Goal: Communication & Community: Connect with others

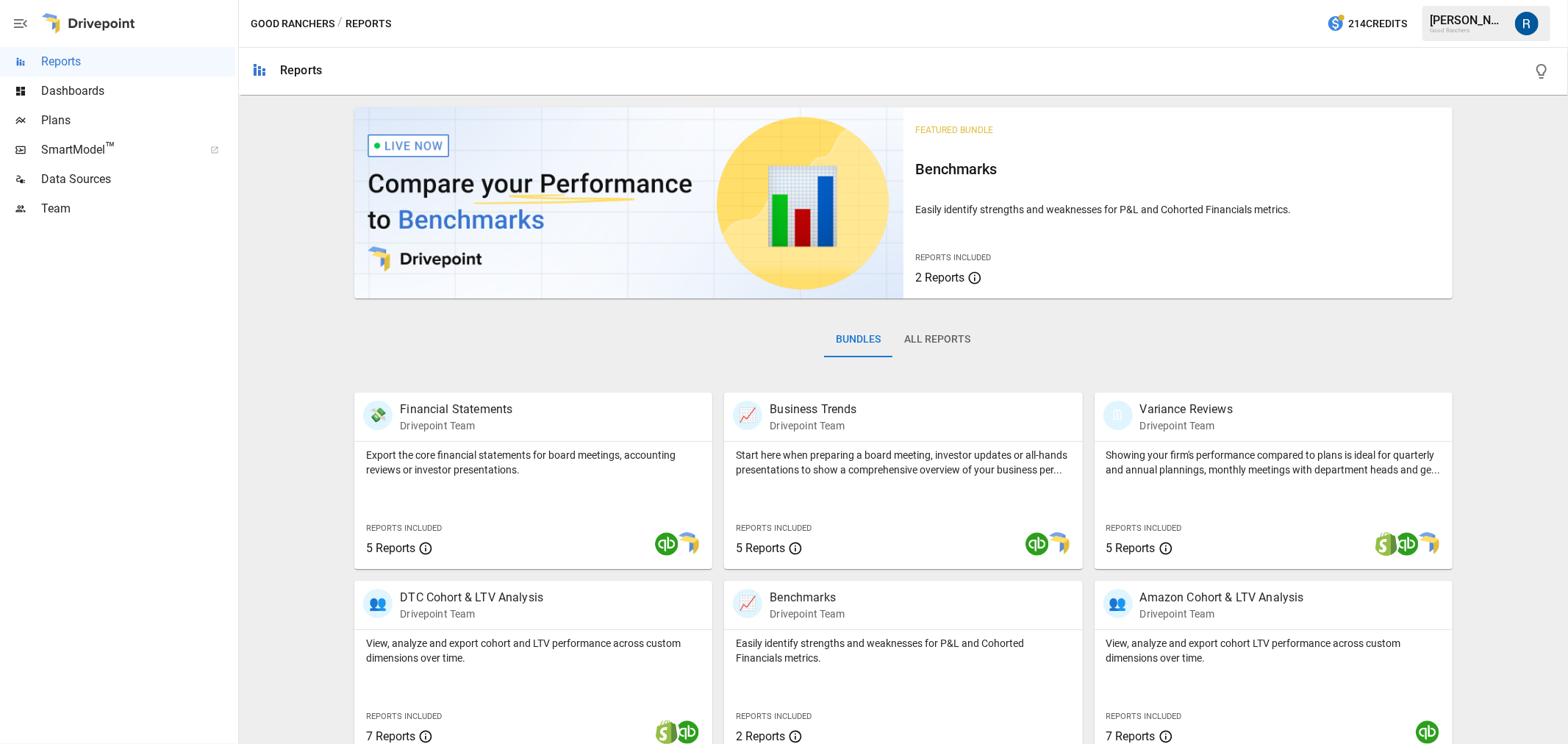
click at [88, 83] on span "Dashboards" at bounding box center [138, 91] width 194 height 18
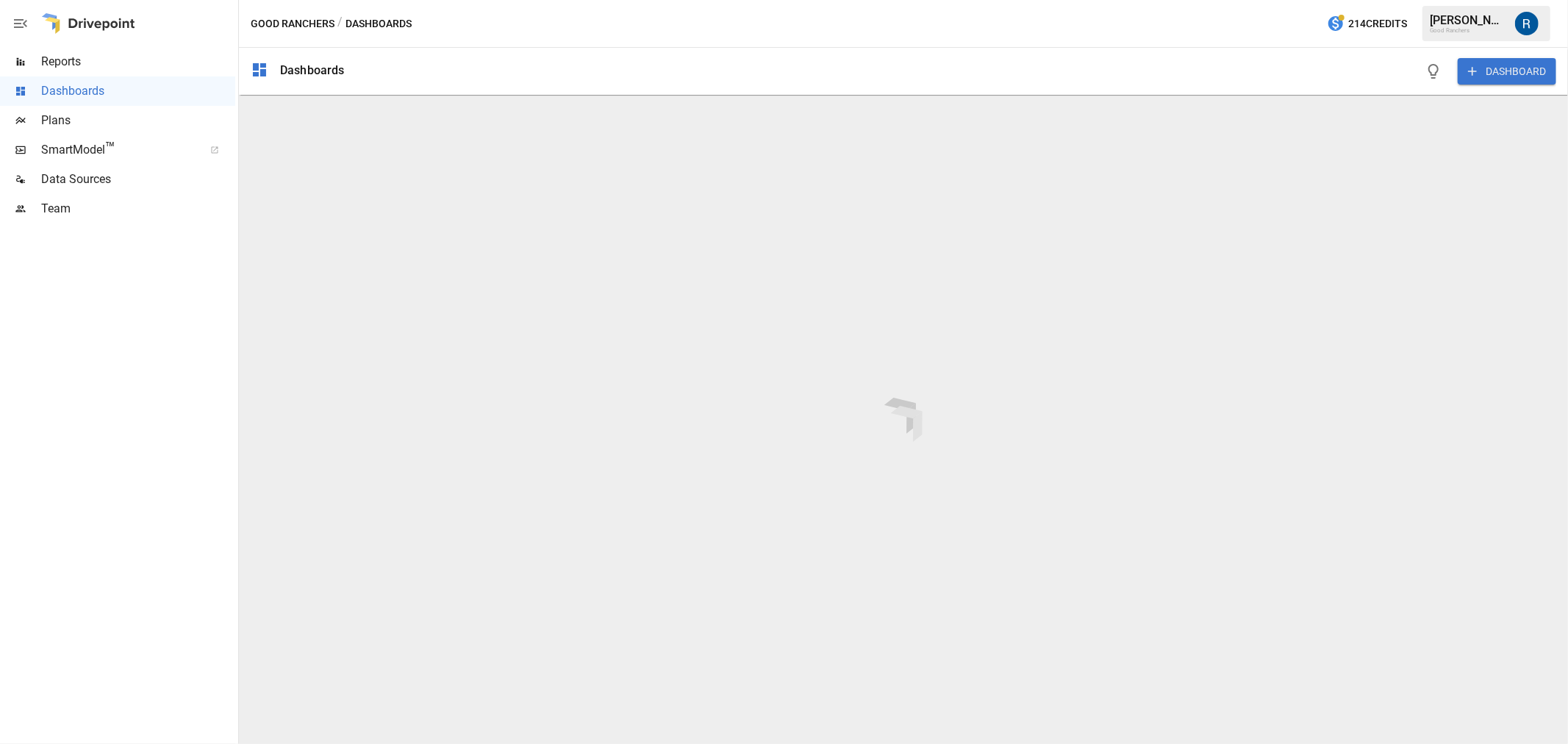
click at [86, 122] on span "Plans" at bounding box center [138, 120] width 194 height 18
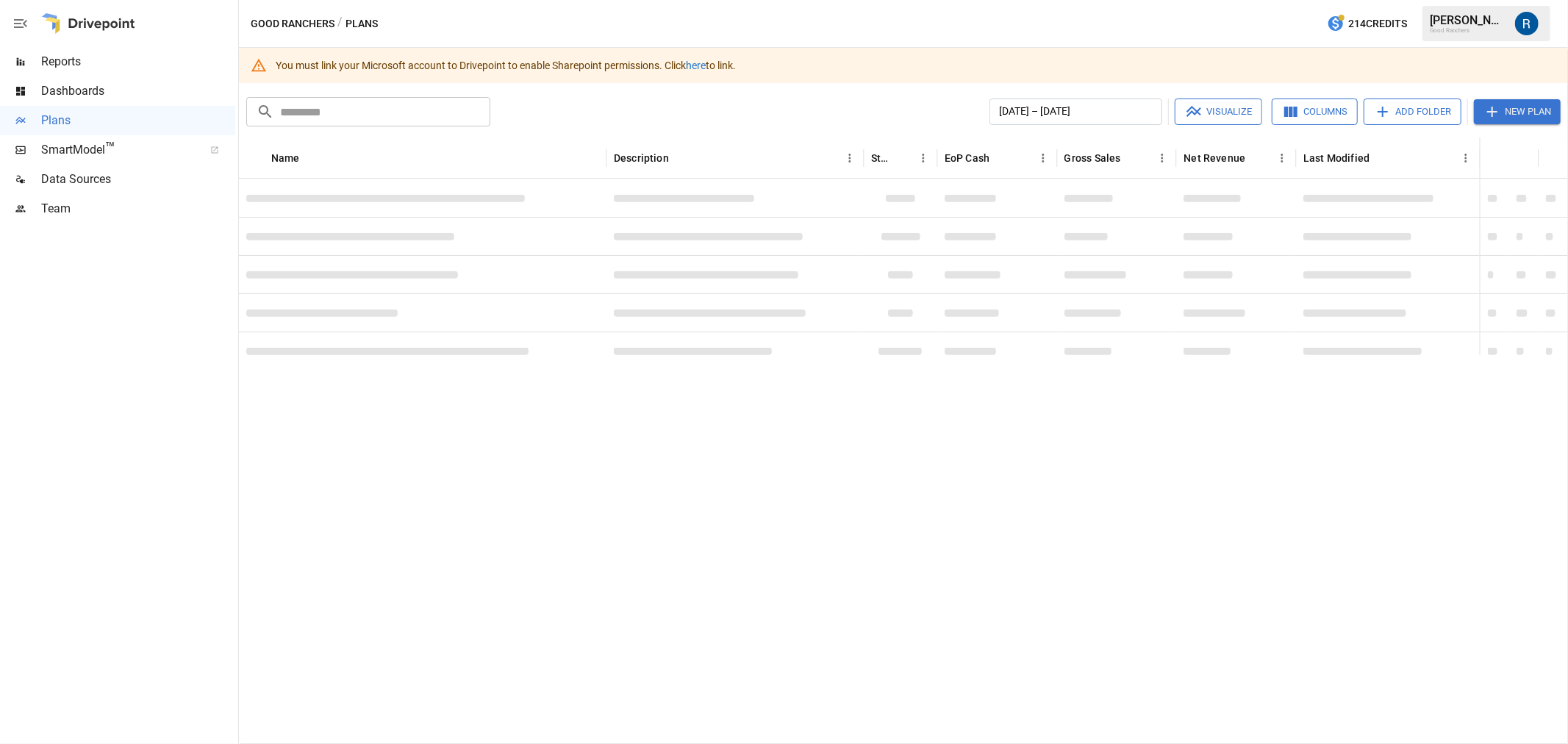
click at [103, 153] on span "SmartModel ™" at bounding box center [117, 149] width 153 height 18
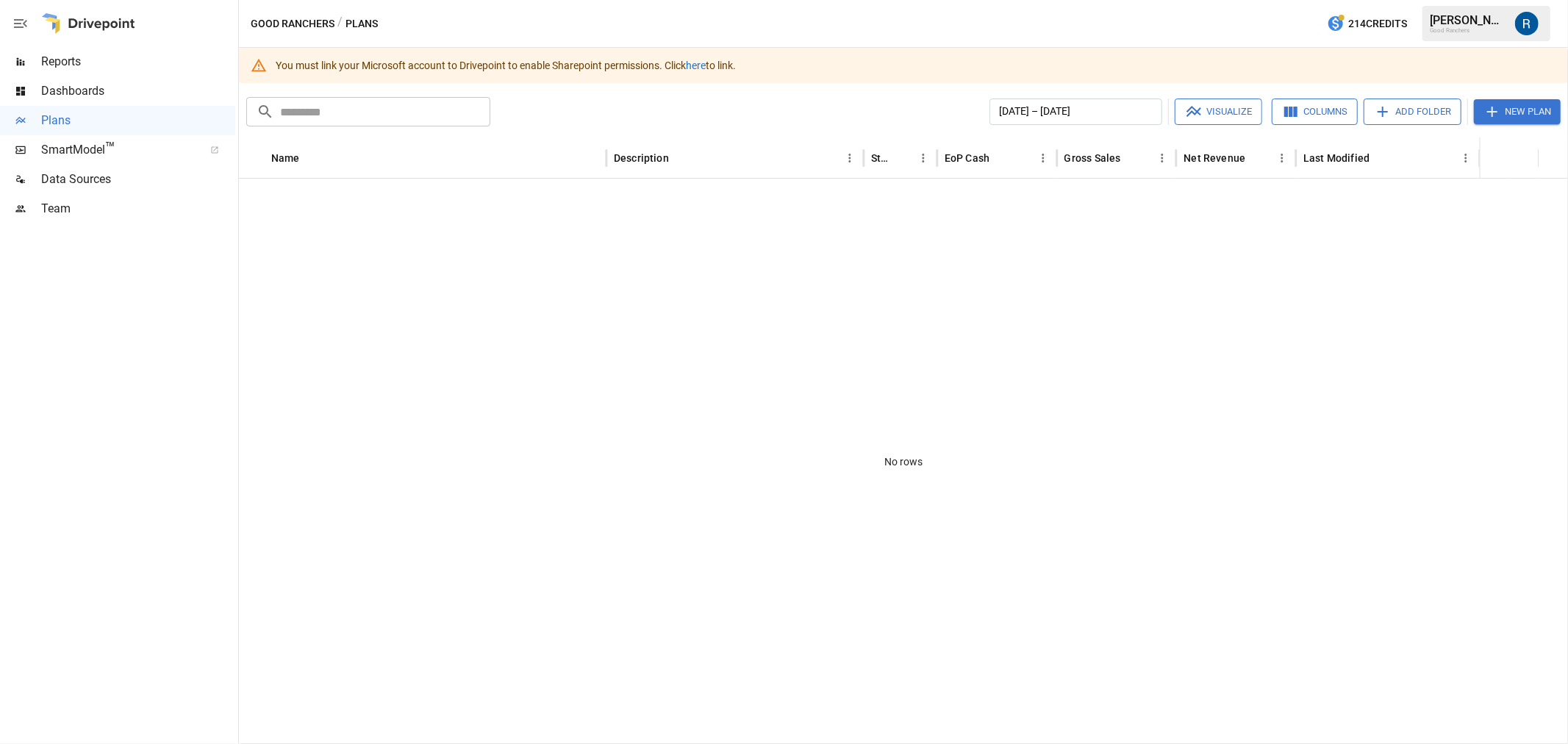
click at [126, 55] on span "Reports" at bounding box center [138, 61] width 194 height 18
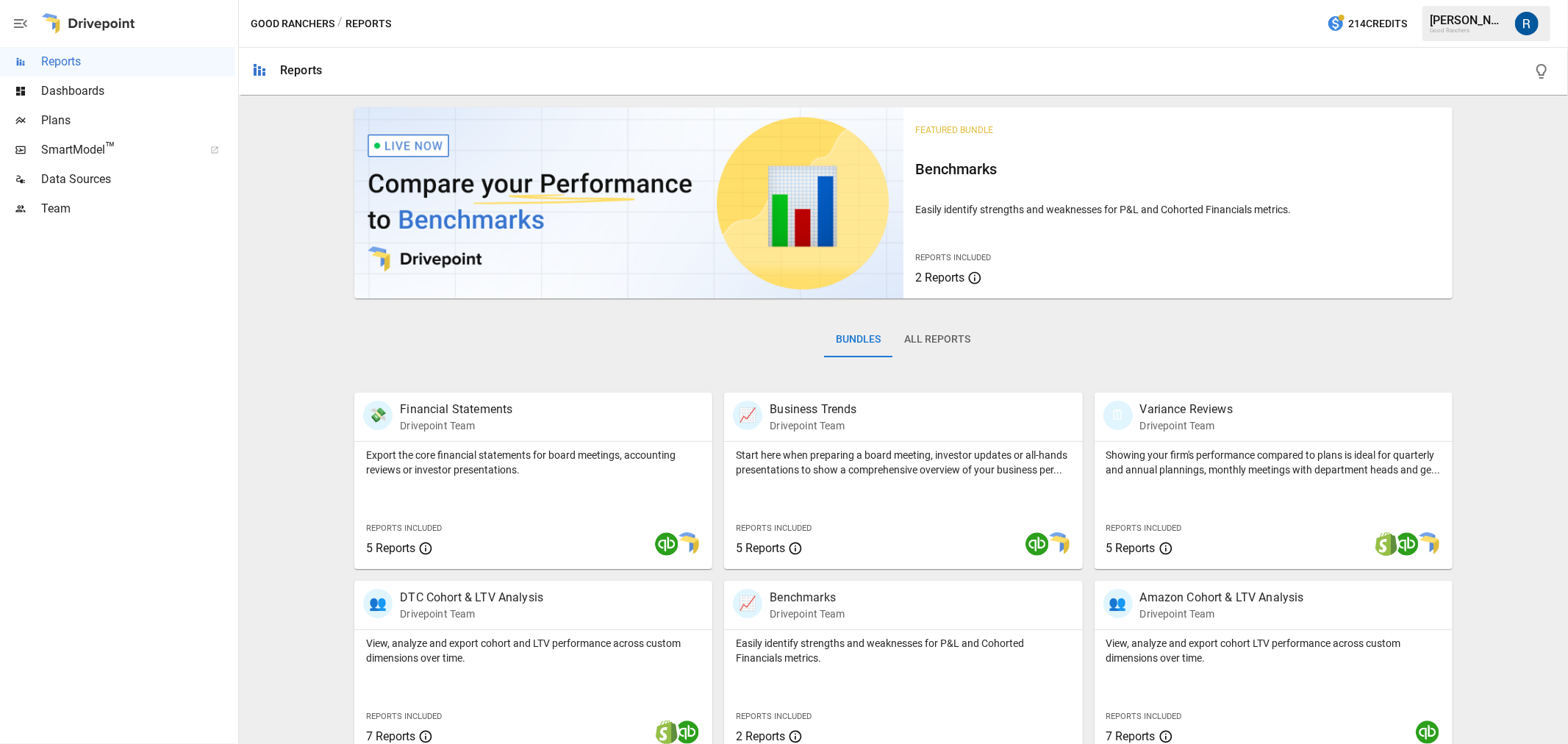
click at [118, 92] on span "Dashboards" at bounding box center [138, 91] width 194 height 18
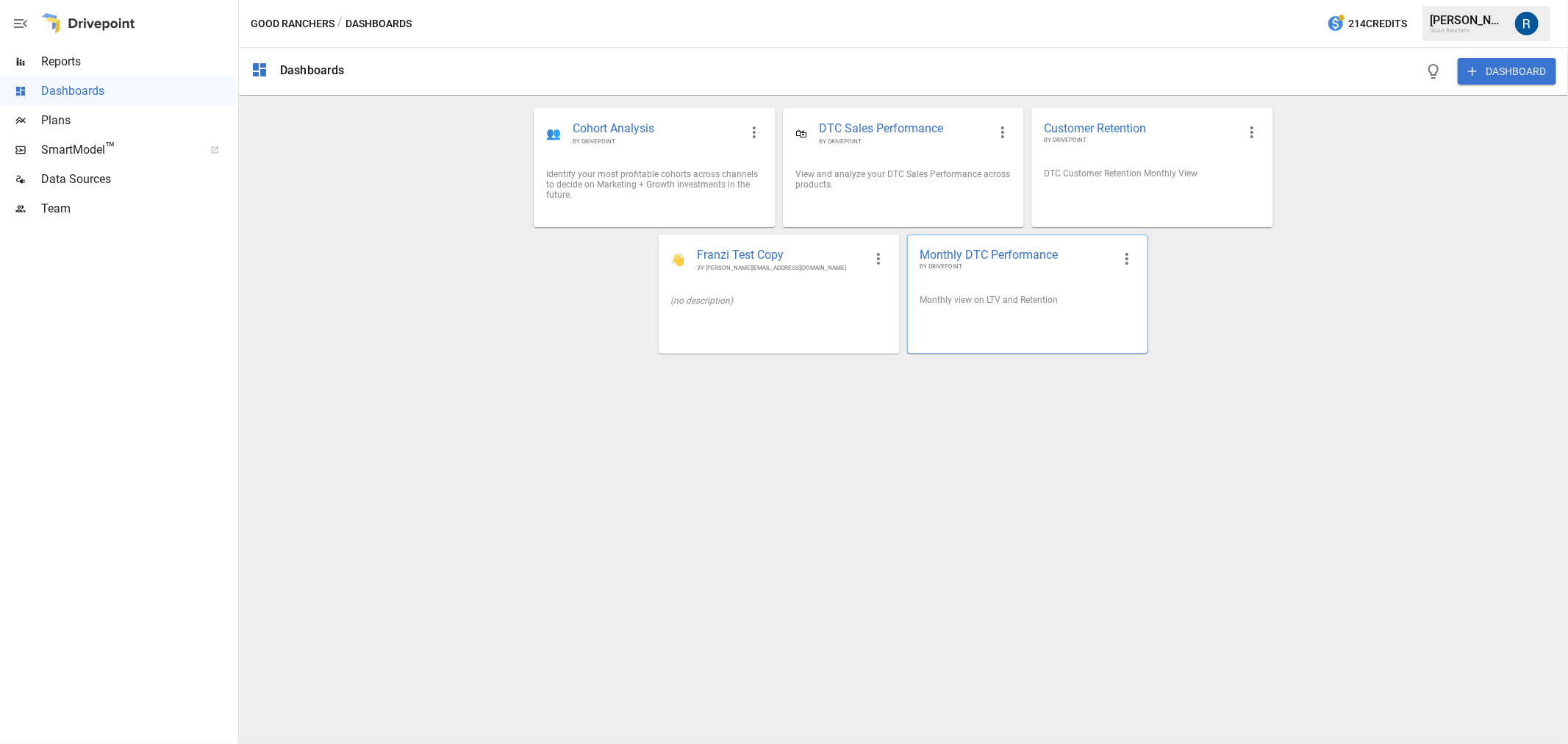
click at [974, 247] on span "Monthly DTC Performance" at bounding box center [1016, 254] width 193 height 16
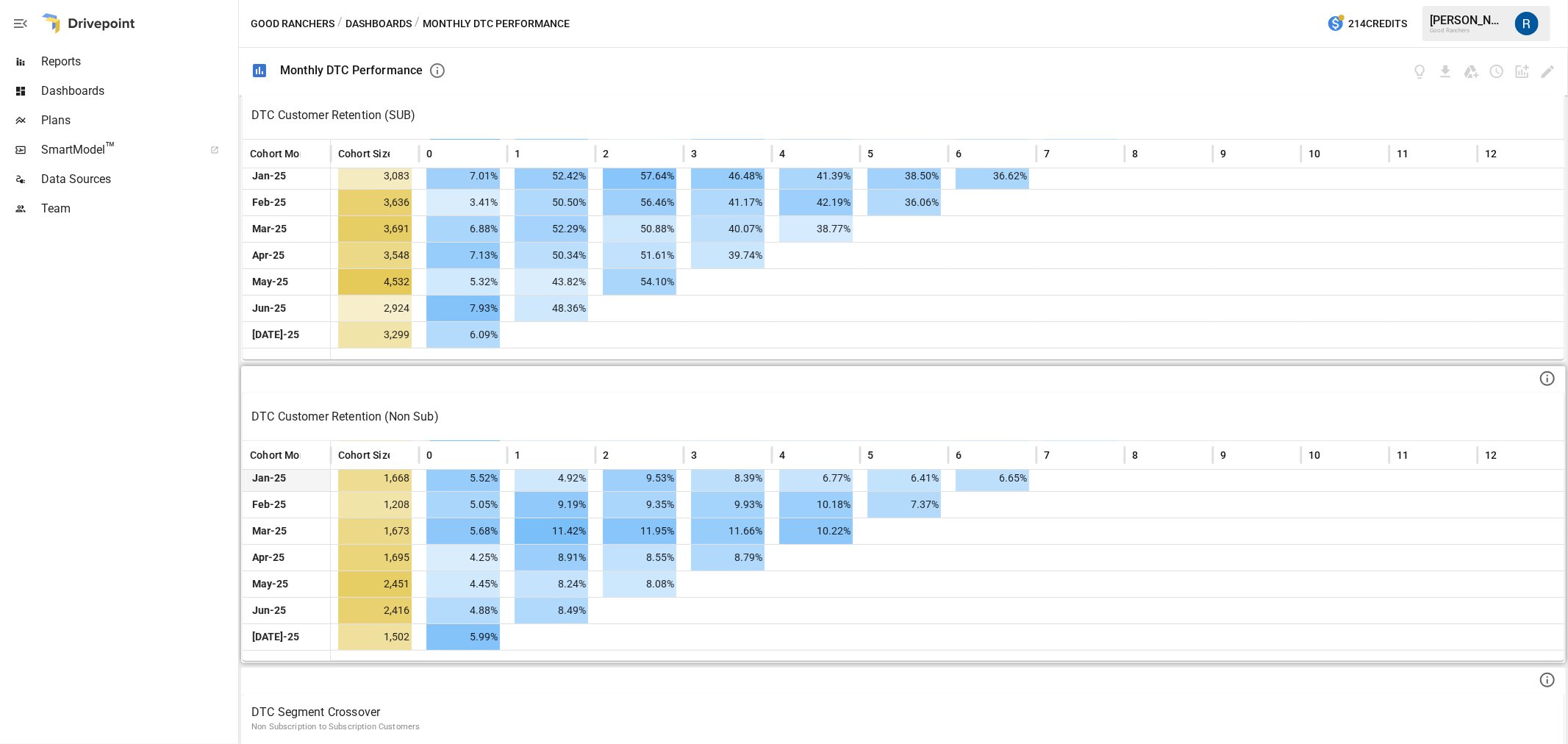
scroll to position [138, 0]
click at [85, 67] on span "Reports" at bounding box center [138, 61] width 194 height 18
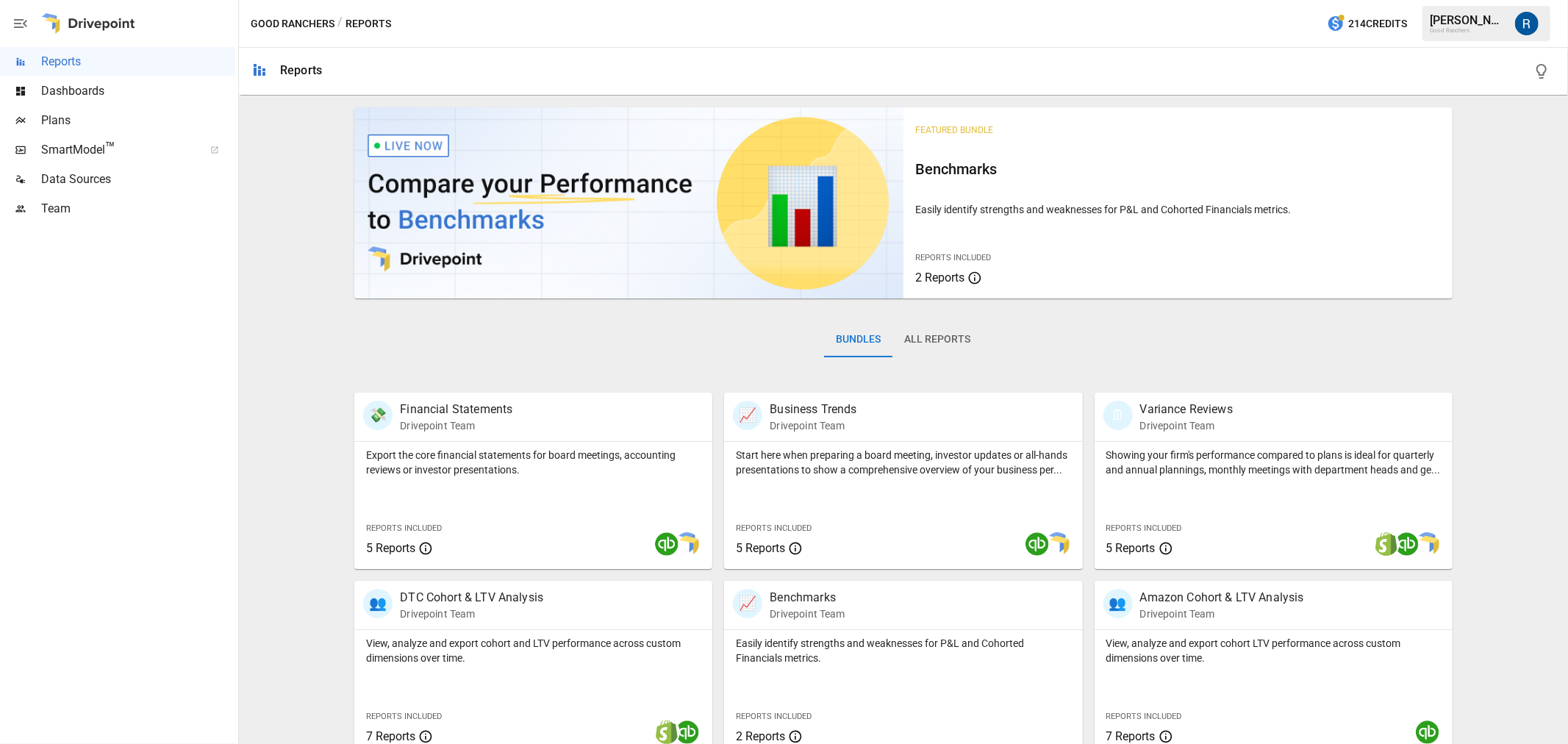
click at [922, 340] on button "All Reports" at bounding box center [937, 339] width 90 height 35
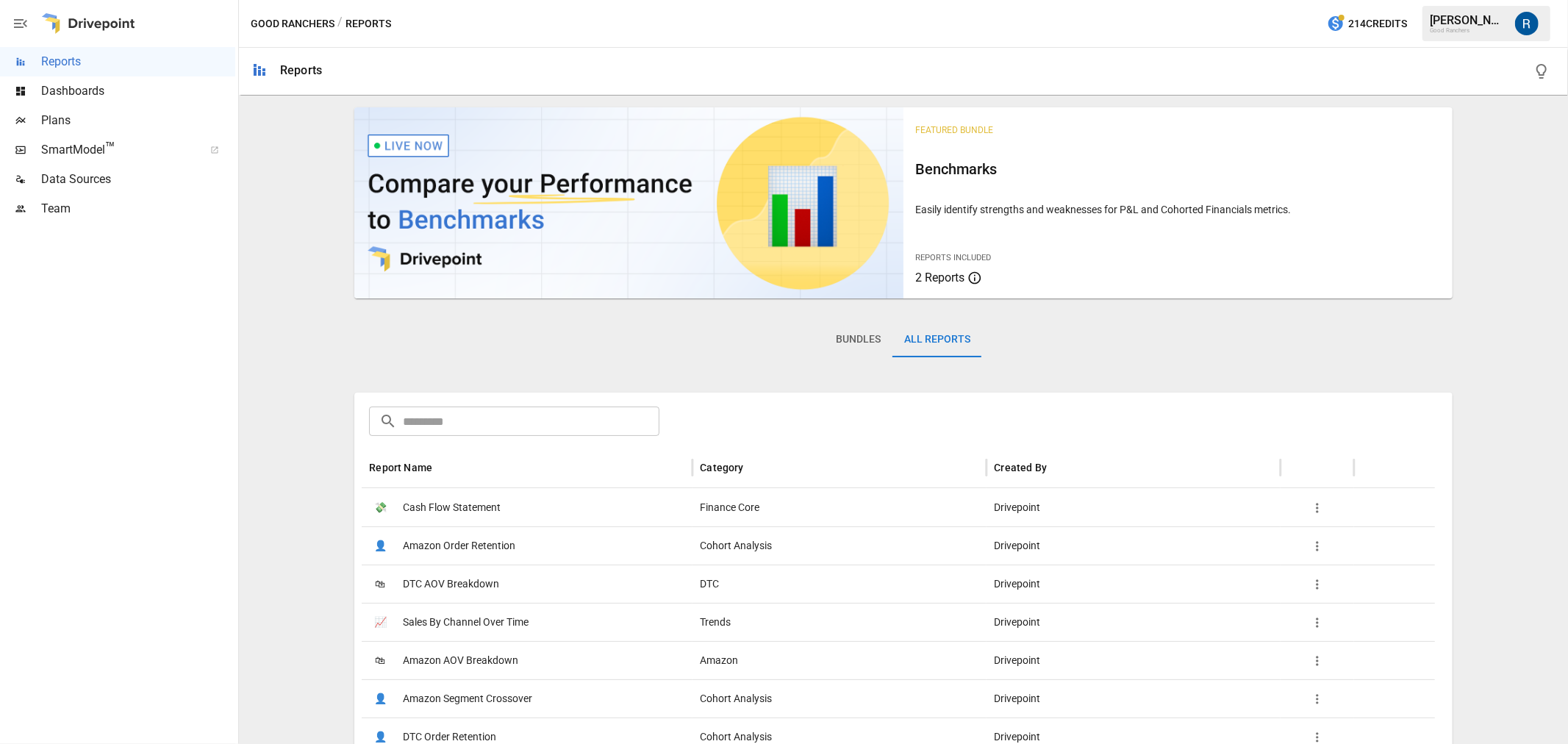
click at [571, 421] on input "text" at bounding box center [531, 421] width 257 height 29
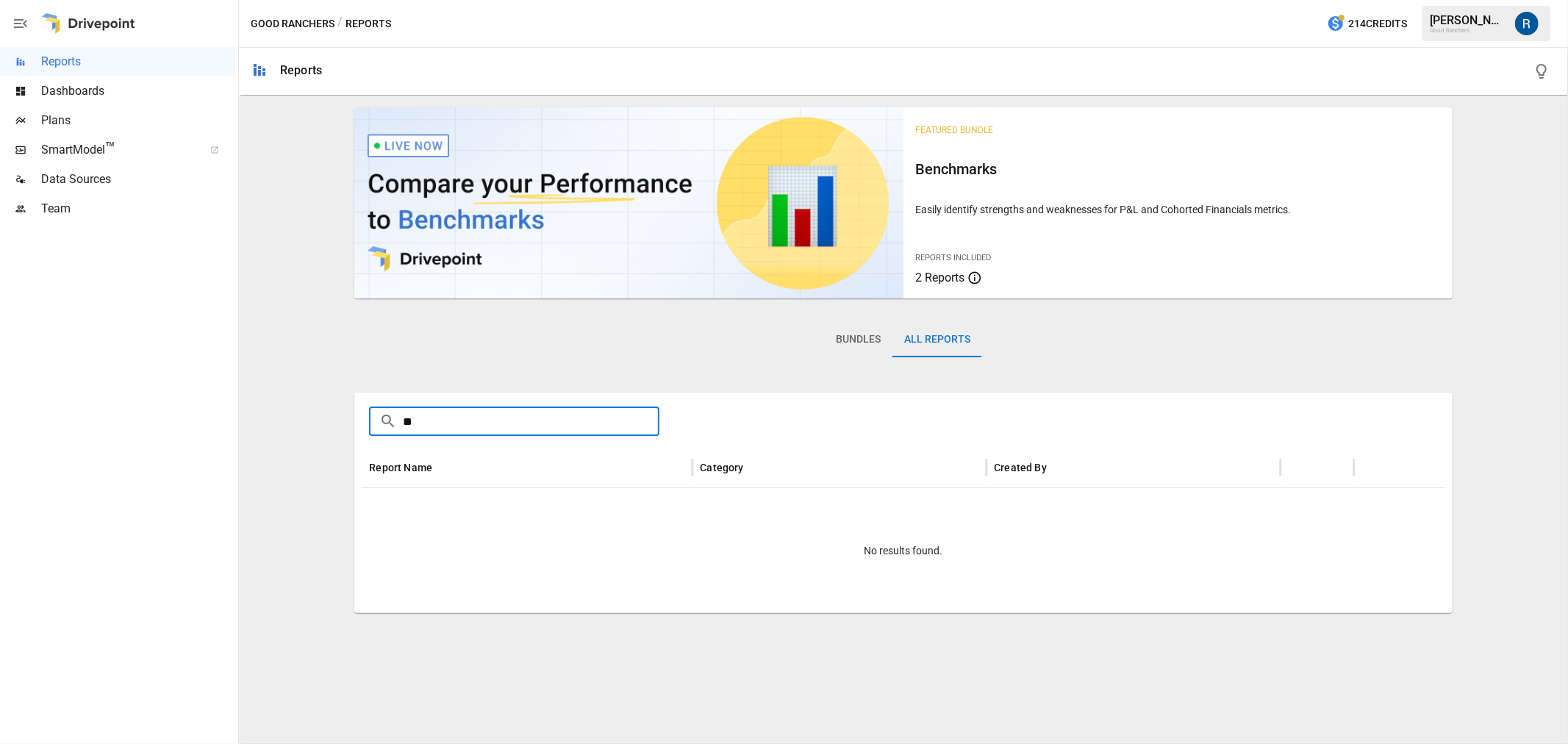
type input "*"
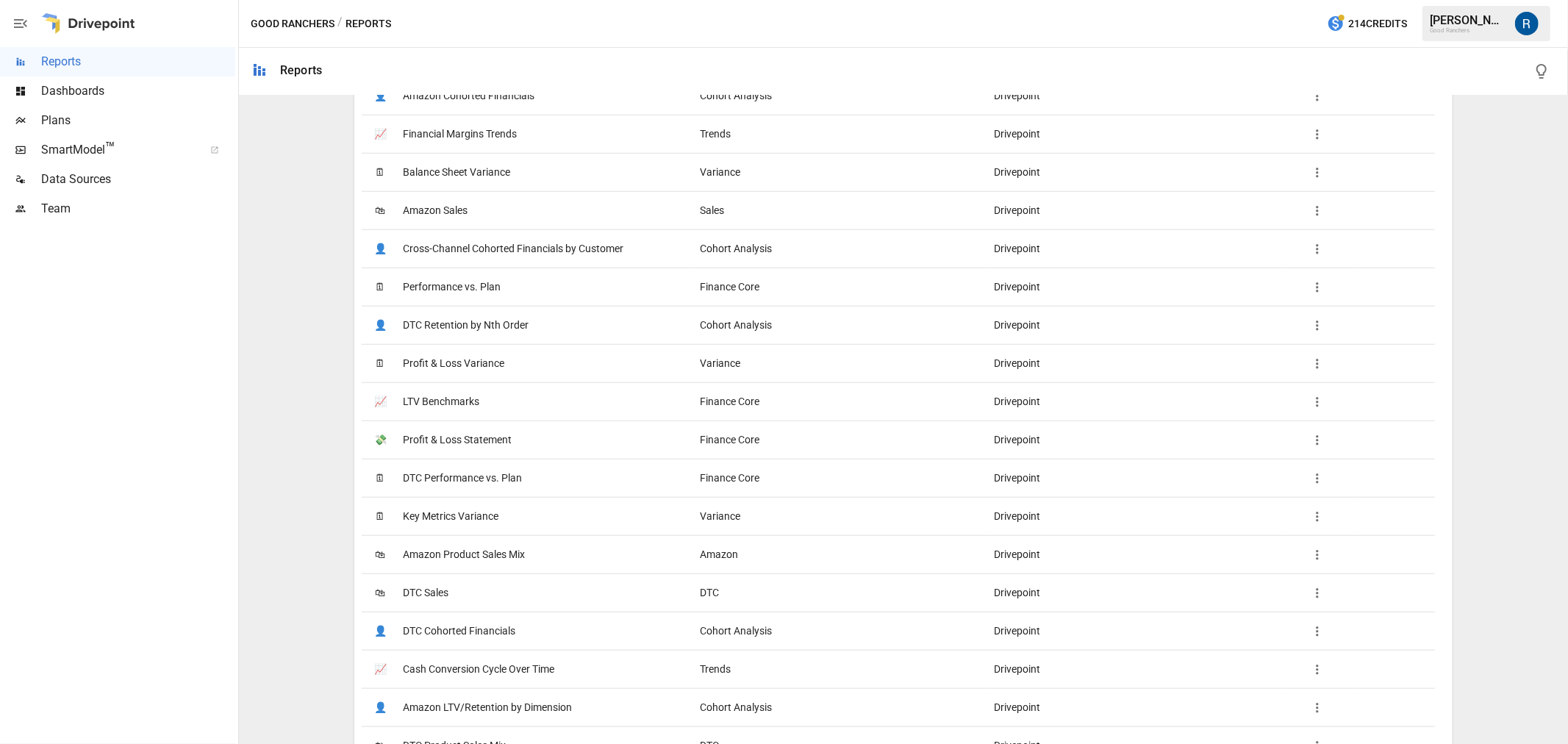
scroll to position [1279, 0]
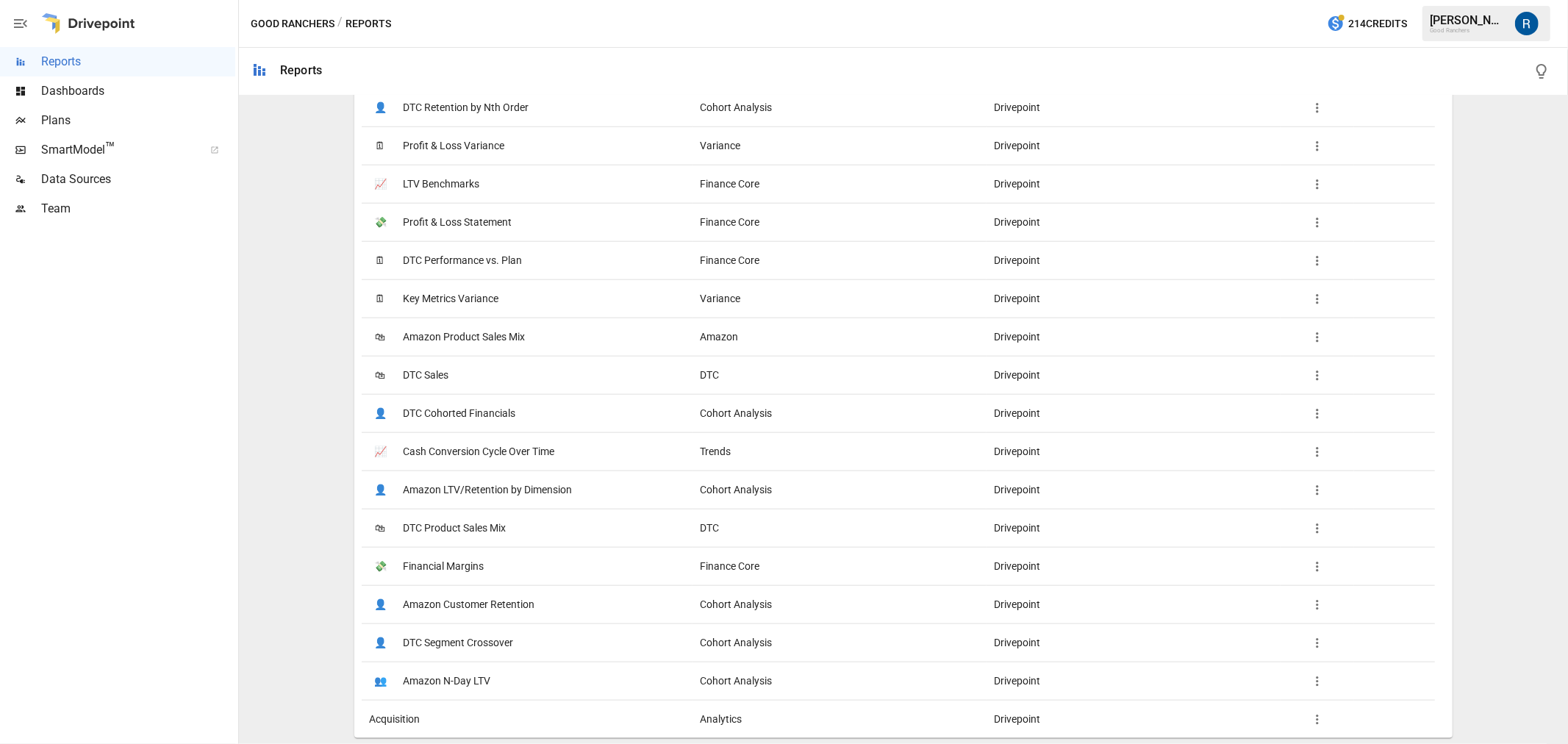
click at [455, 632] on span "DTC Segment Crossover" at bounding box center [458, 642] width 110 height 38
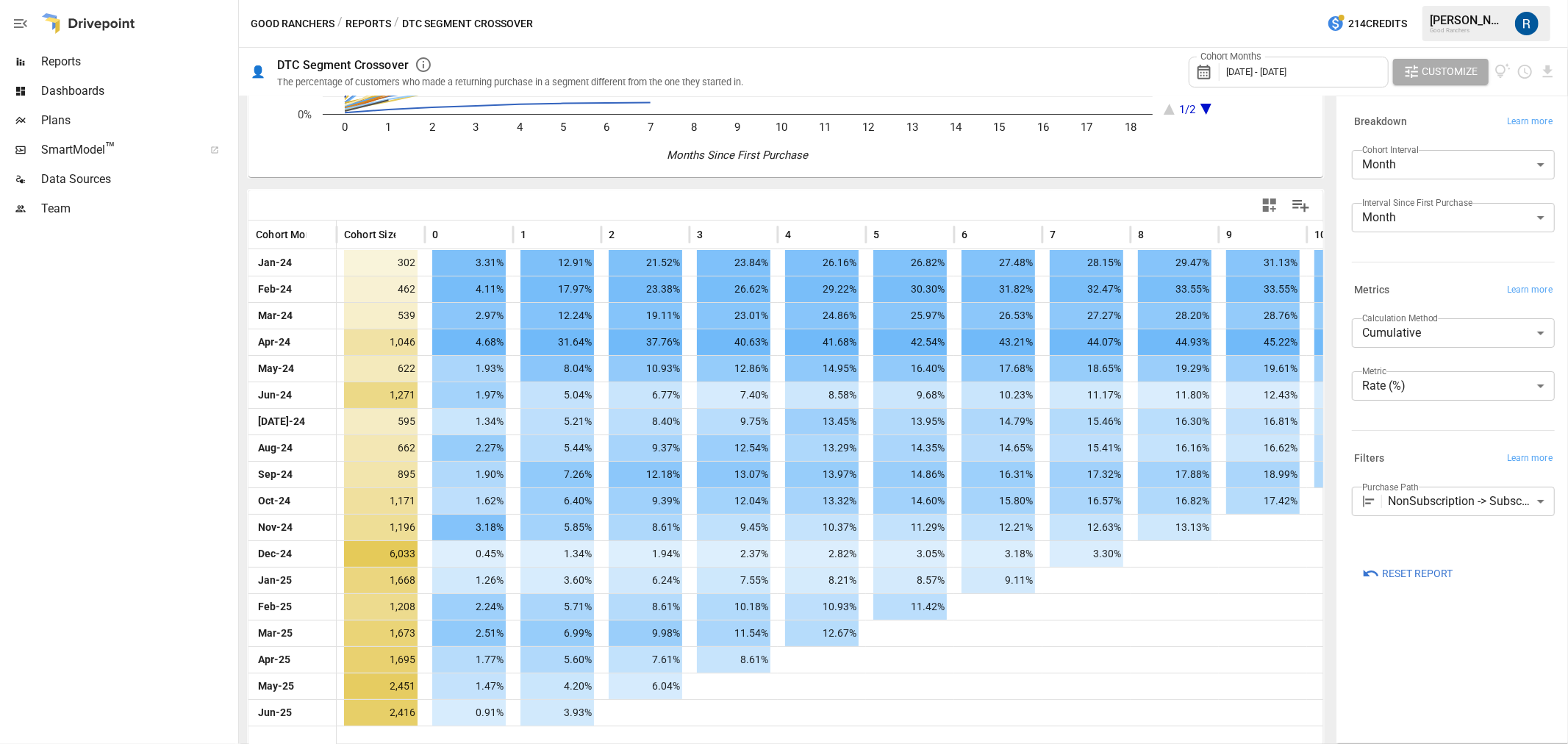
scroll to position [223, 0]
click at [1430, 0] on body "Reports Dashboards Plans SmartModel ™ Data Sources Team Good Ranchers / Reports…" at bounding box center [784, 0] width 1568 height 0
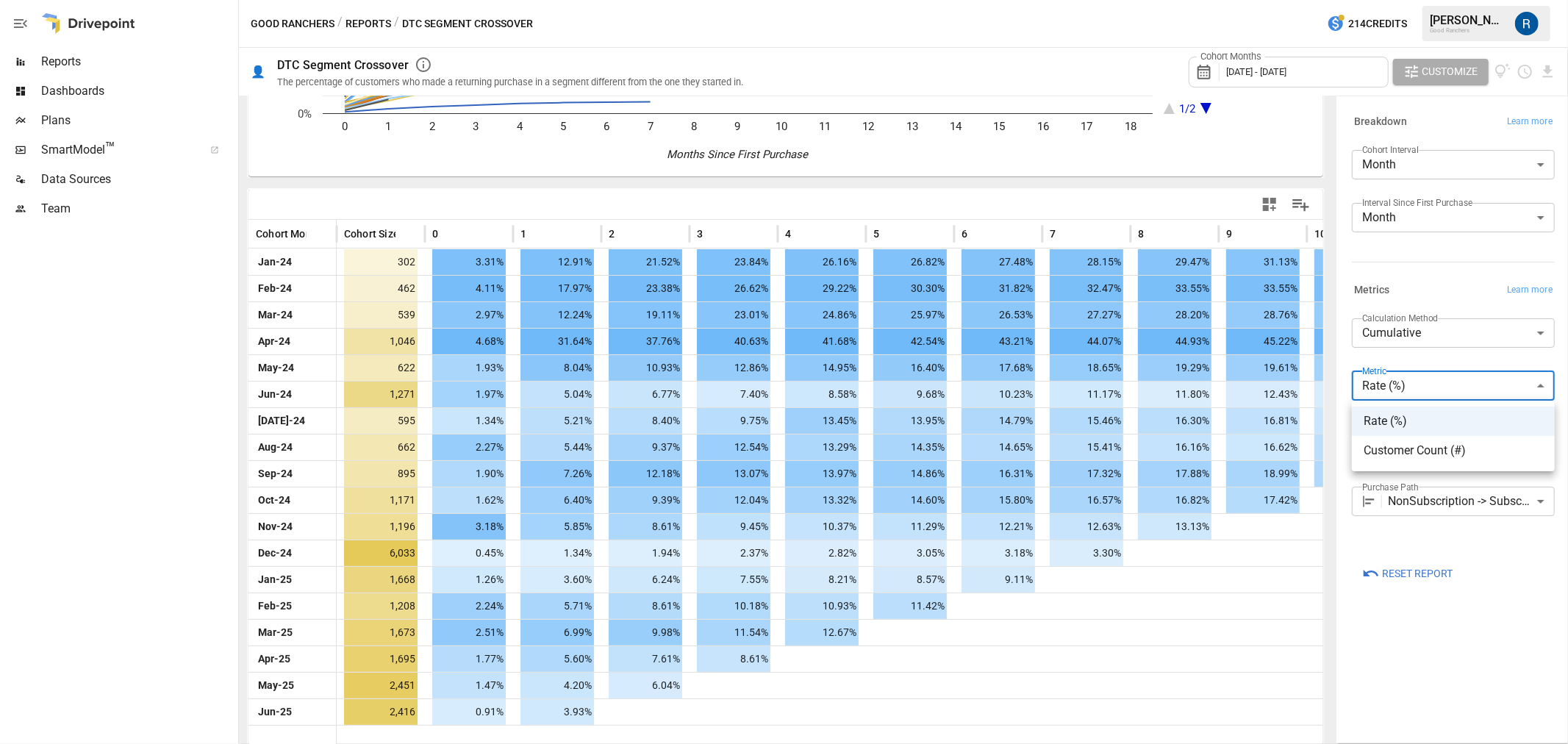
click at [1450, 600] on div at bounding box center [784, 372] width 1568 height 744
click at [1463, 0] on body "Reports Dashboards Plans SmartModel ™ Data Sources Team Good Ranchers / Reports…" at bounding box center [784, 0] width 1568 height 0
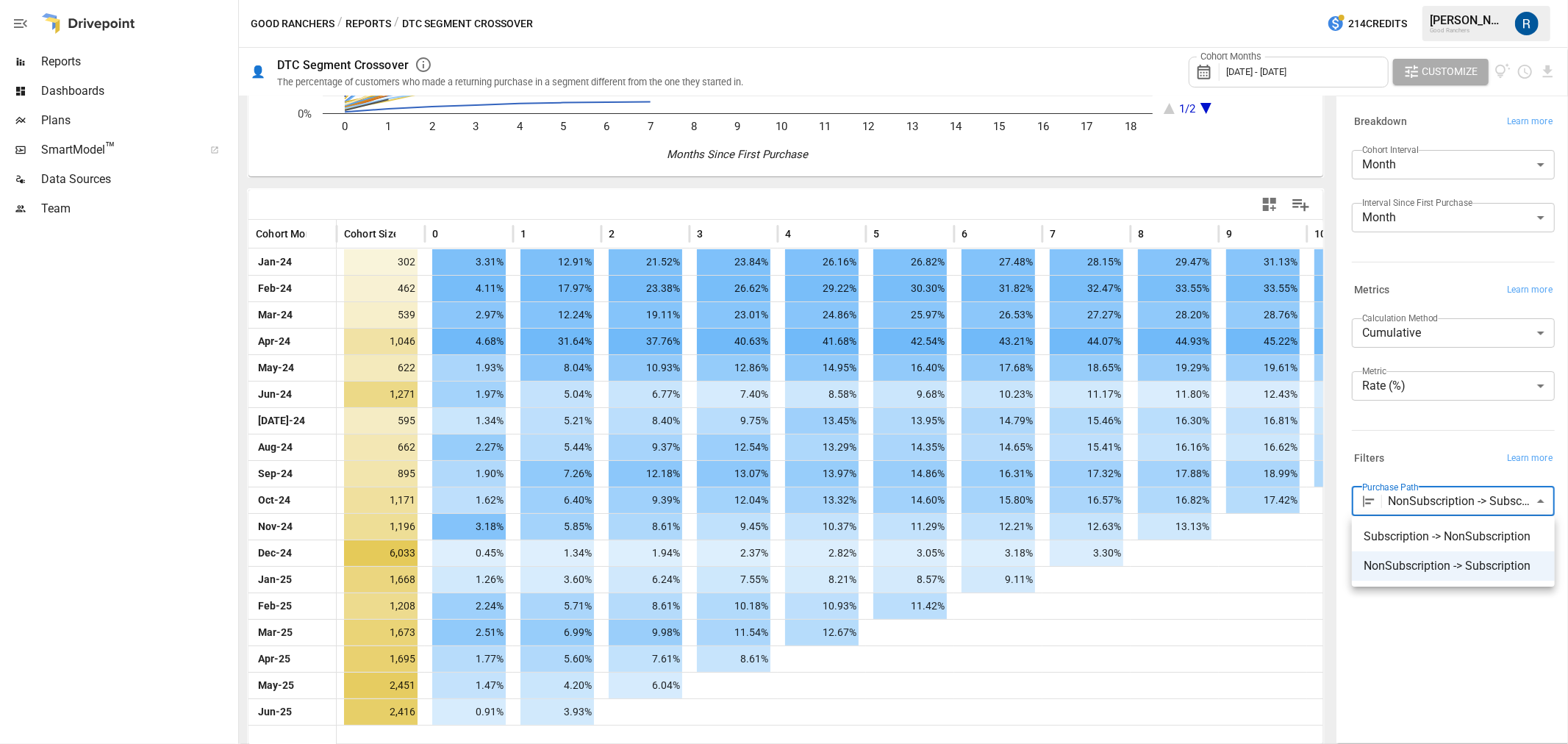
click at [1510, 707] on div at bounding box center [784, 372] width 1568 height 744
click at [365, 19] on button "Reports" at bounding box center [368, 24] width 46 height 18
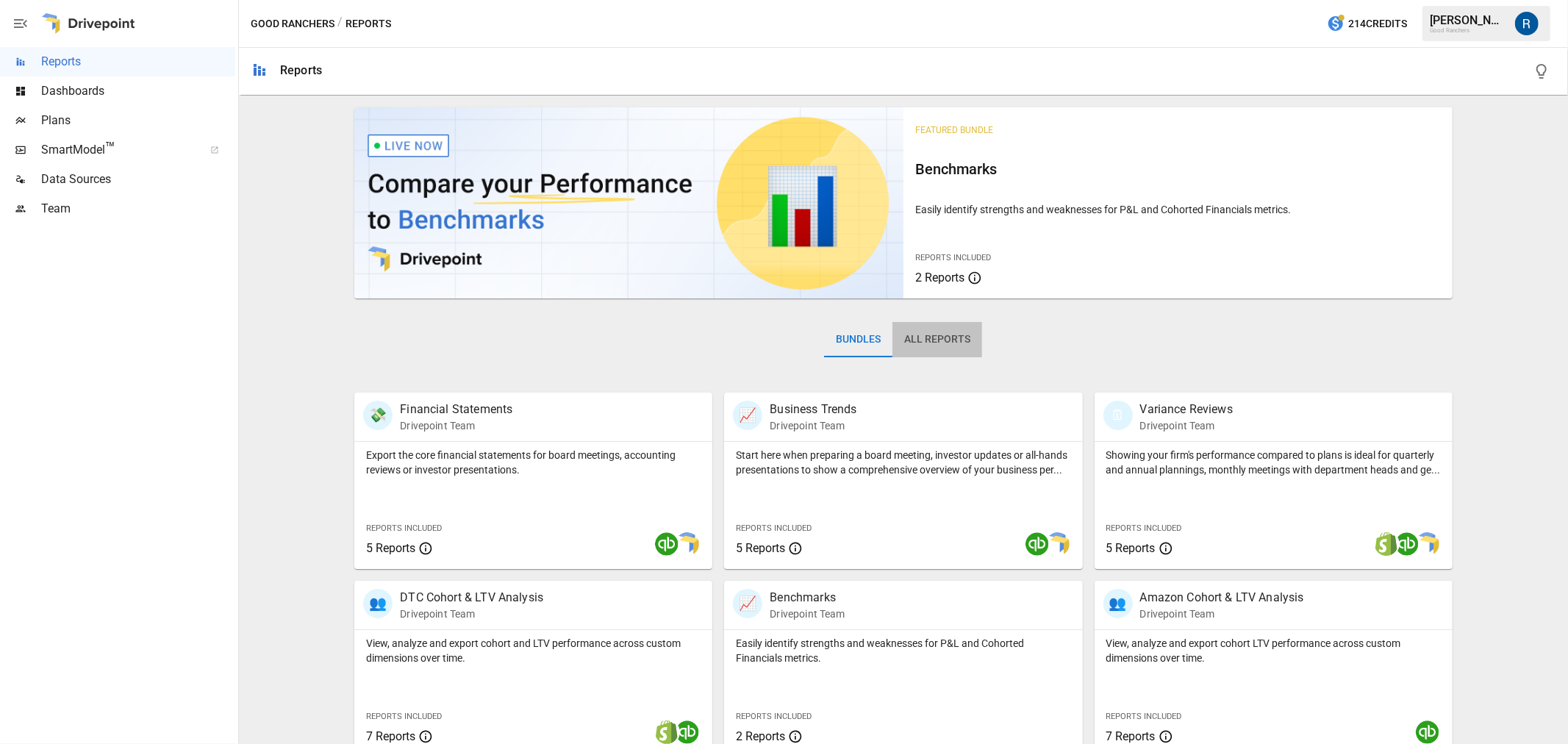
click at [954, 351] on button "All Reports" at bounding box center [937, 339] width 90 height 35
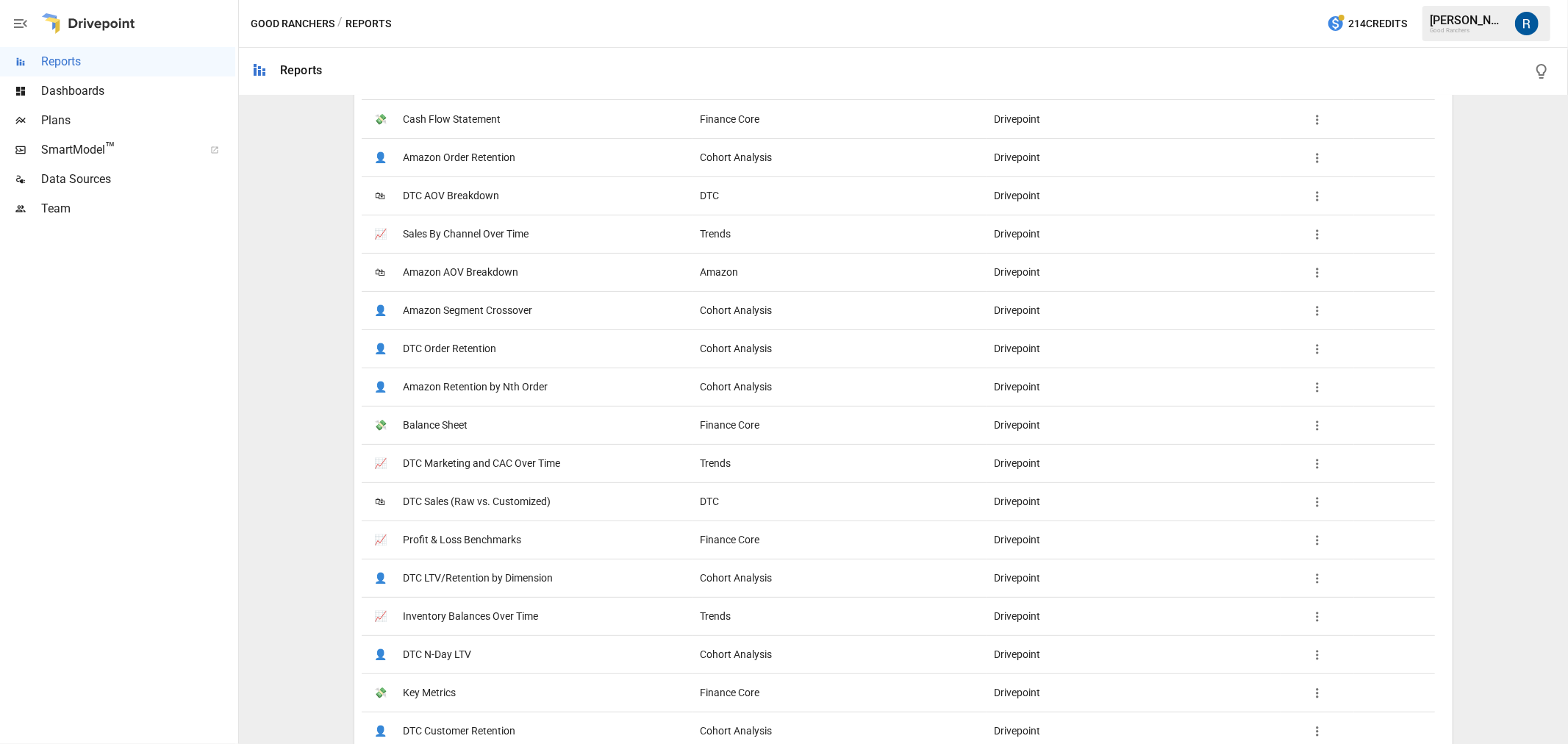
scroll to position [653, 0]
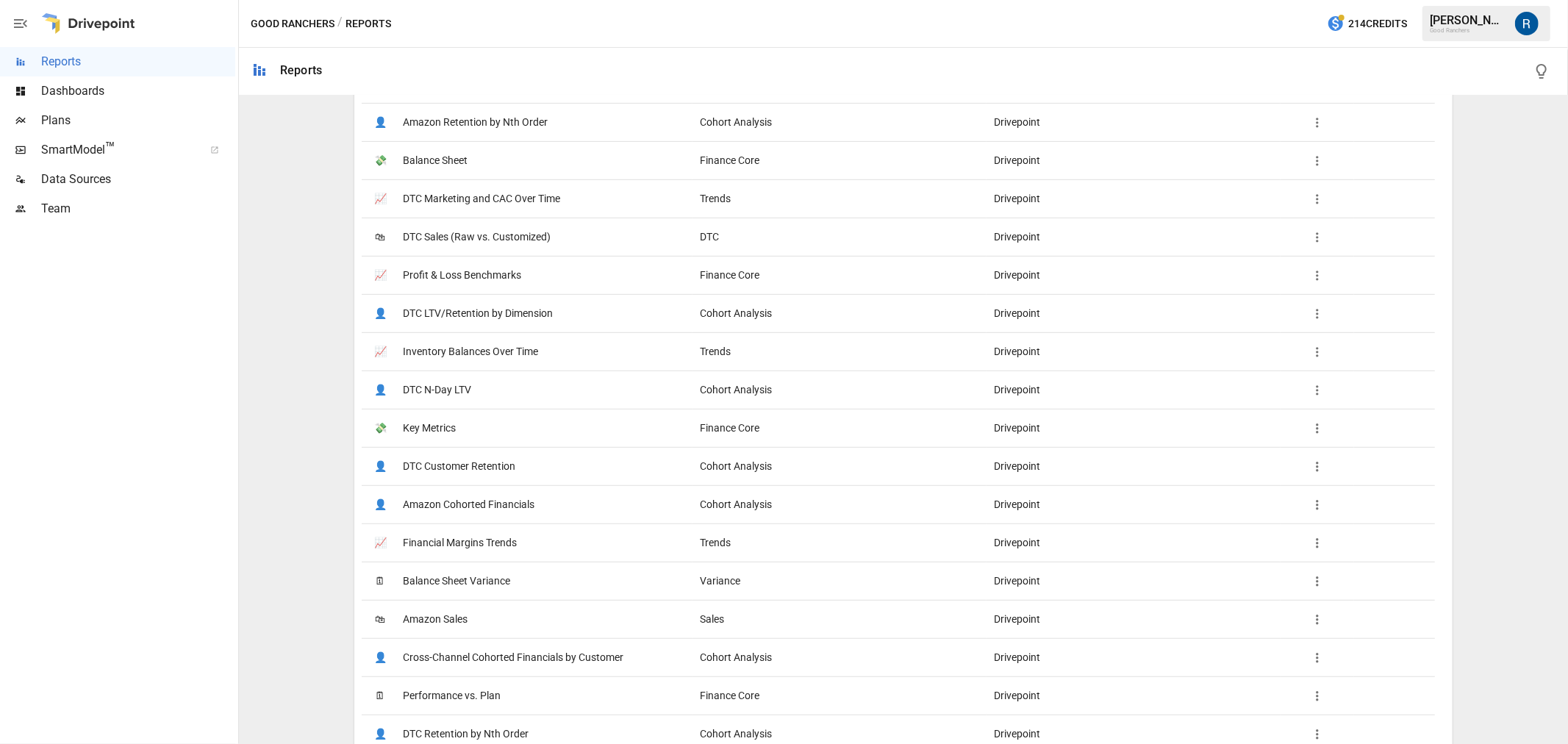
click at [479, 194] on span "DTC Marketing and CAC Over Time" at bounding box center [481, 199] width 158 height 38
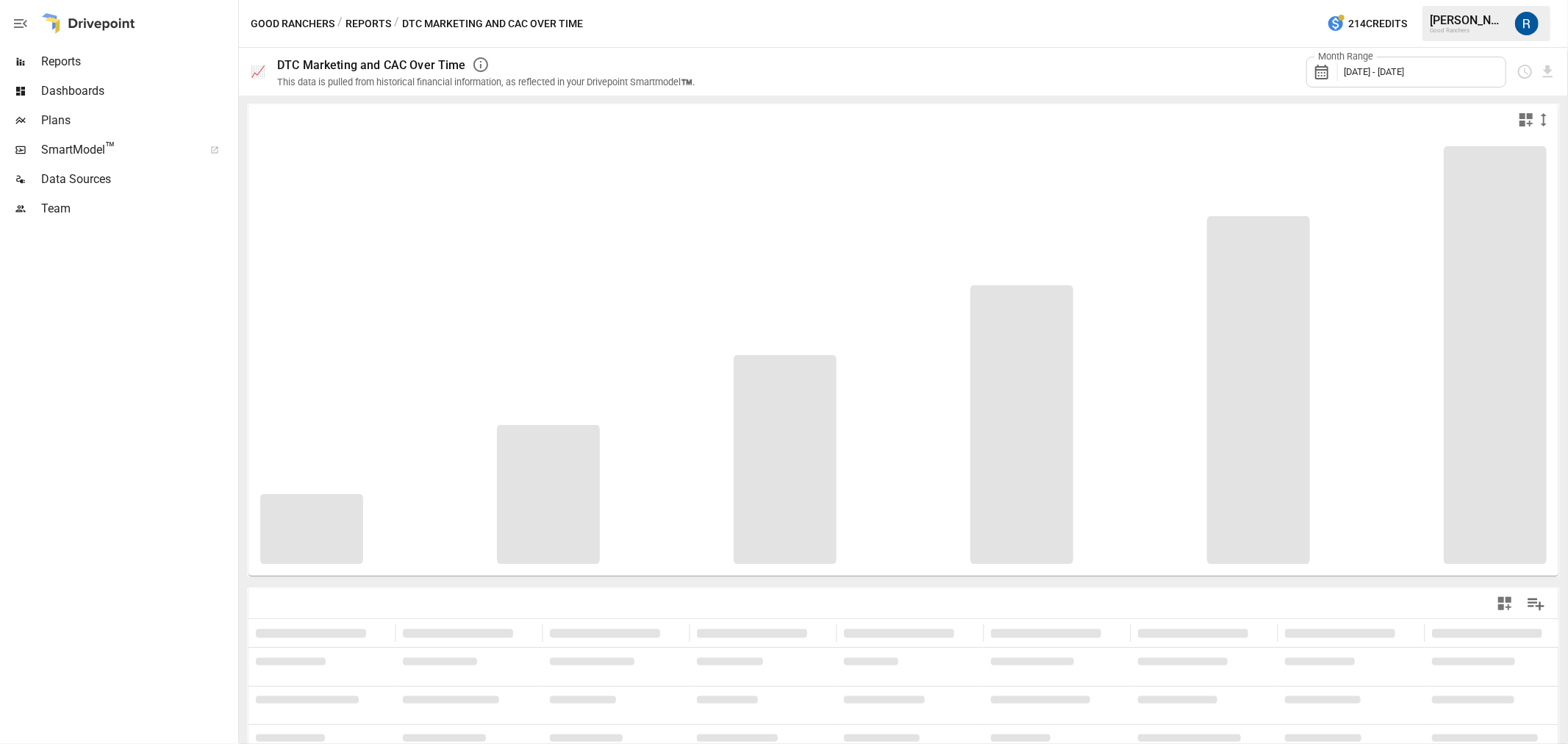
click at [359, 29] on button "Reports" at bounding box center [368, 24] width 46 height 18
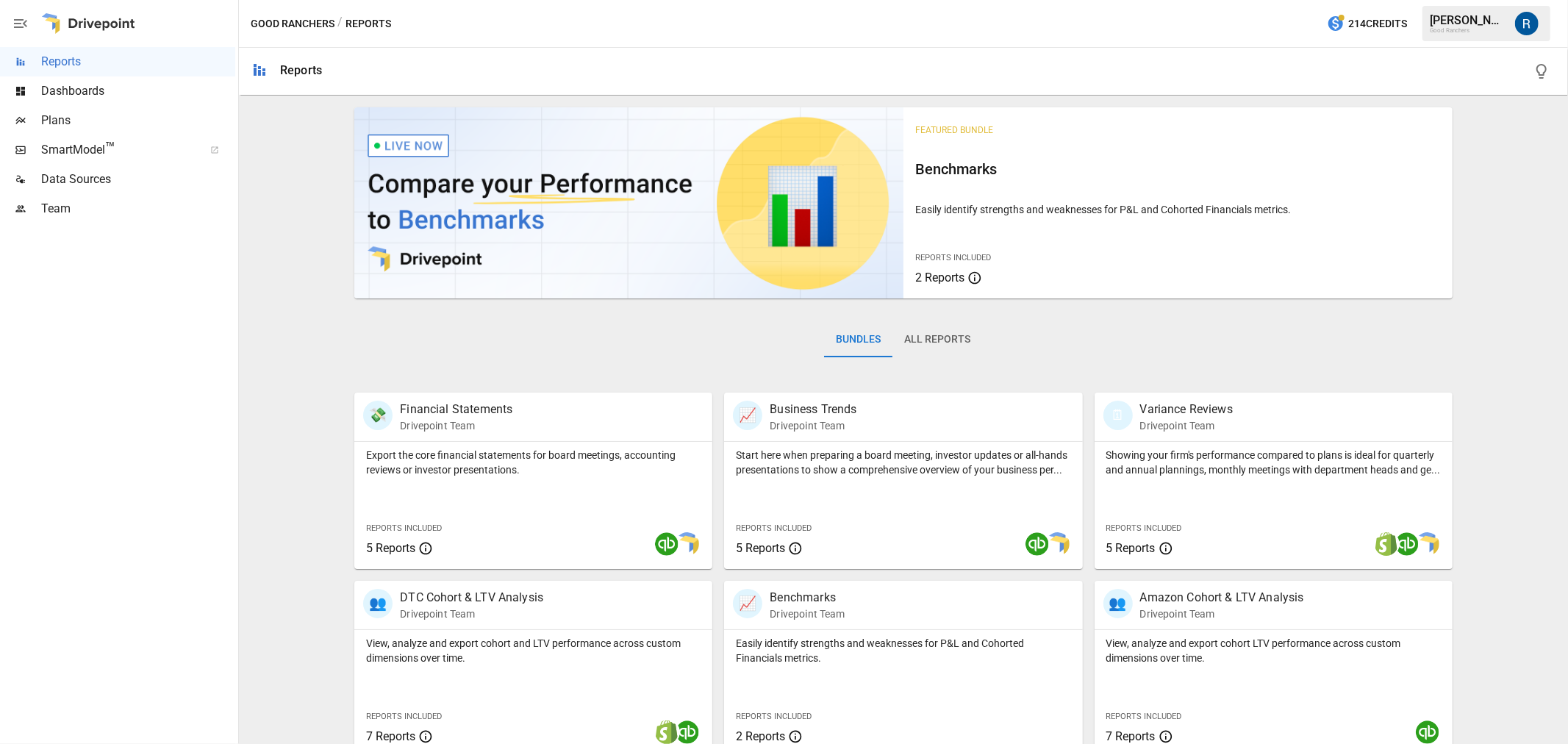
click at [935, 332] on button "All Reports" at bounding box center [937, 339] width 90 height 35
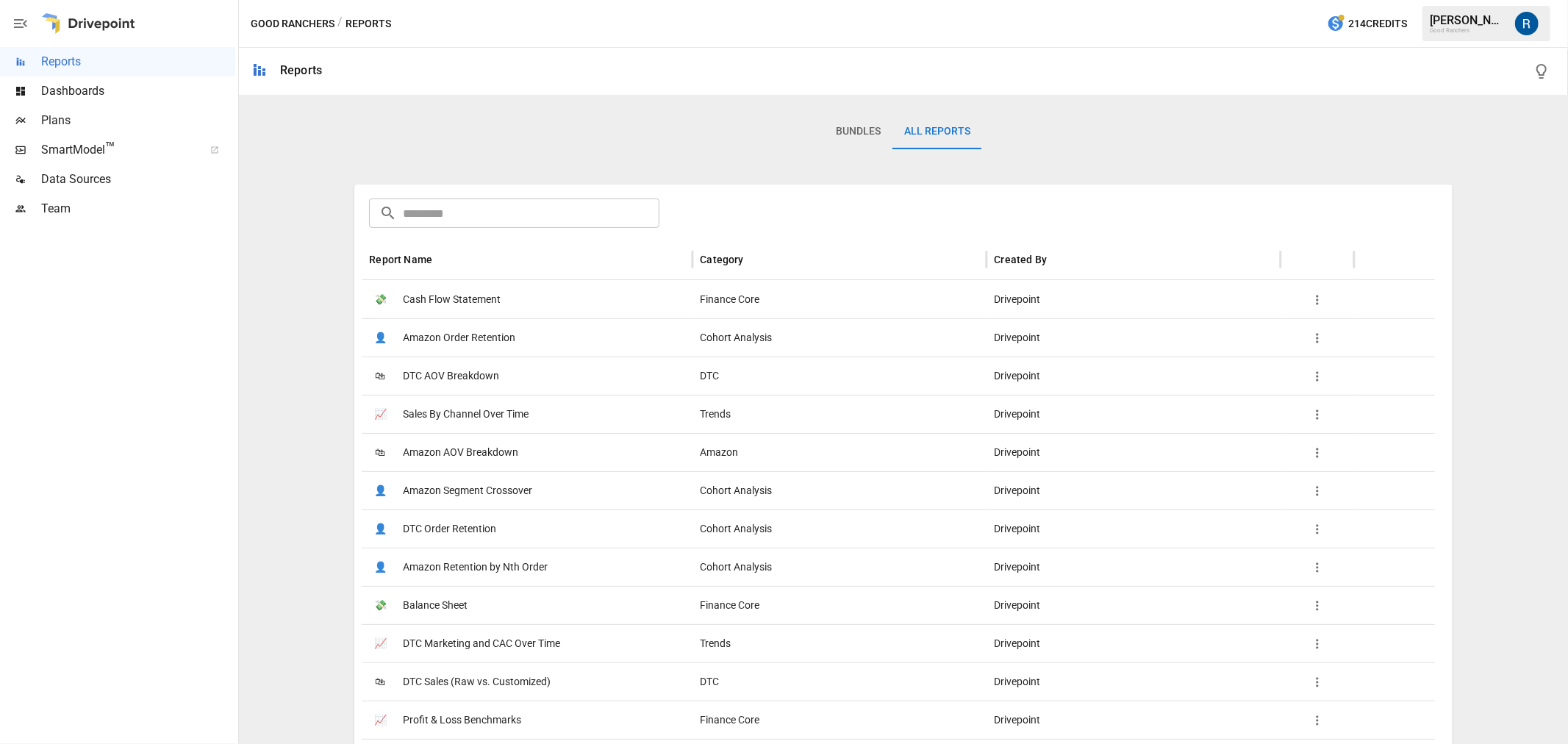
scroll to position [82, 0]
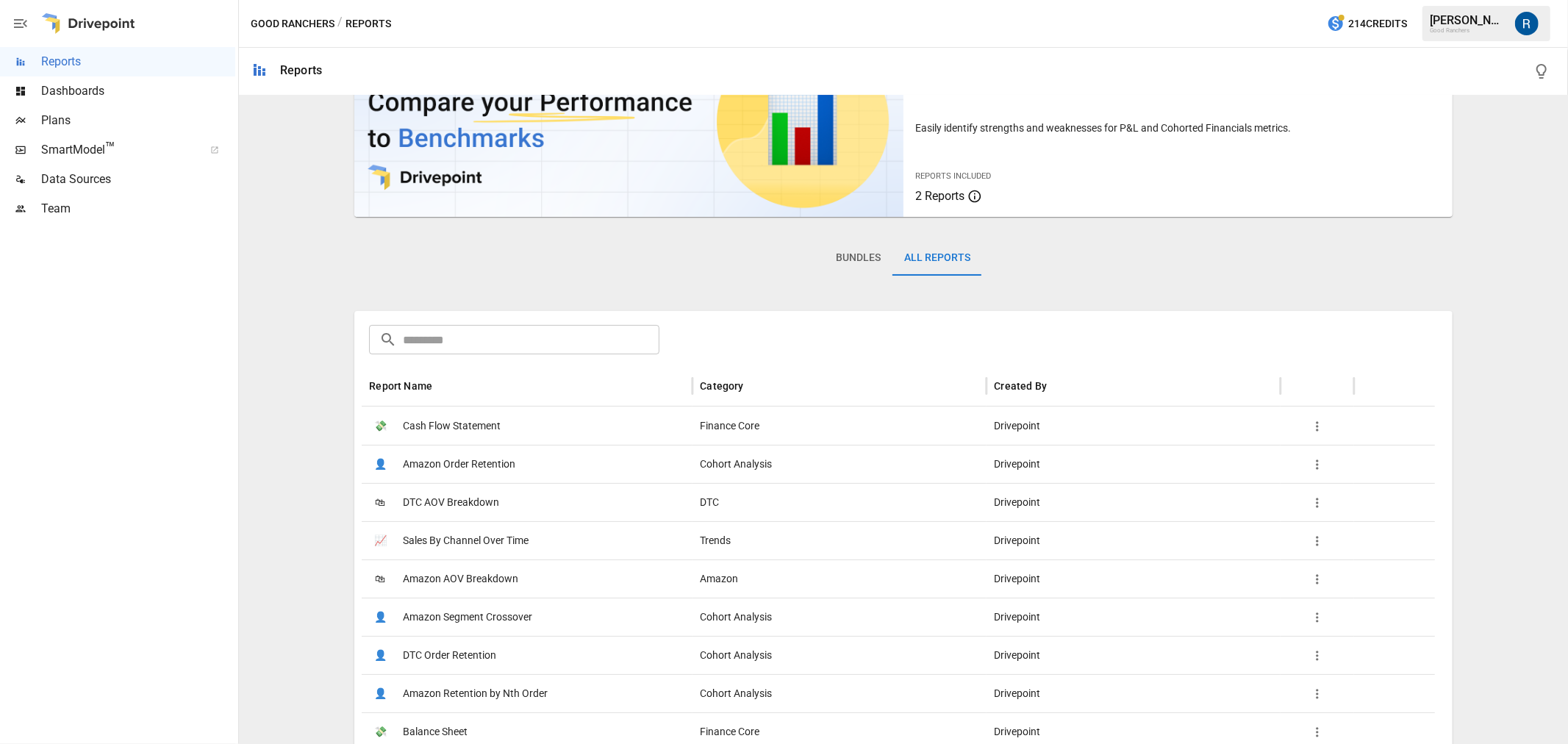
click at [535, 339] on input "text" at bounding box center [531, 339] width 257 height 29
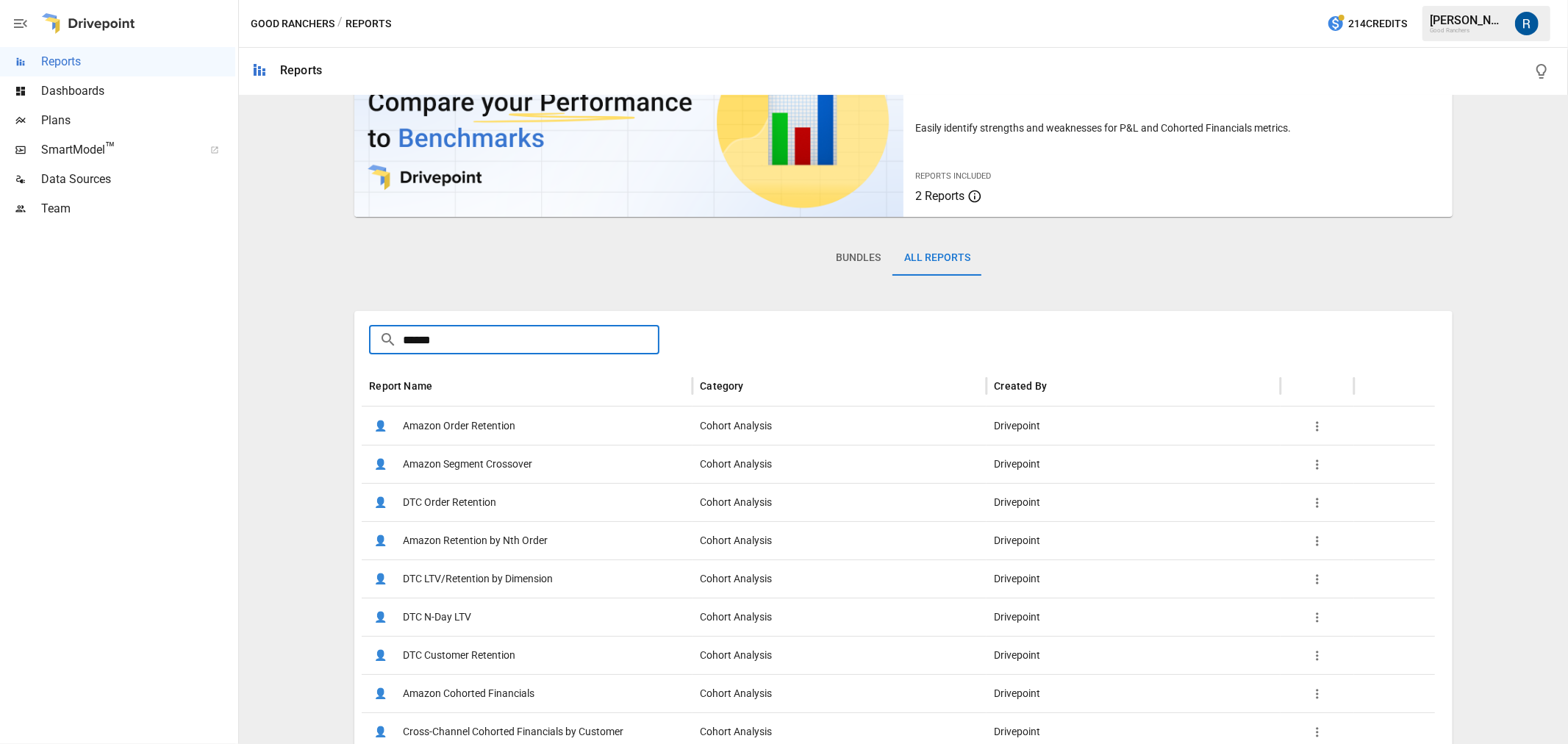
type input "******"
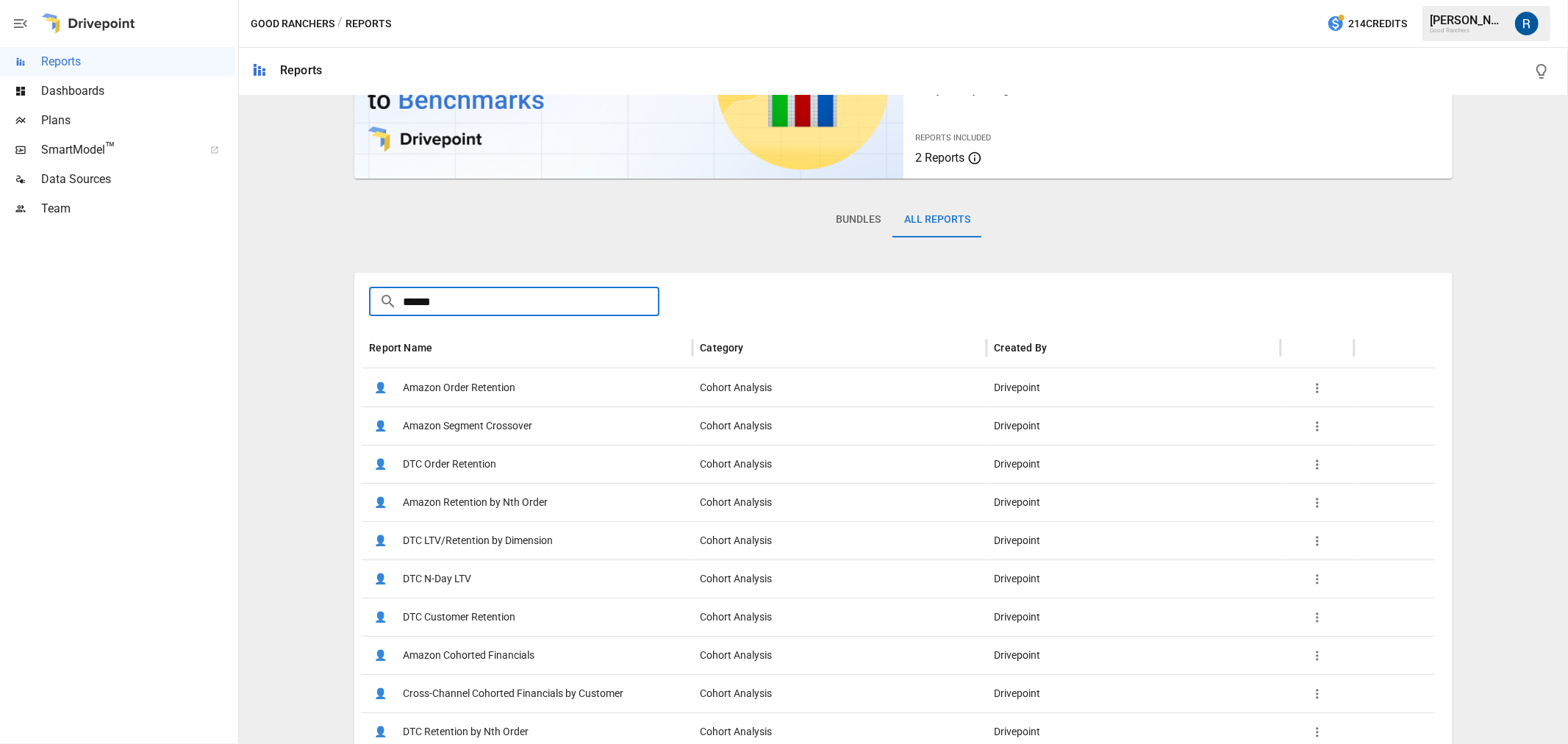
scroll to position [163, 0]
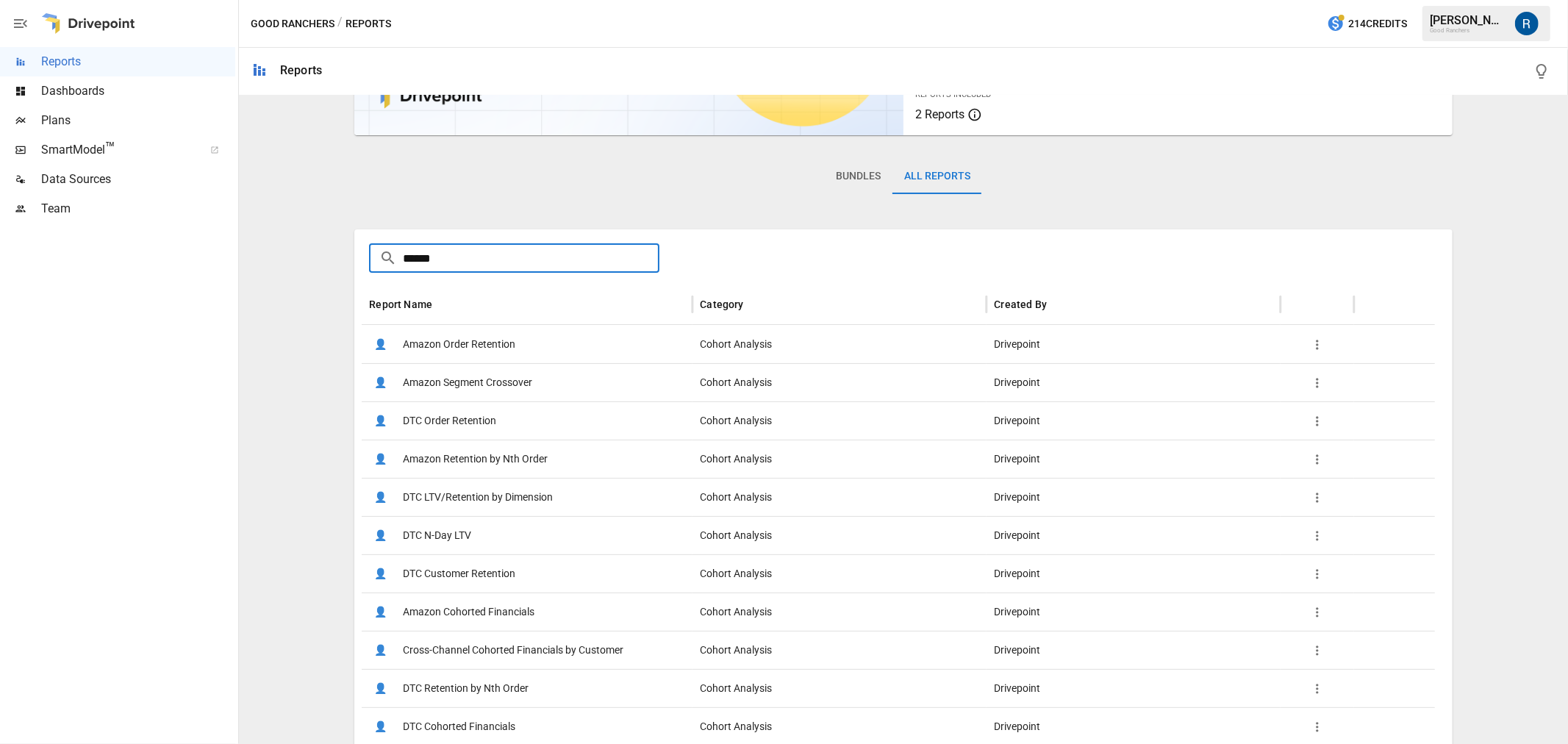
click at [435, 716] on span "DTC Cohorted Financials" at bounding box center [459, 726] width 113 height 38
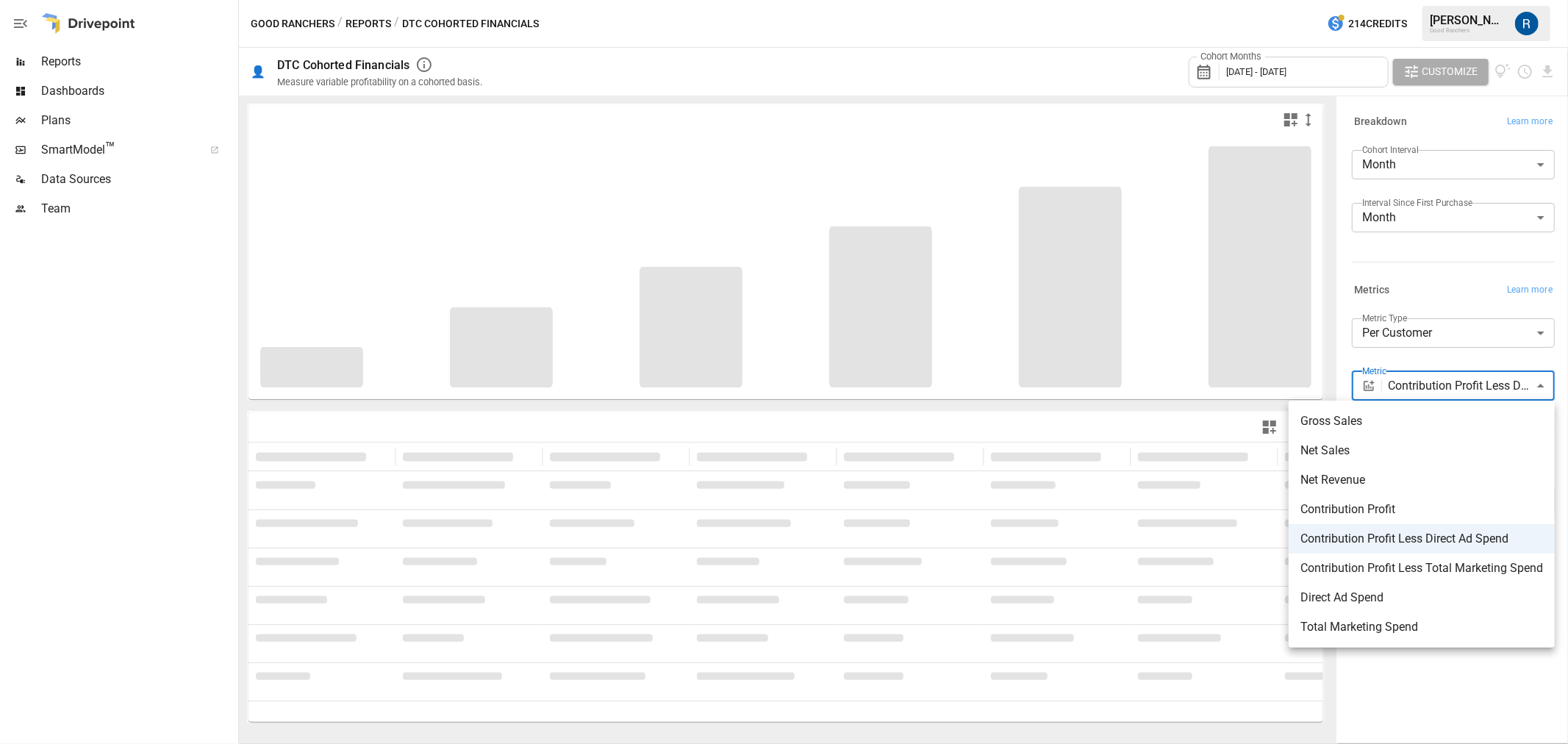
click at [1418, 0] on body "**********" at bounding box center [784, 0] width 1568 height 0
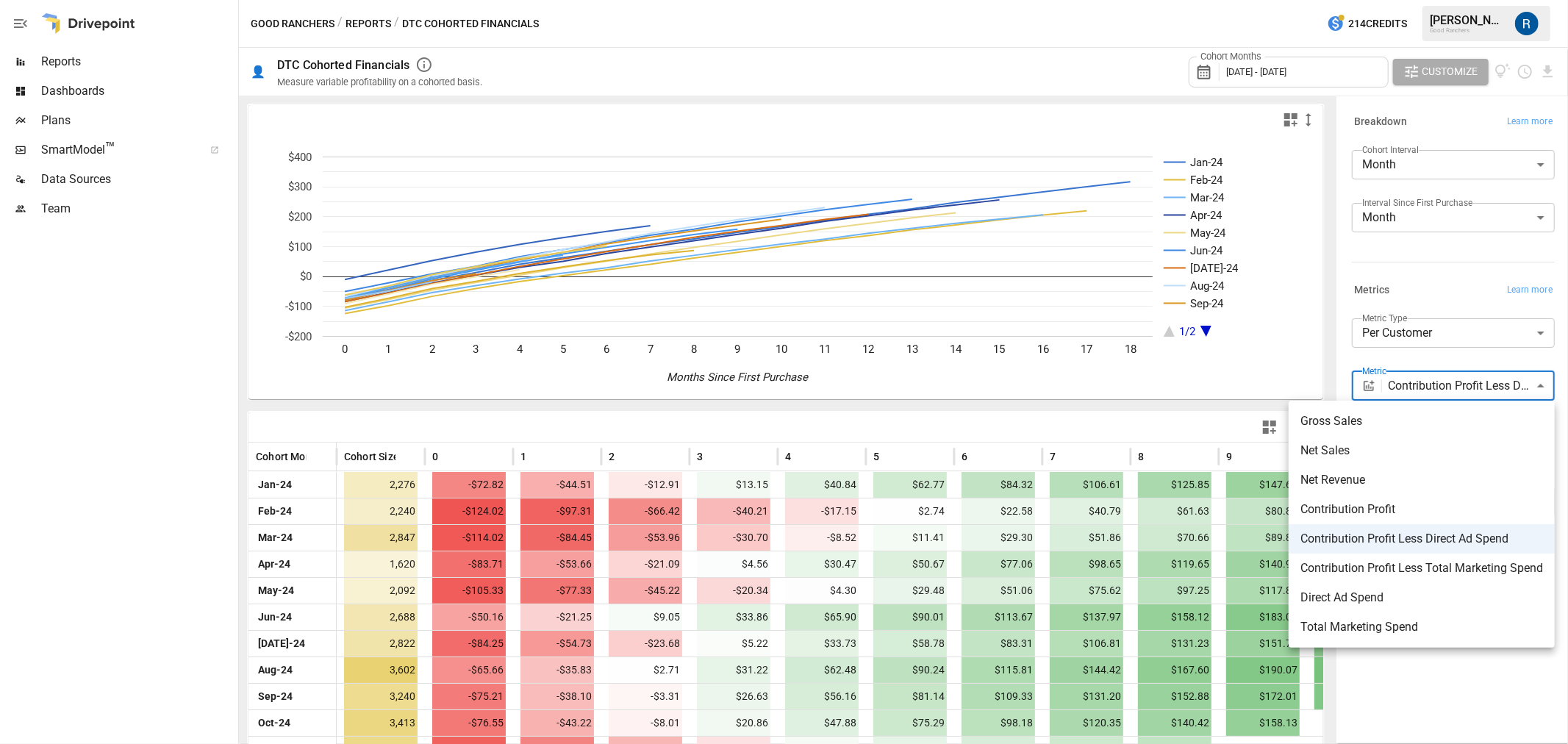
click at [1494, 691] on div at bounding box center [784, 372] width 1568 height 744
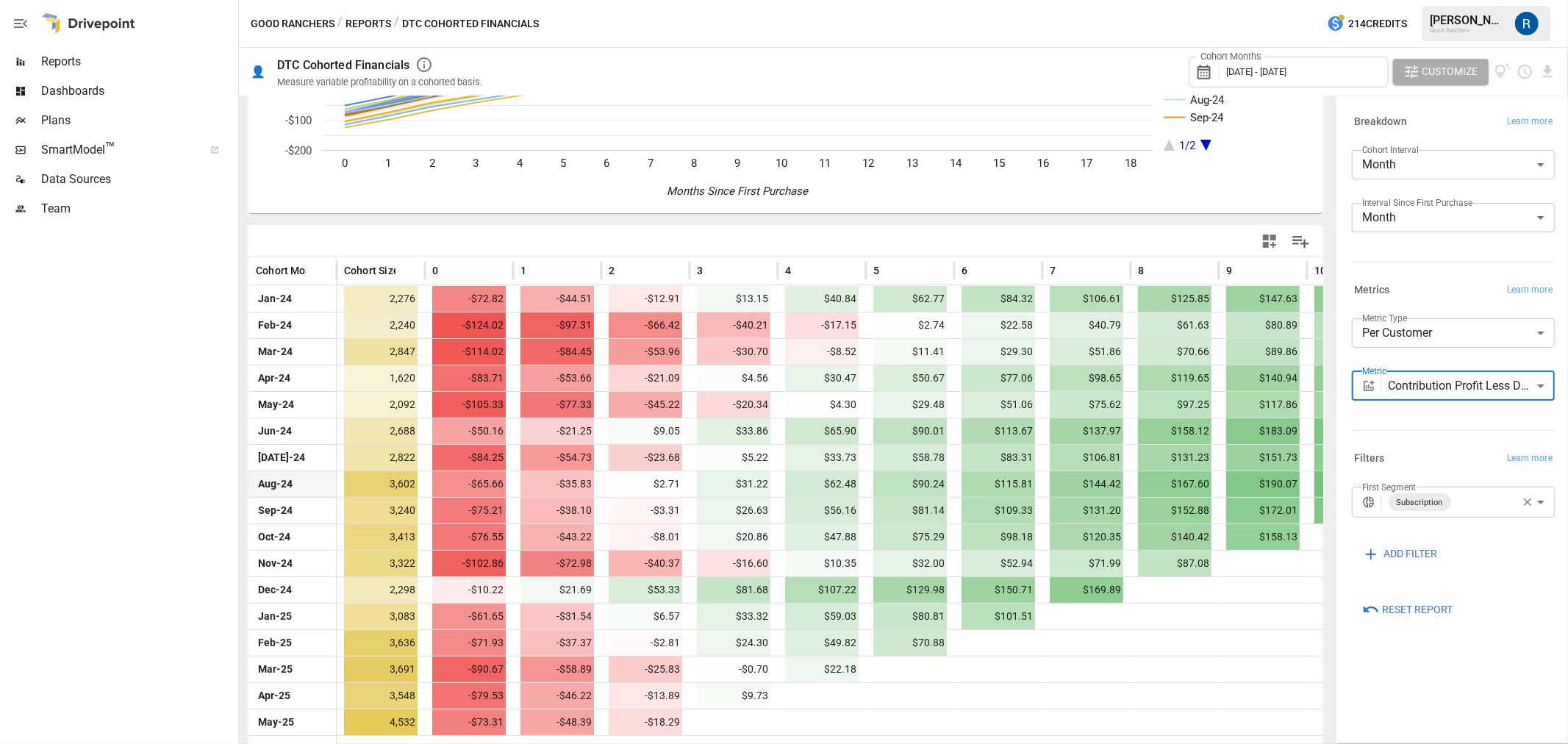
scroll to position [196, 0]
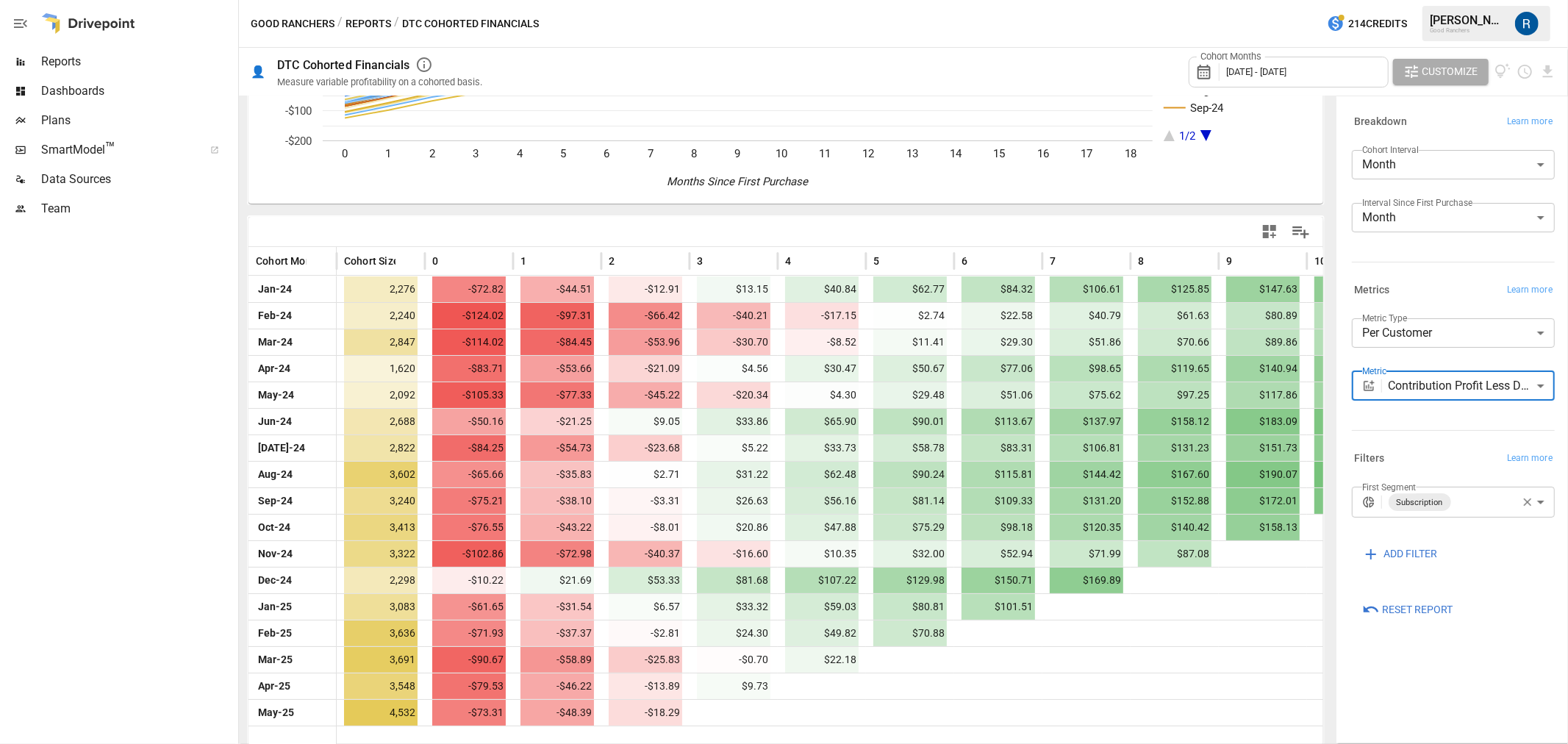
click at [1465, 0] on body "Reports Dashboards Plans SmartModel ™ Data Sources Team Good Ranchers / Reports…" at bounding box center [784, 0] width 1568 height 0
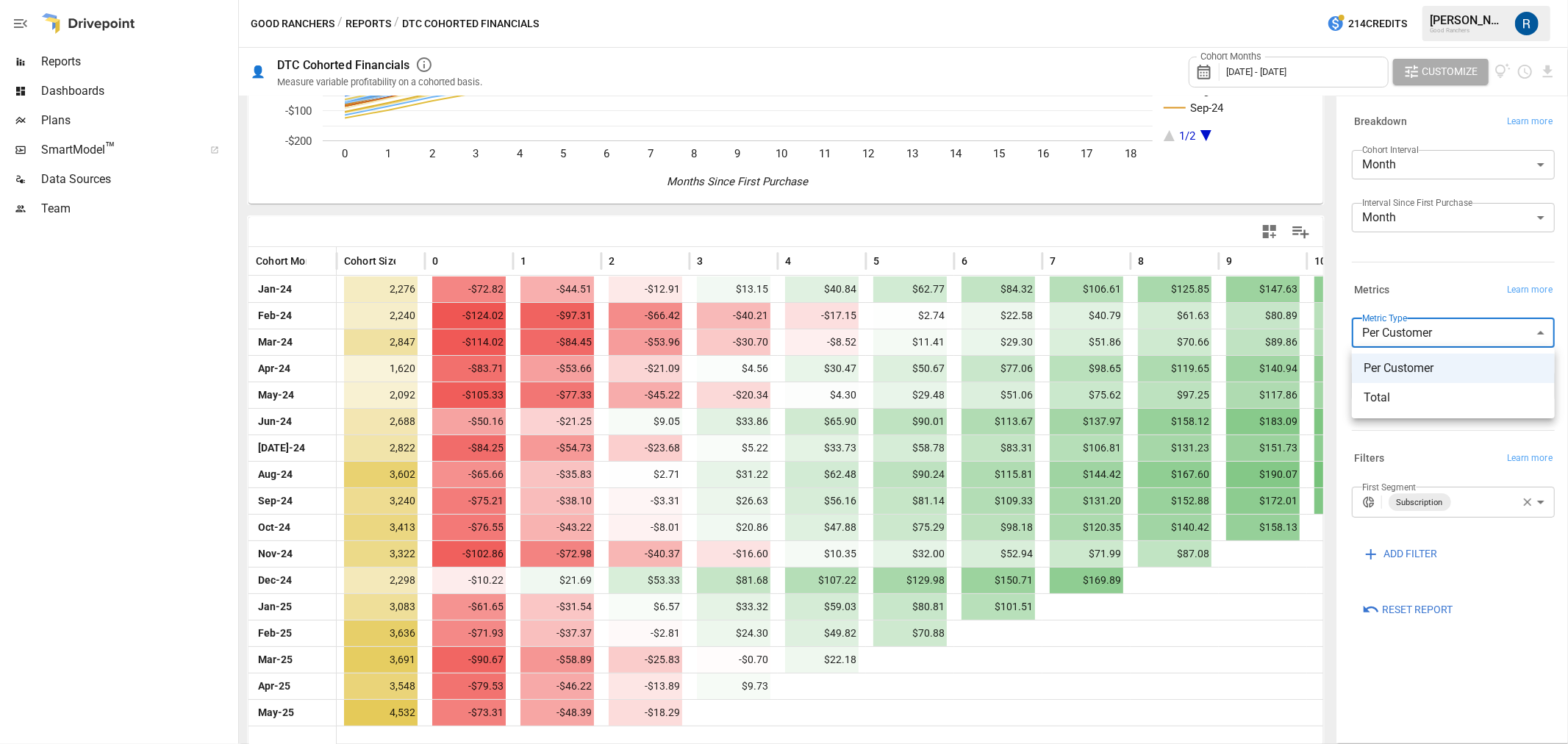
click at [1440, 259] on div at bounding box center [784, 372] width 1568 height 744
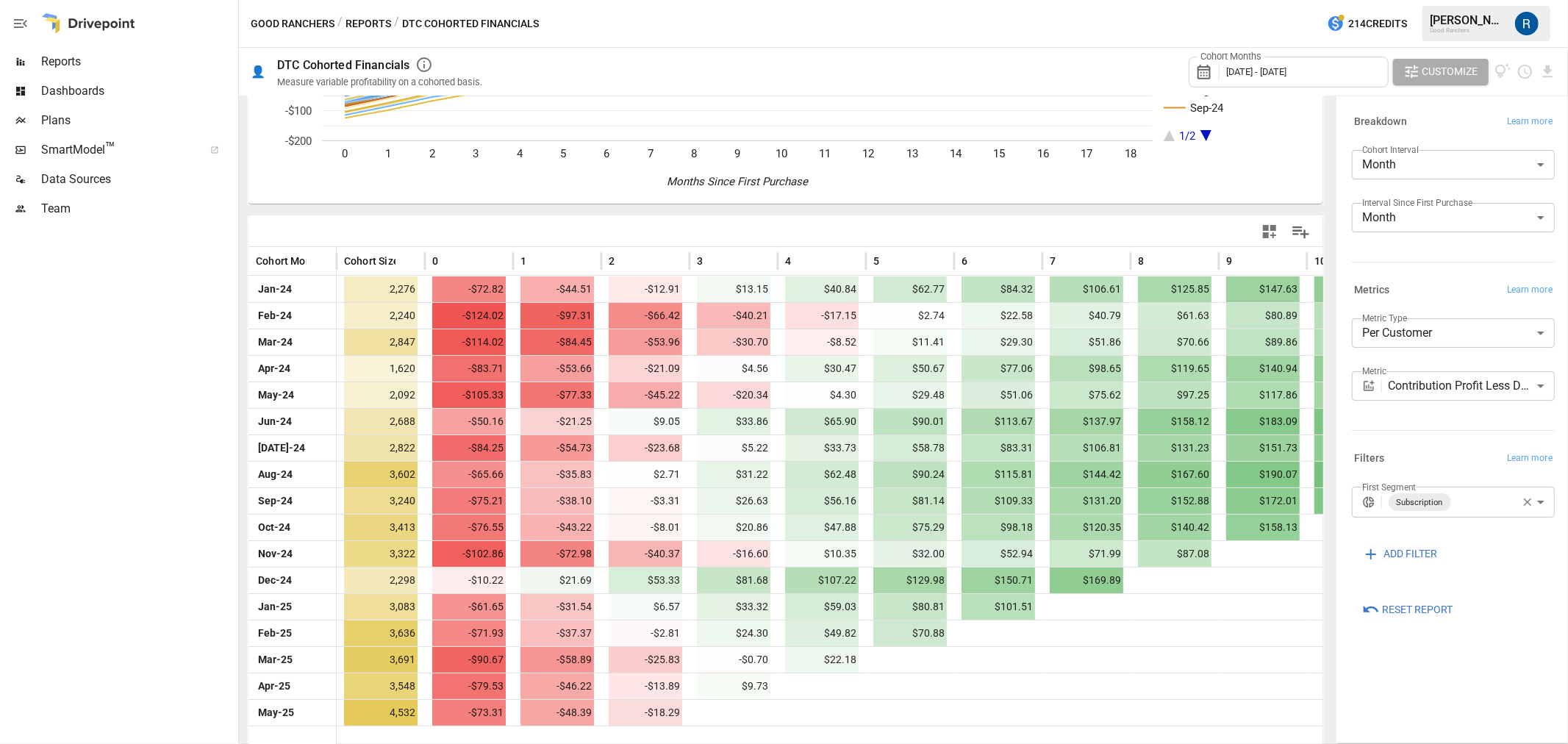
click at [1305, 57] on div "Cohort Months [DATE] - [DATE]" at bounding box center [1289, 72] width 200 height 31
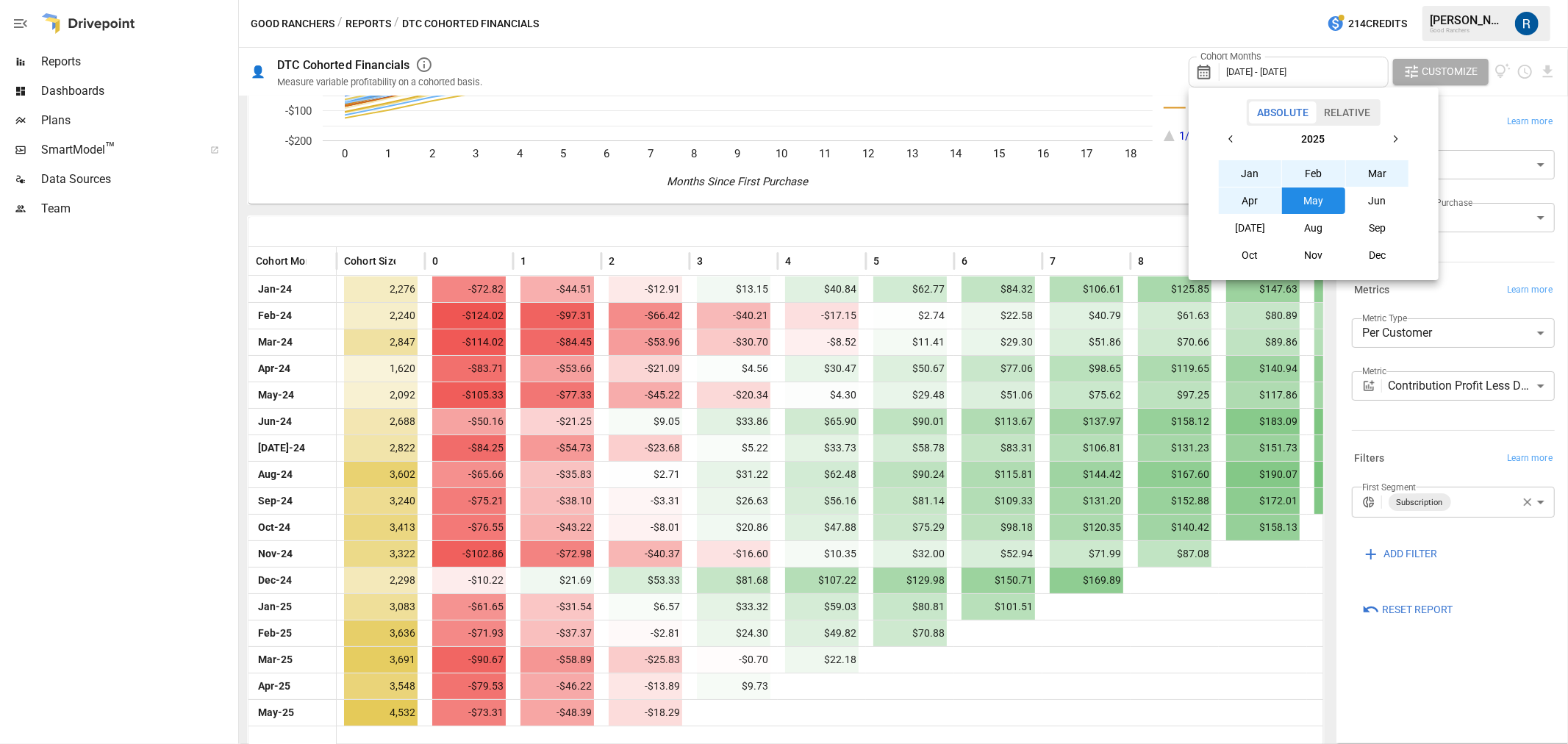
click at [1384, 209] on button "Jun" at bounding box center [1378, 201] width 63 height 27
click at [1250, 168] on button "Jan" at bounding box center [1251, 173] width 63 height 27
click at [1380, 204] on button "Jun" at bounding box center [1378, 201] width 63 height 27
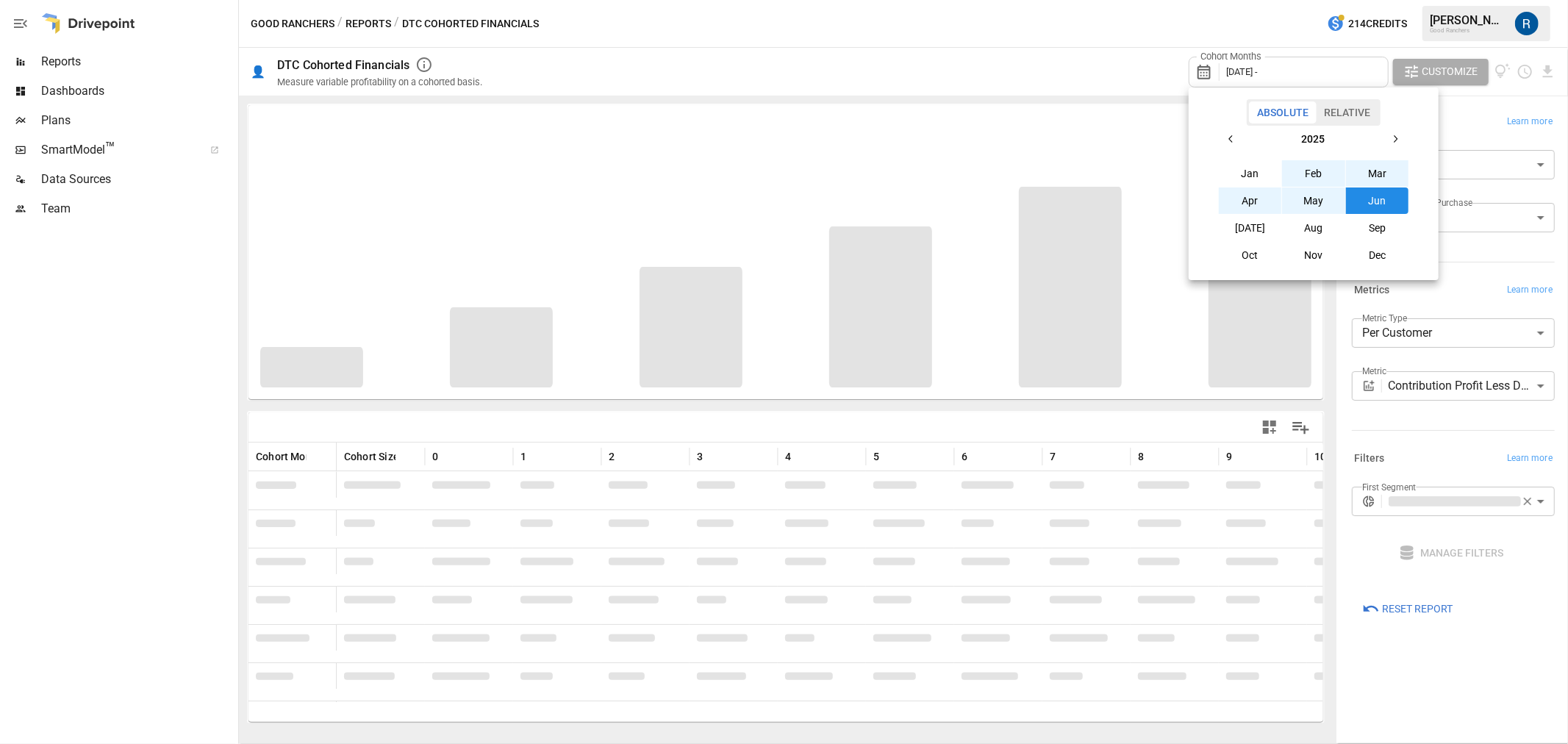
click at [1233, 138] on icon "button" at bounding box center [1232, 139] width 12 height 12
click at [1246, 165] on button "Jan" at bounding box center [1251, 173] width 63 height 27
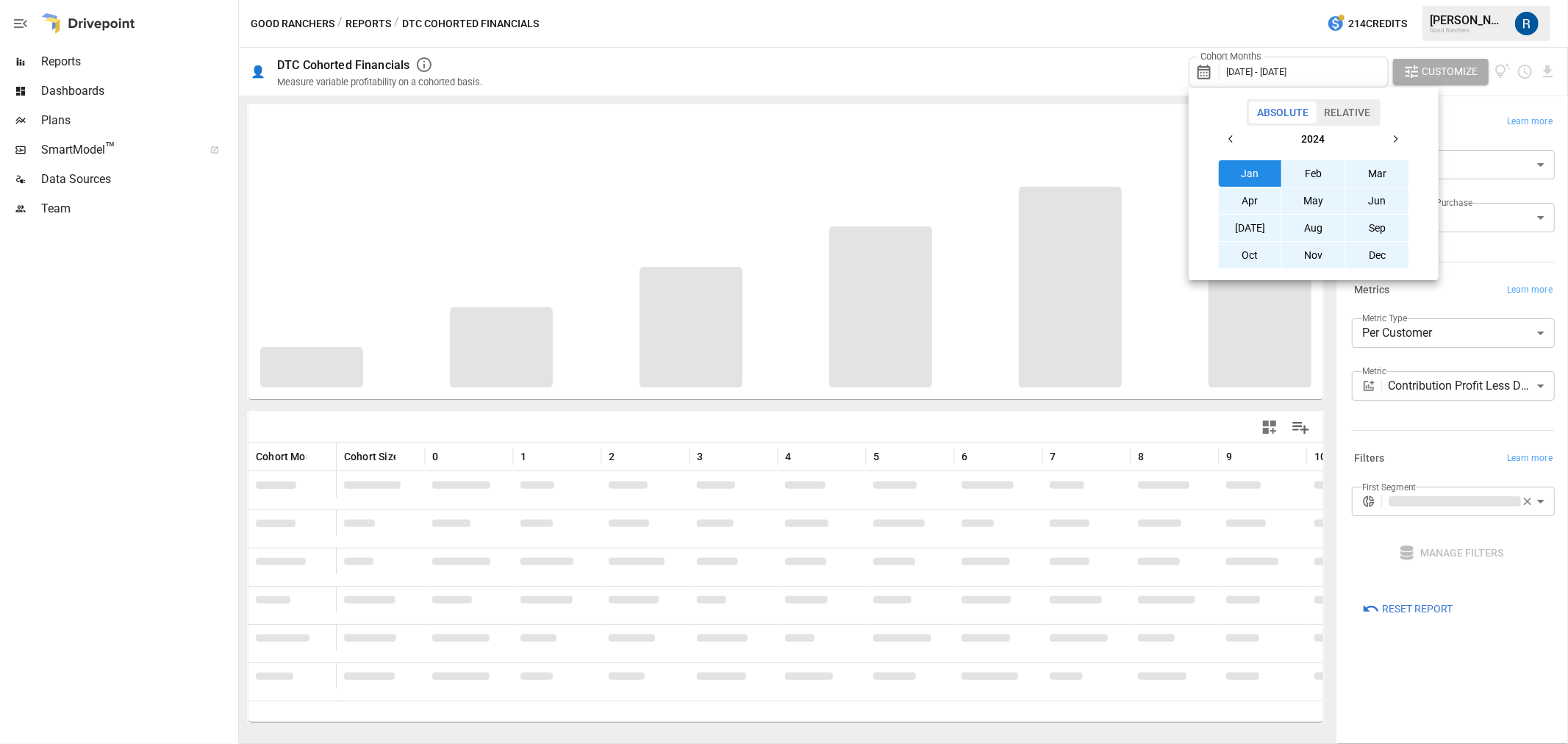
click at [1395, 138] on icon "button" at bounding box center [1395, 139] width 12 height 12
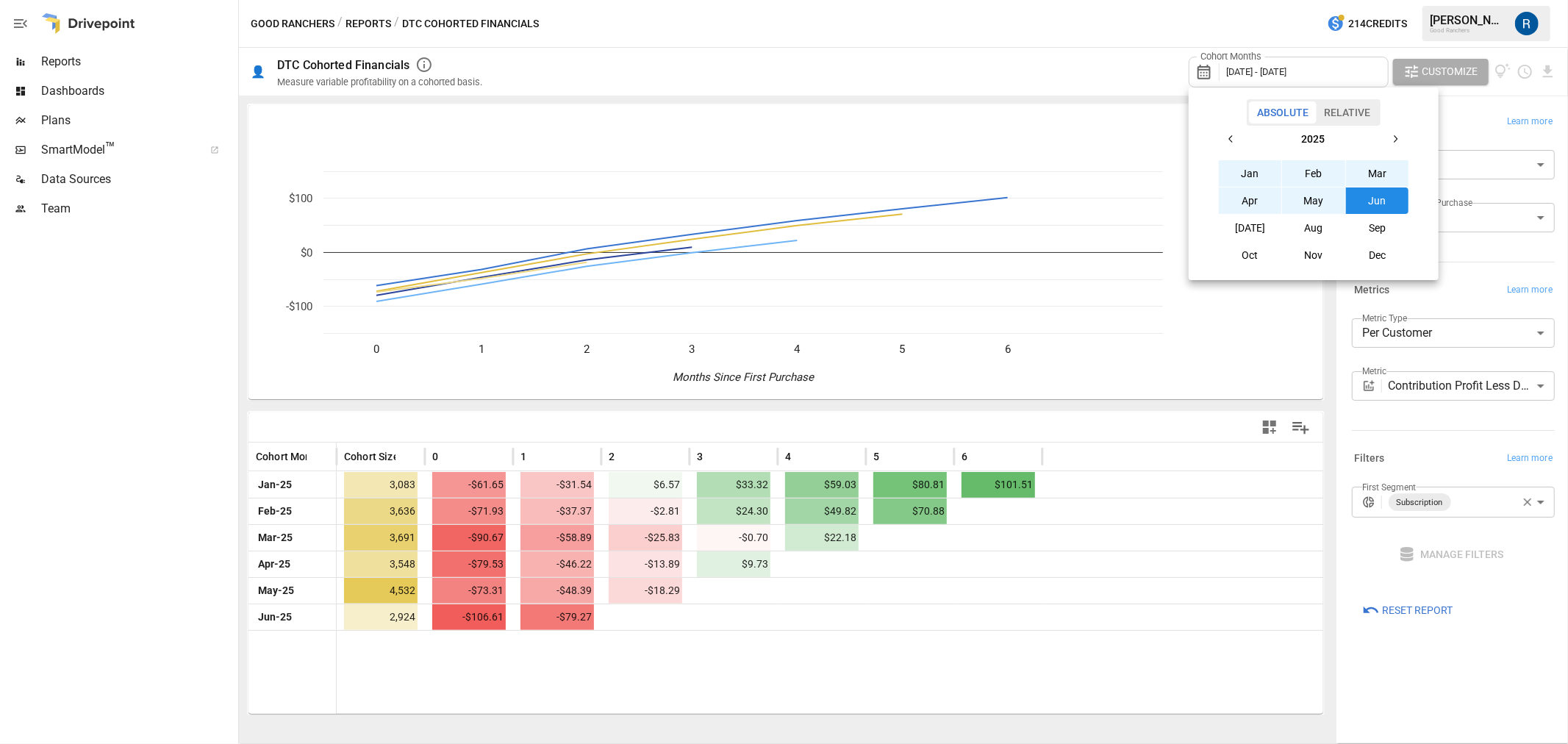
click at [1372, 196] on button "Jun" at bounding box center [1378, 201] width 63 height 27
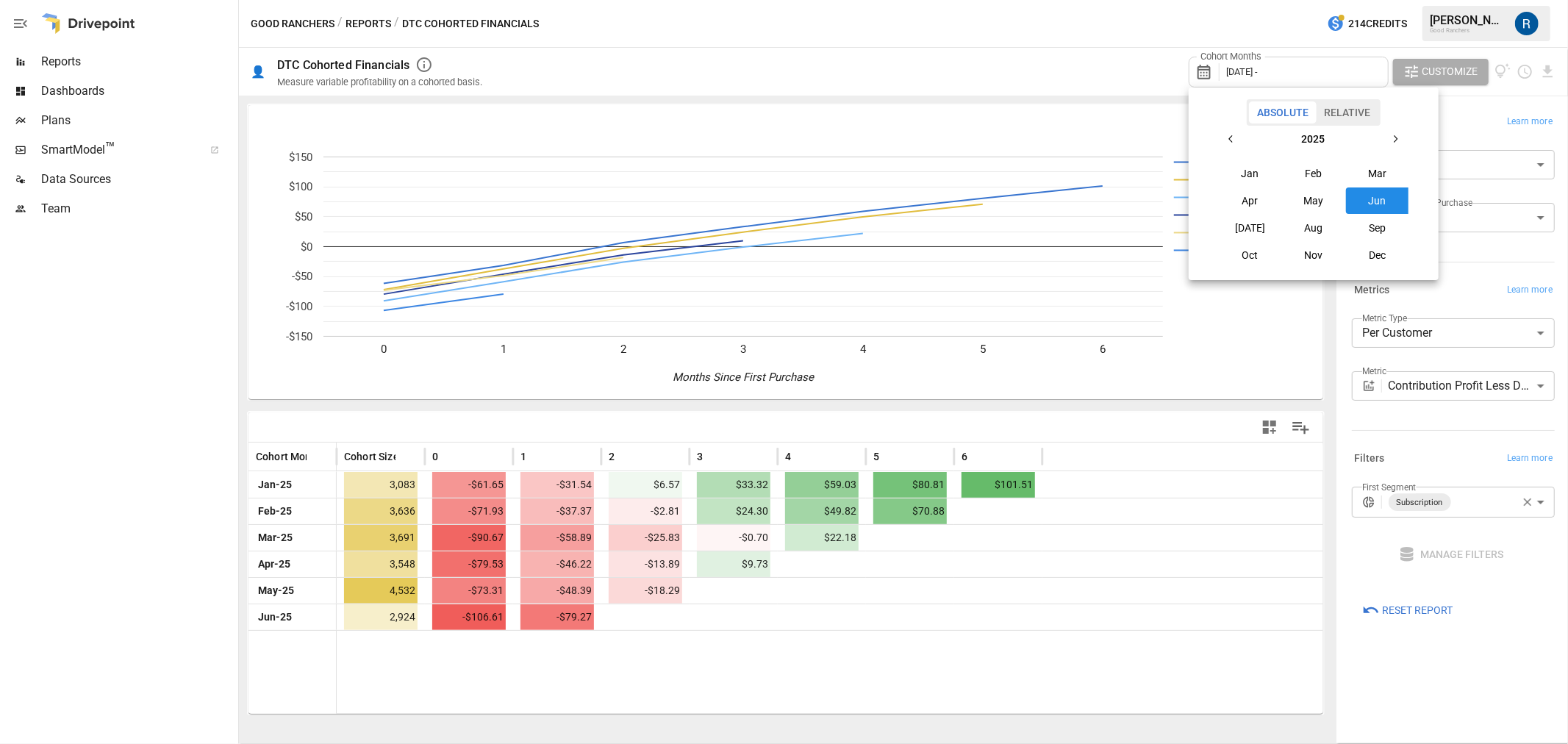
drag, startPoint x: 1209, startPoint y: 131, endPoint x: 1227, endPoint y: 133, distance: 18.1
click at [1210, 131] on div "[DATE] Feb Mar Apr May Jun [DATE] Aug Sep Oct Nov Dec" at bounding box center [1314, 197] width 239 height 143
click at [1227, 133] on icon "button" at bounding box center [1232, 139] width 12 height 12
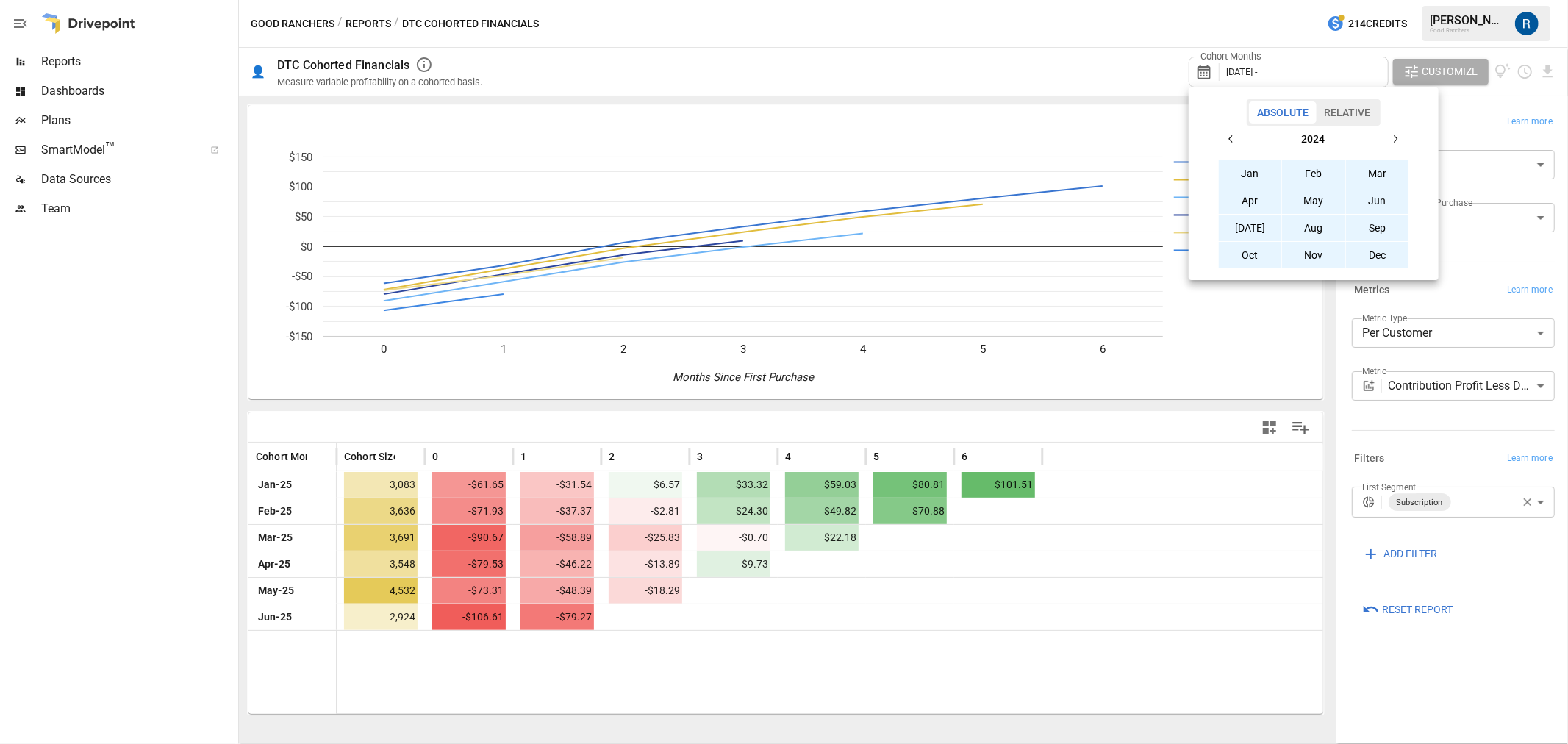
click at [1248, 164] on button "Jan" at bounding box center [1251, 173] width 63 height 27
click at [1393, 144] on icon "button" at bounding box center [1395, 139] width 12 height 12
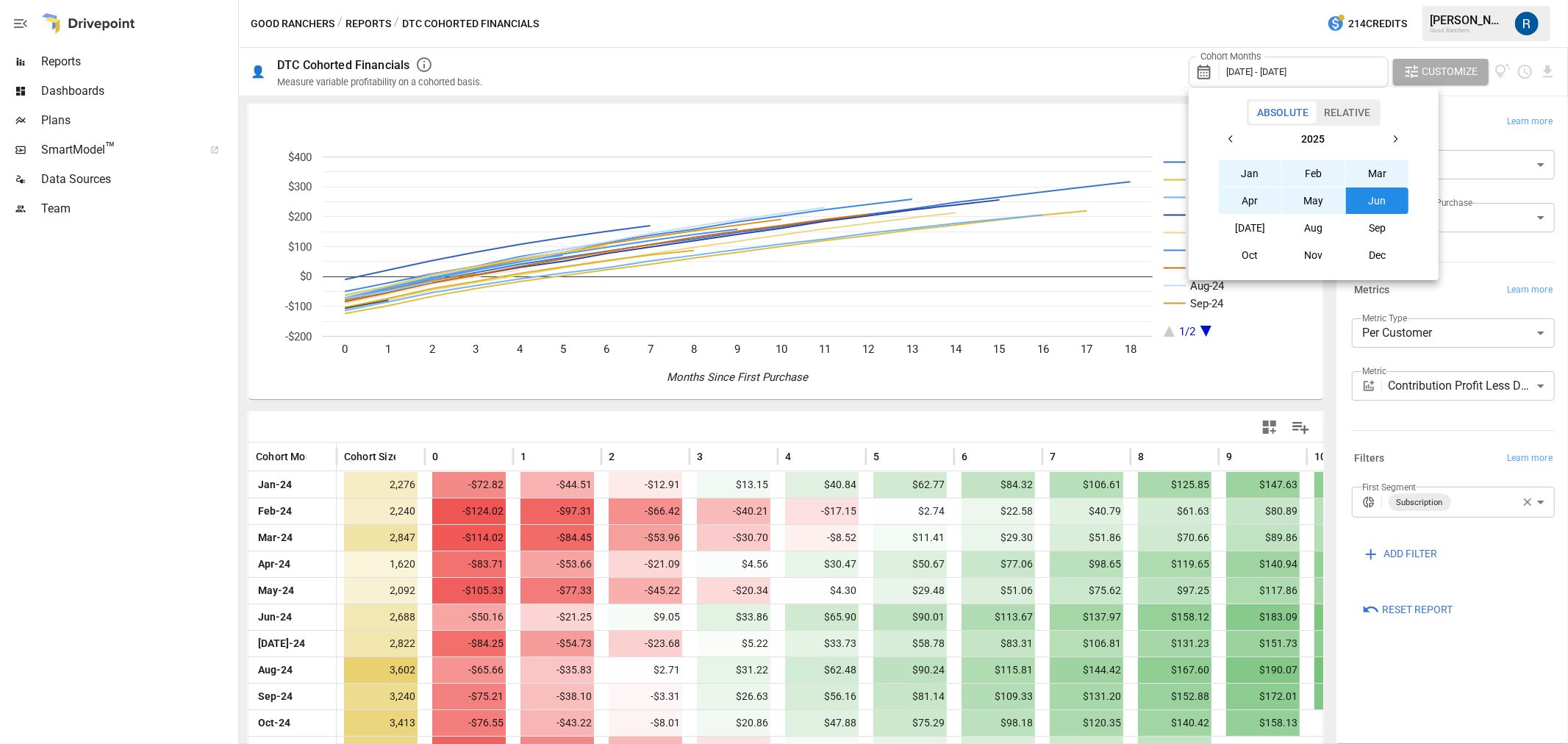
click at [1105, 427] on div at bounding box center [784, 372] width 1568 height 744
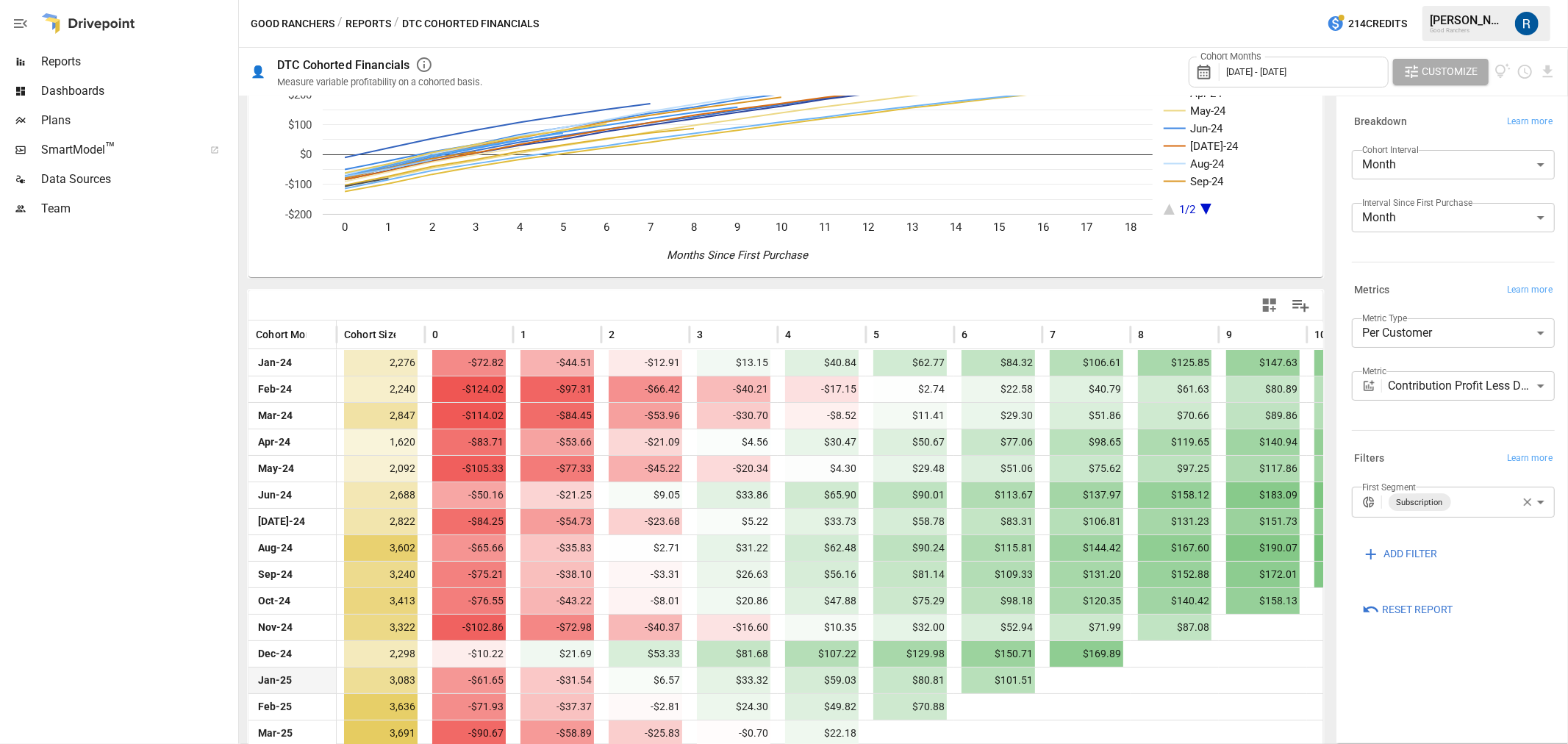
scroll to position [223, 0]
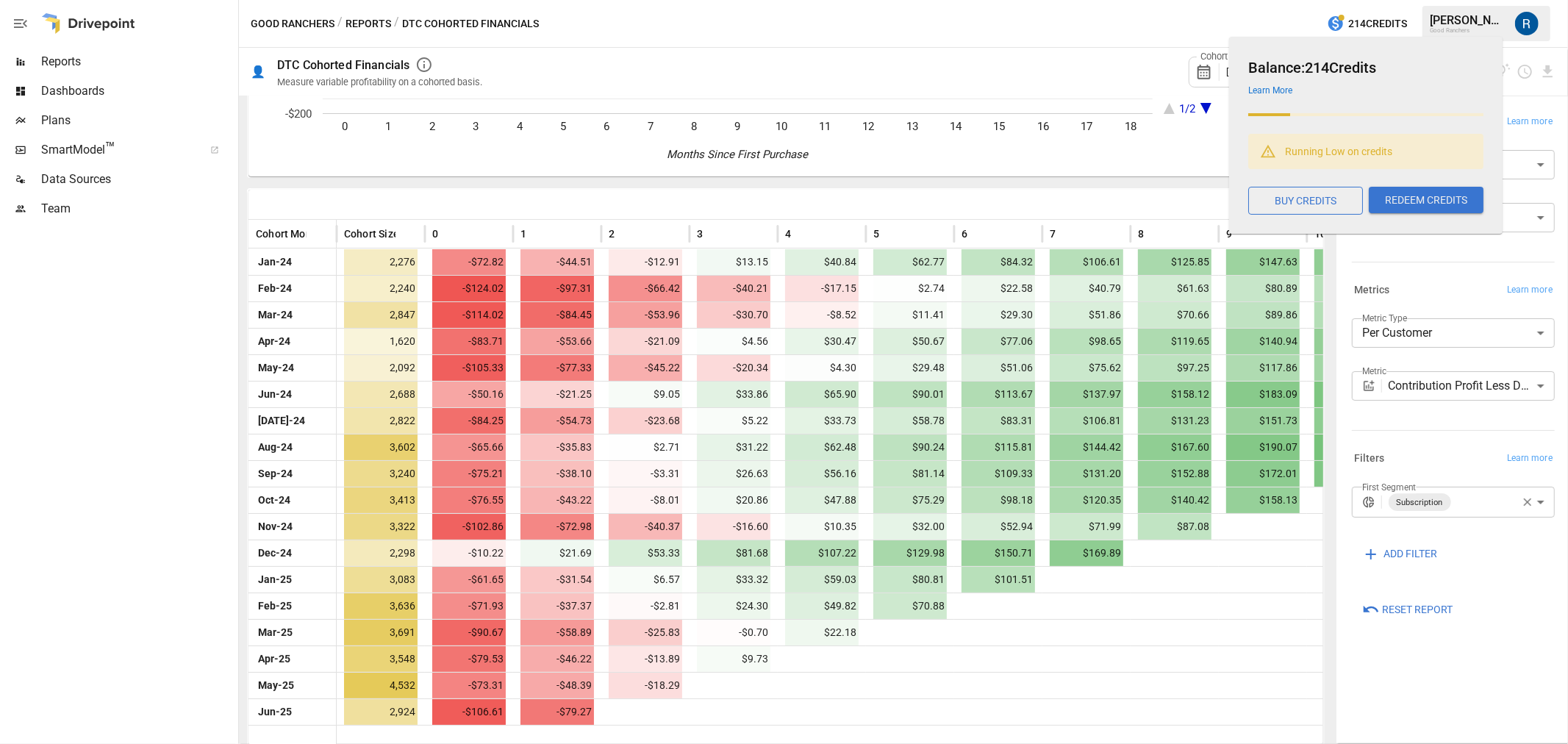
click at [1329, 20] on icon "button" at bounding box center [1336, 23] width 15 height 15
click at [1215, 5] on div "Good Ranchers / Reports / DTC Cohorted Financials 214 Credits [PERSON_NAME] Goo…" at bounding box center [904, 23] width 1329 height 47
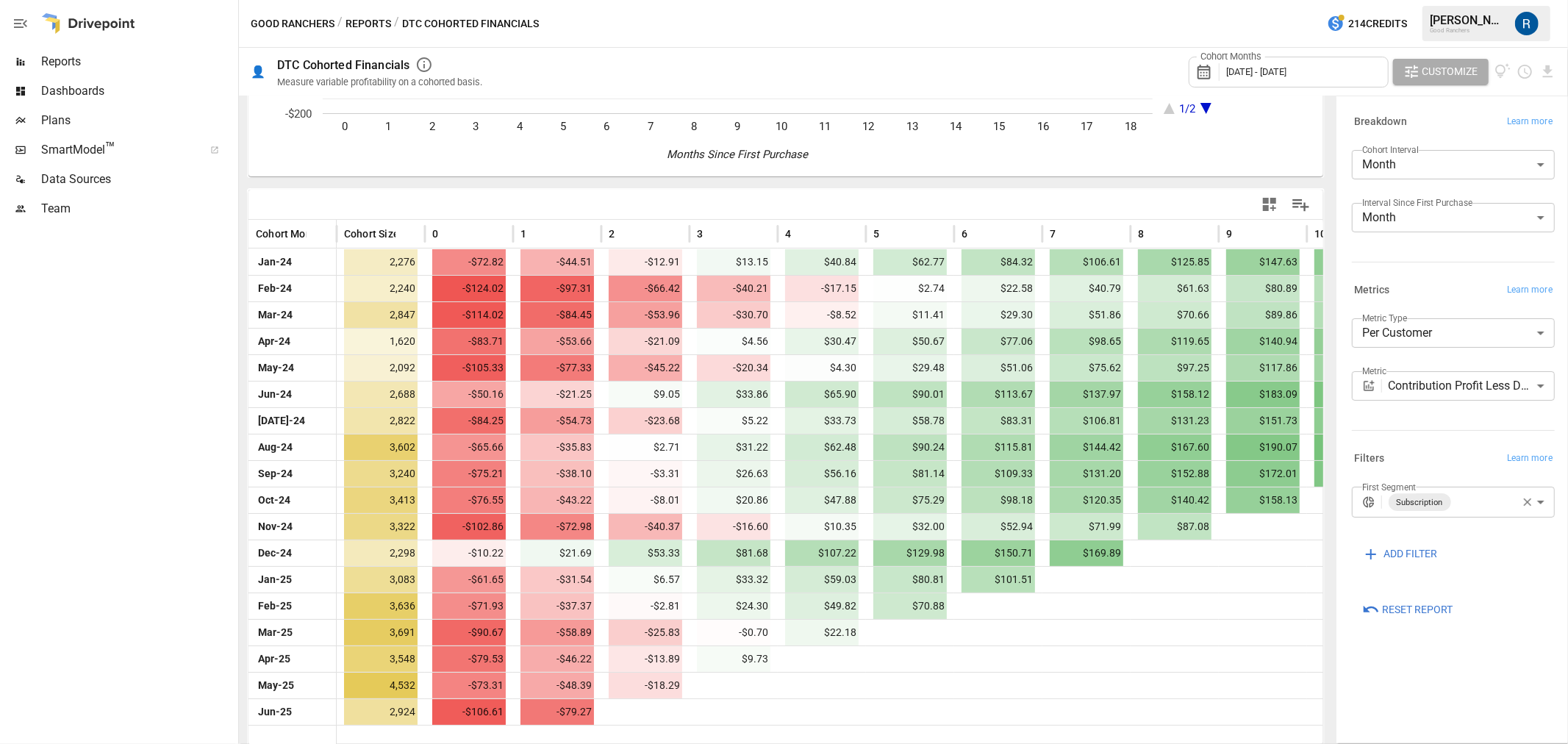
click at [81, 189] on div "Data Sources" at bounding box center [118, 178] width 235 height 29
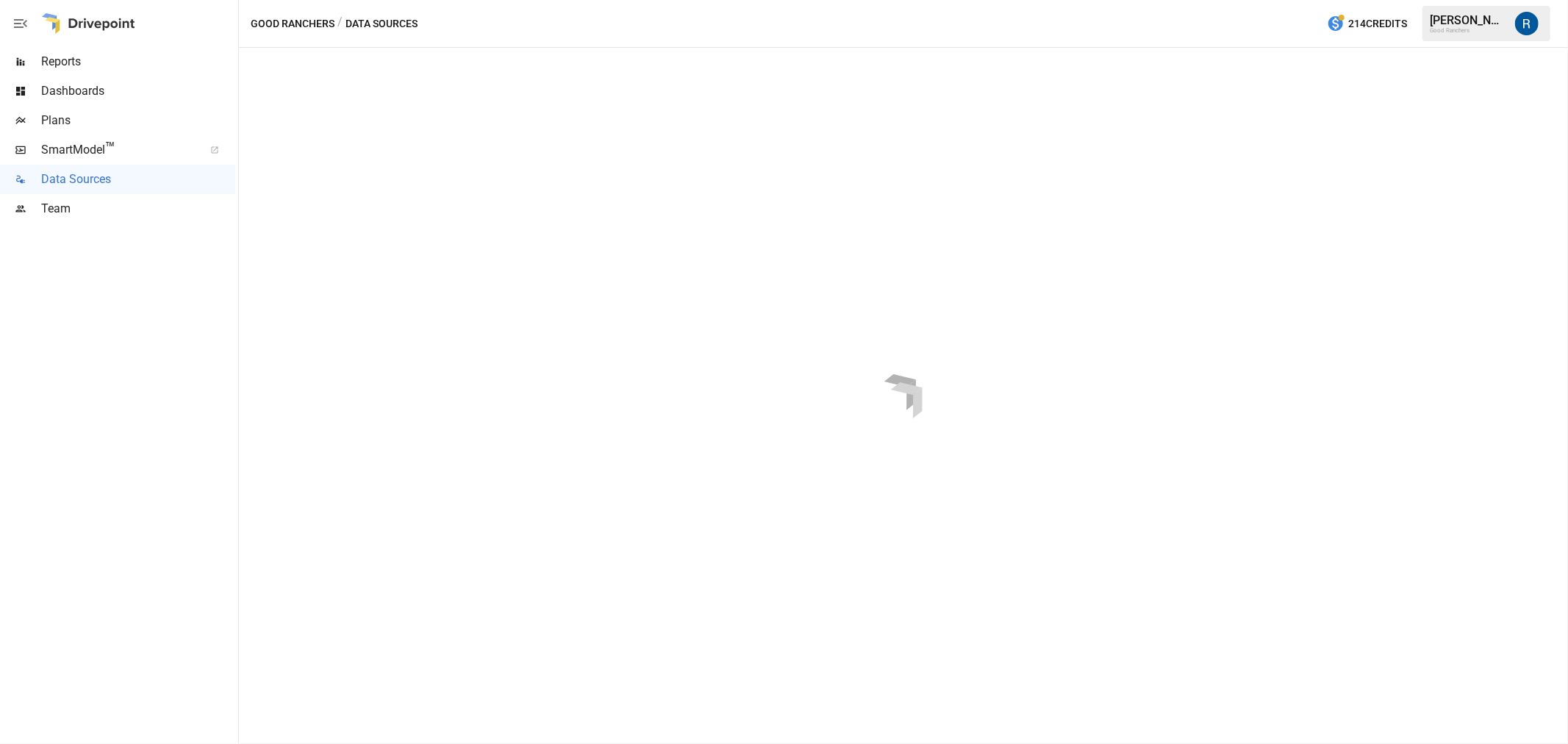
click at [69, 106] on div "Plans" at bounding box center [118, 120] width 235 height 29
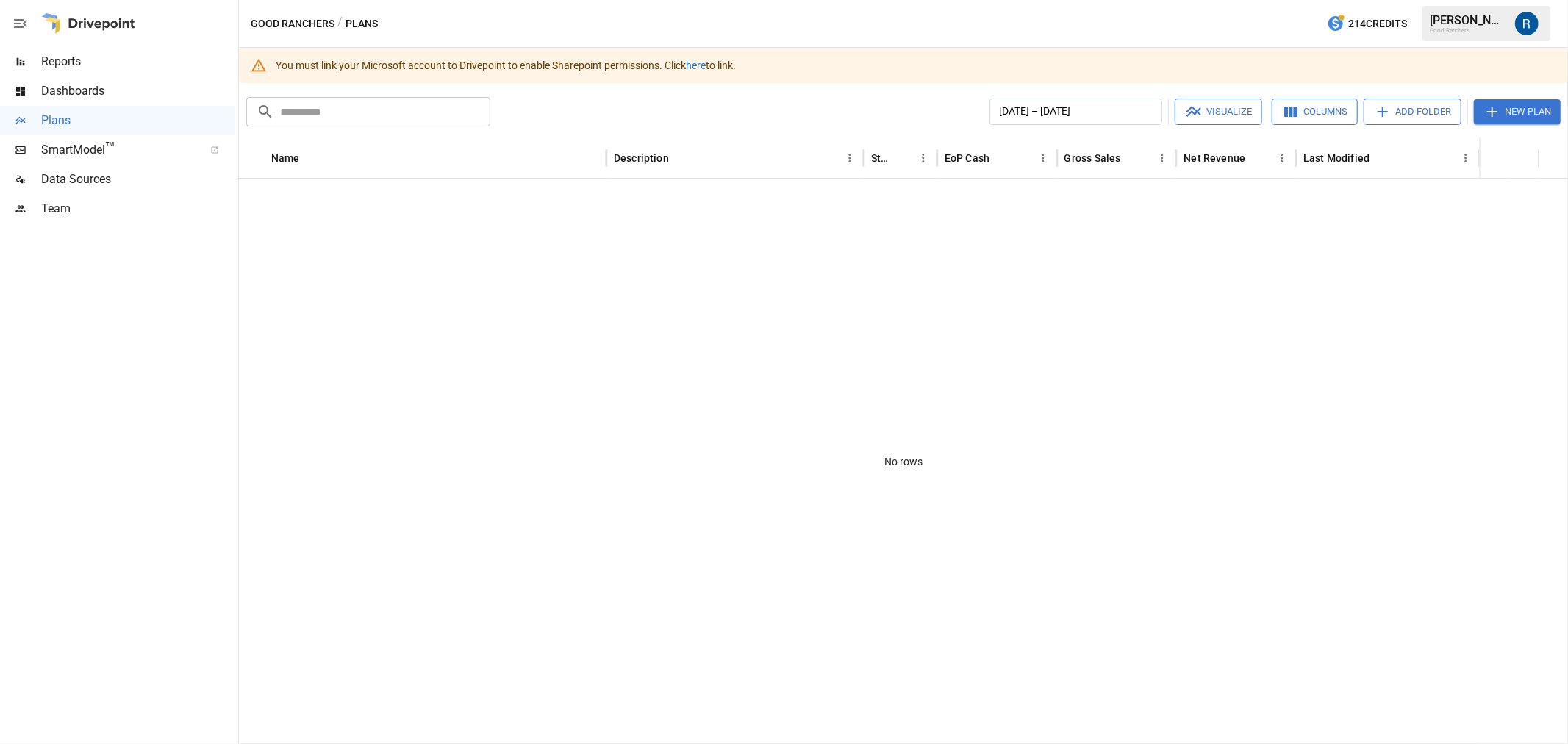
click at [705, 61] on link "here" at bounding box center [696, 65] width 20 height 12
click at [703, 65] on link "here" at bounding box center [696, 65] width 20 height 12
click at [1081, 252] on div "No rows" at bounding box center [904, 461] width 1329 height 566
click at [155, 152] on span "SmartModel ™" at bounding box center [117, 149] width 153 height 18
click at [62, 84] on span "Dashboards" at bounding box center [138, 91] width 194 height 18
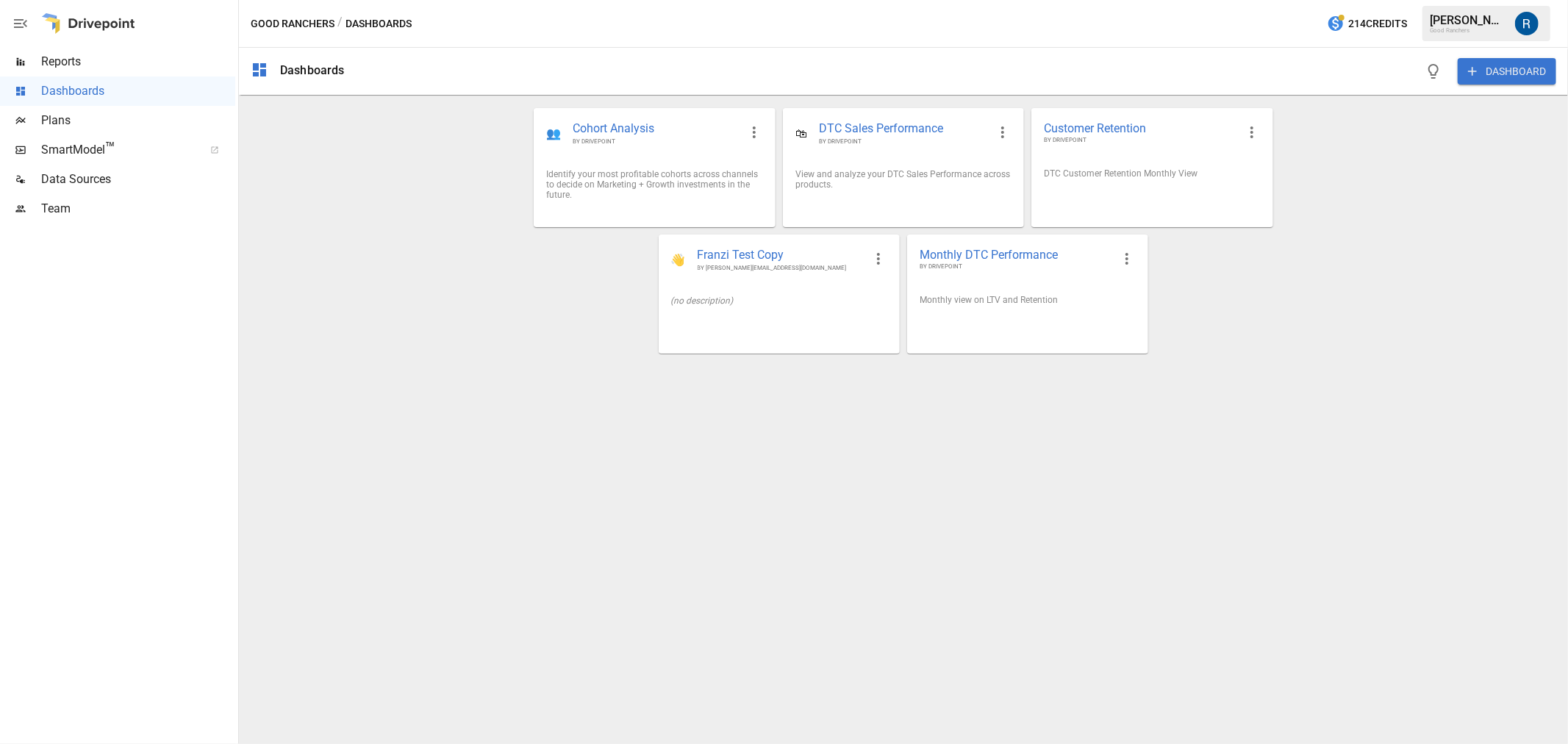
click at [71, 59] on span "Reports" at bounding box center [138, 61] width 194 height 18
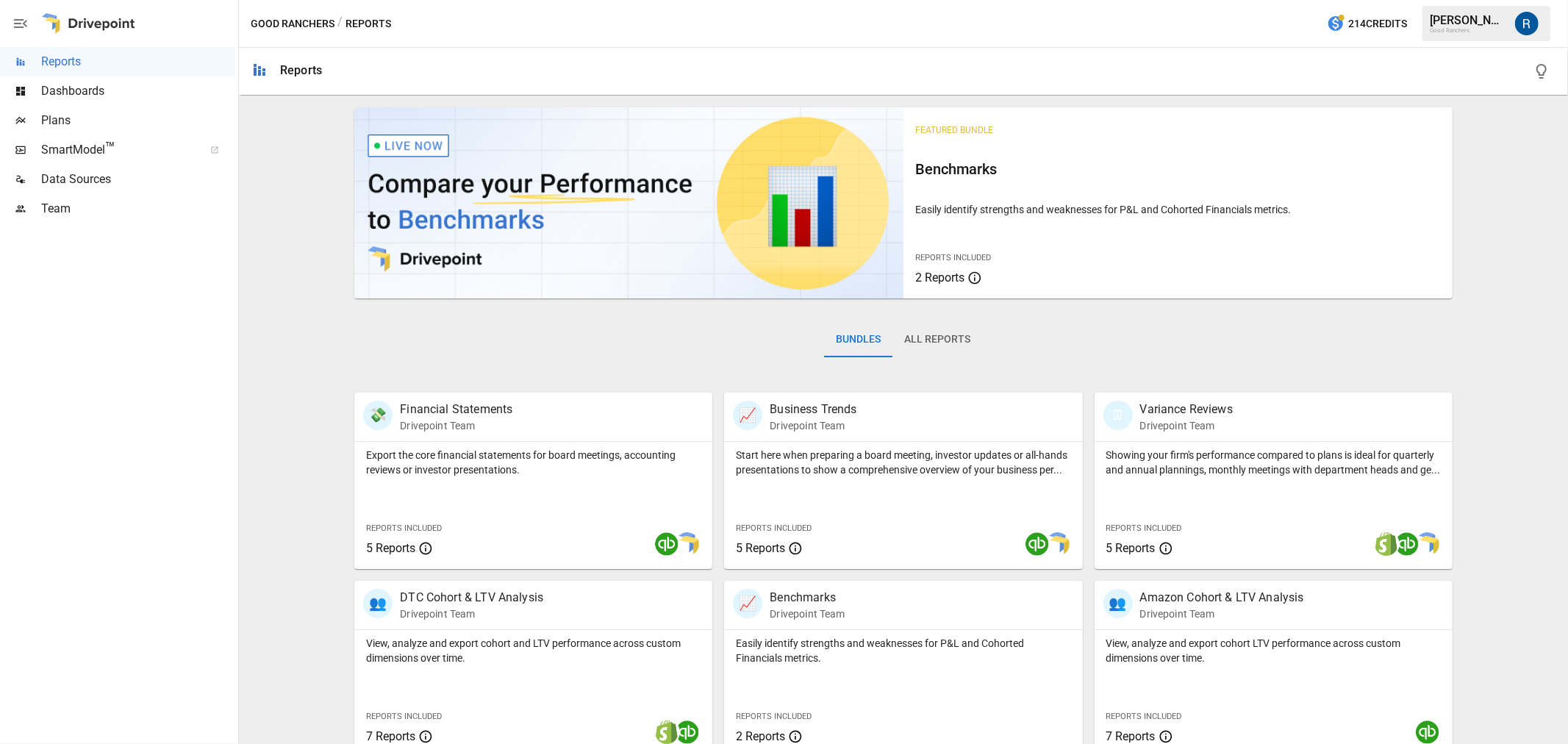
click at [87, 96] on span "Dashboards" at bounding box center [138, 91] width 194 height 18
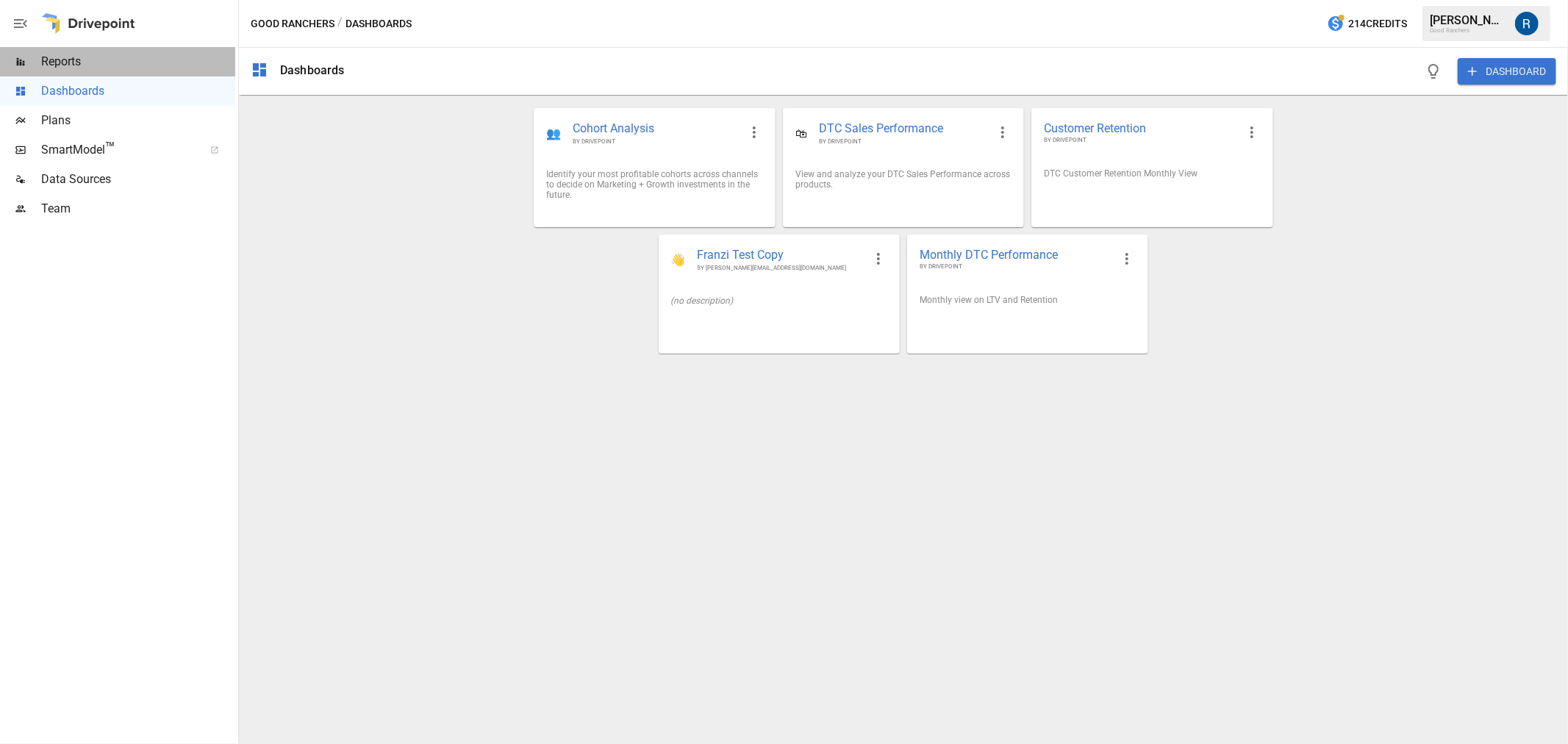
click at [136, 63] on span "Reports" at bounding box center [138, 61] width 194 height 18
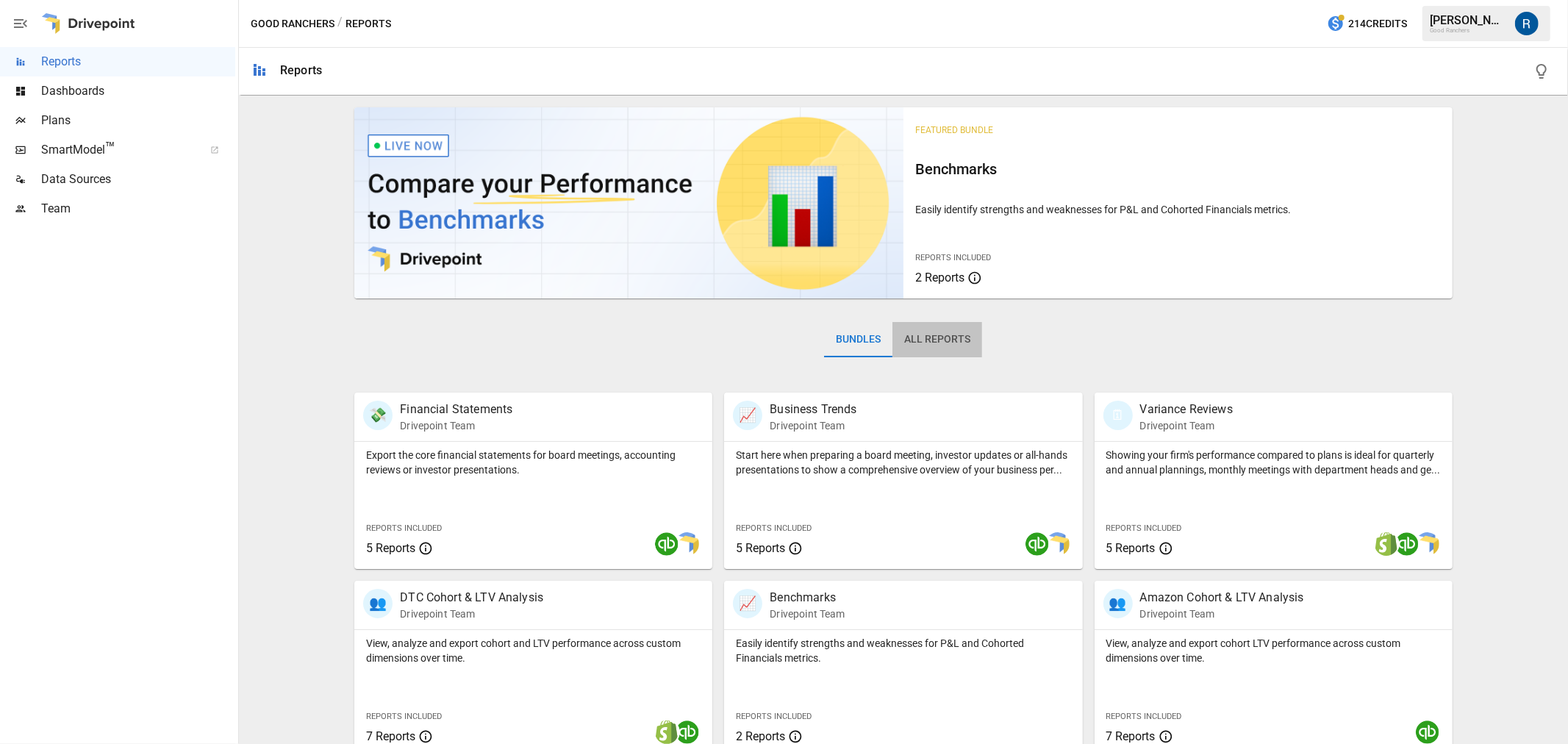
click at [957, 344] on button "All Reports" at bounding box center [937, 339] width 90 height 35
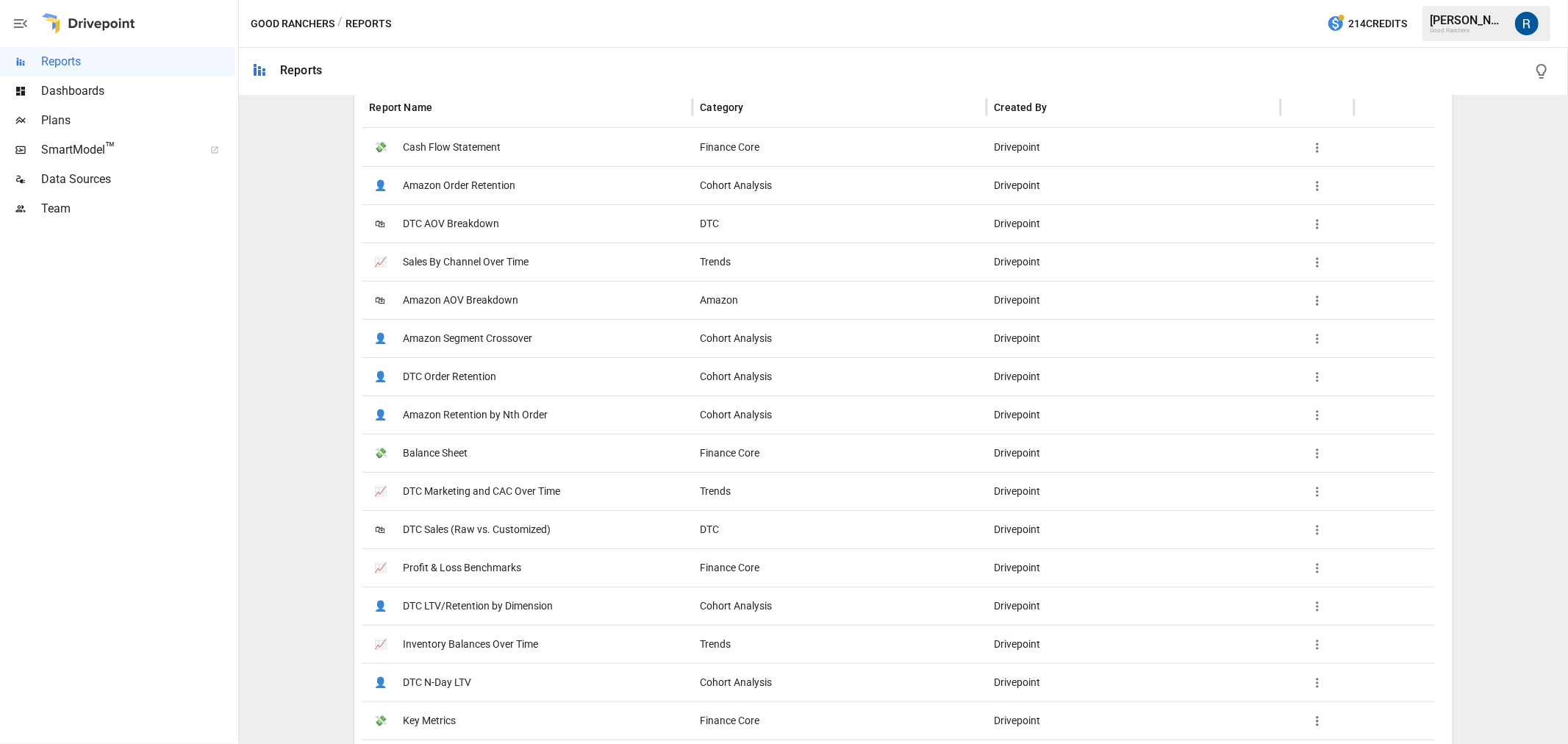
scroll to position [82, 0]
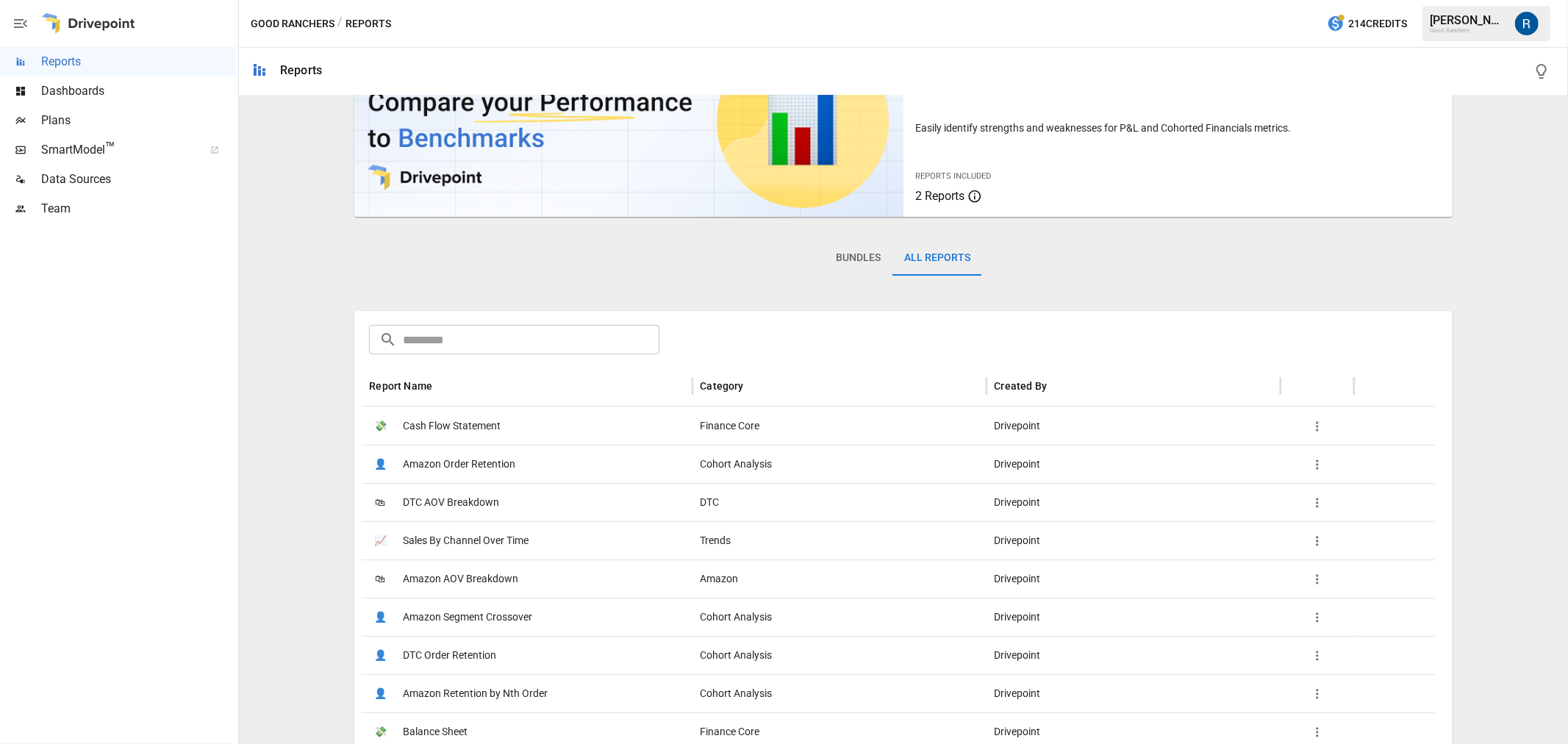
click at [470, 332] on input "text" at bounding box center [531, 339] width 257 height 29
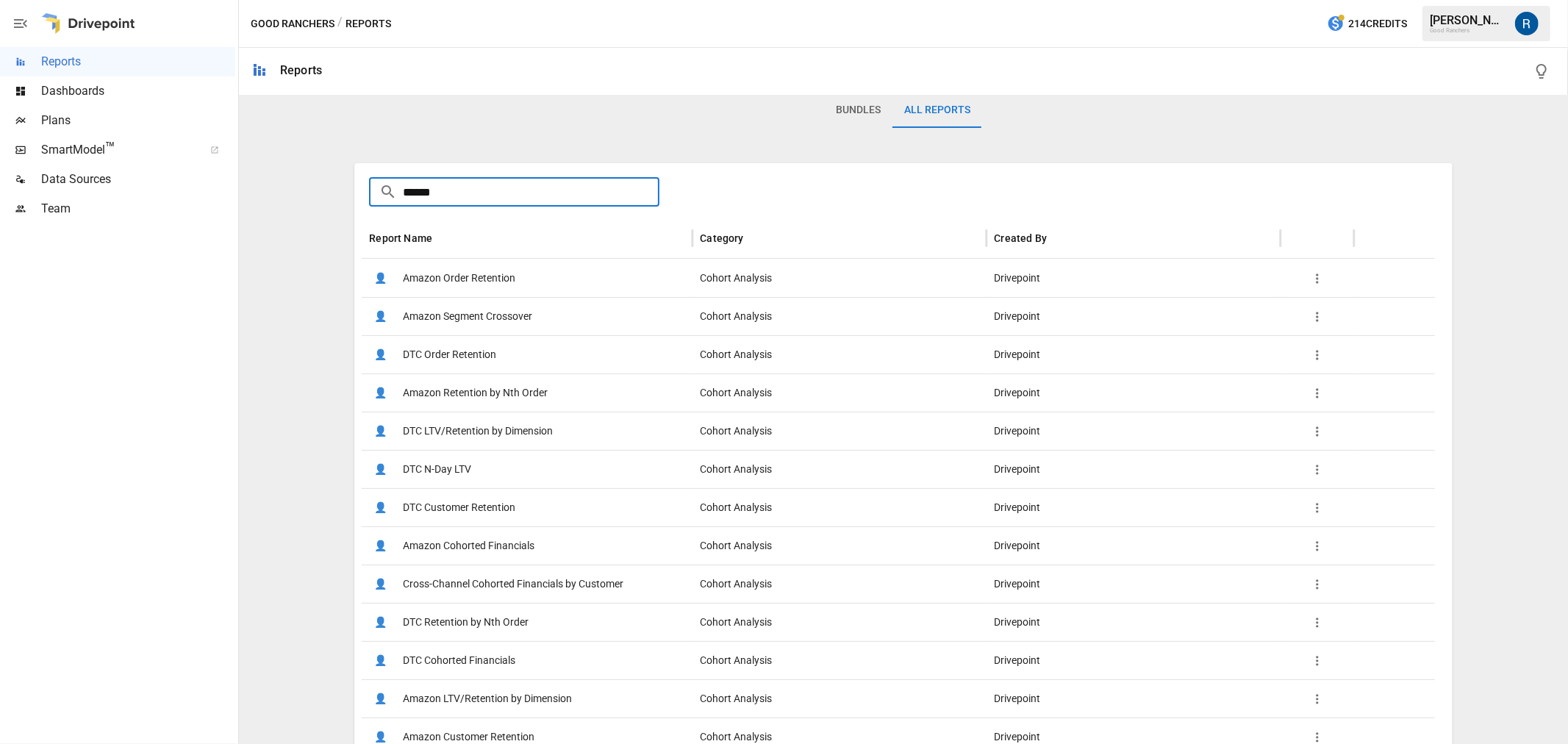
scroll to position [245, 0]
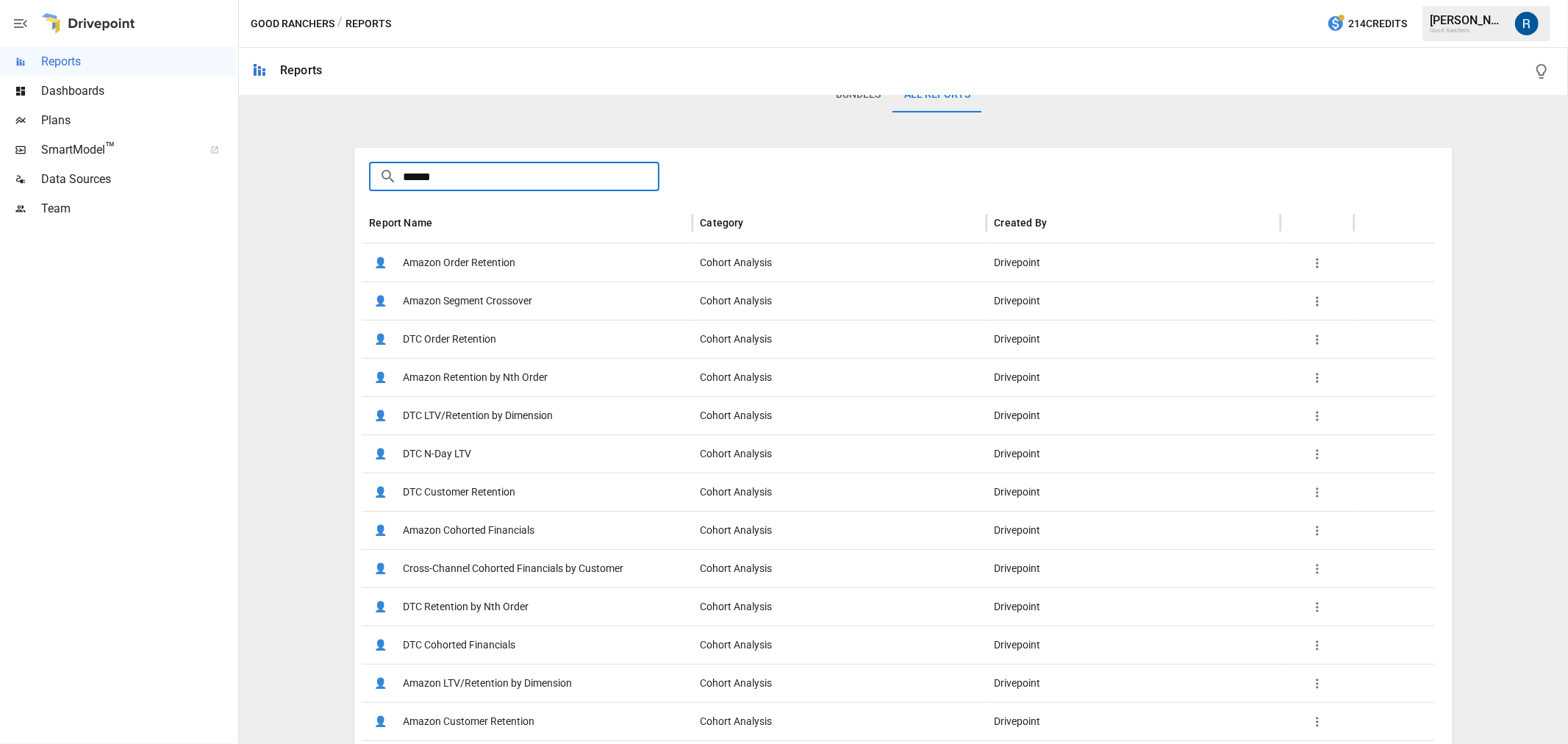
type input "******"
click at [460, 648] on span "DTC Cohorted Financials" at bounding box center [459, 645] width 113 height 38
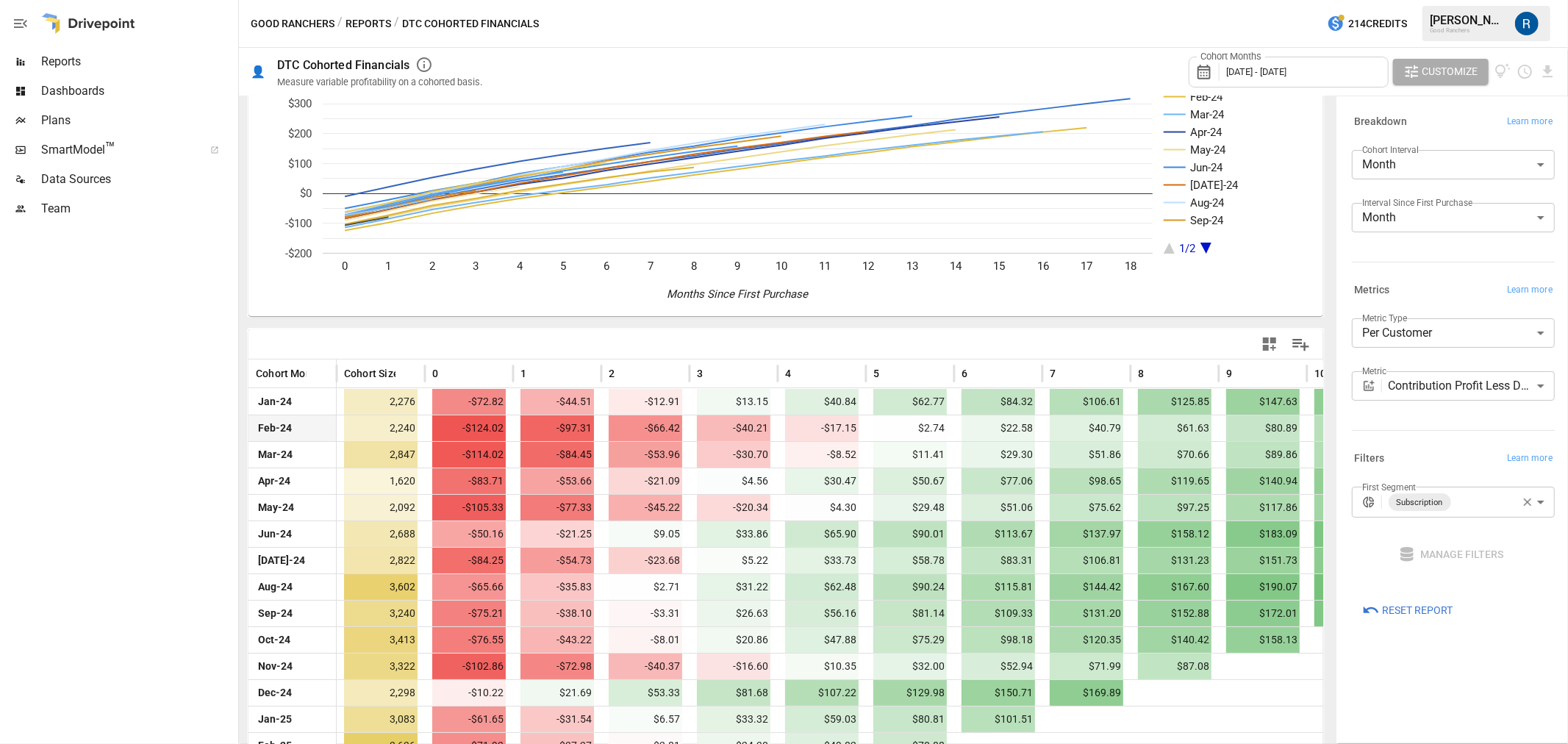
scroll to position [223, 0]
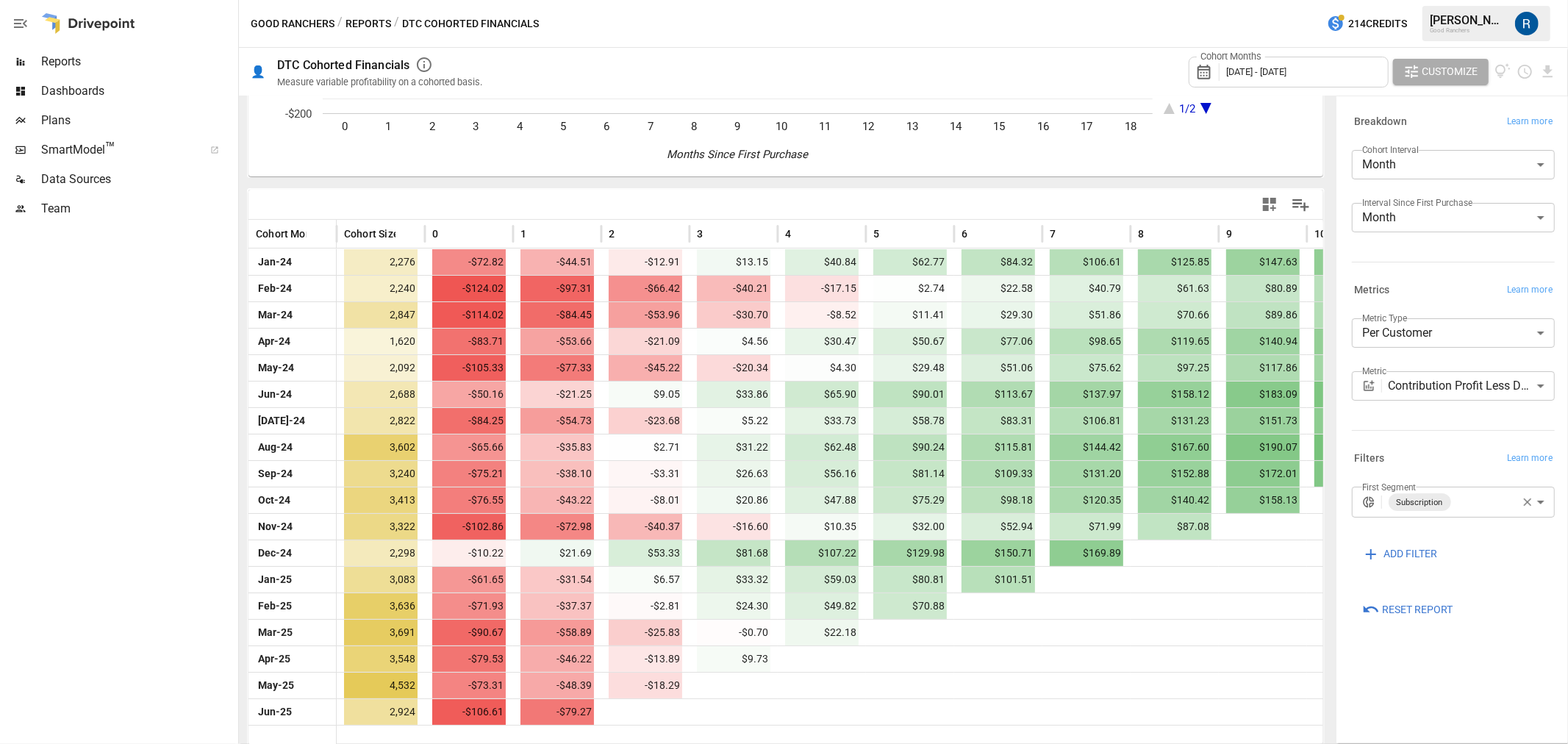
click at [56, 84] on span "Dashboards" at bounding box center [138, 91] width 194 height 18
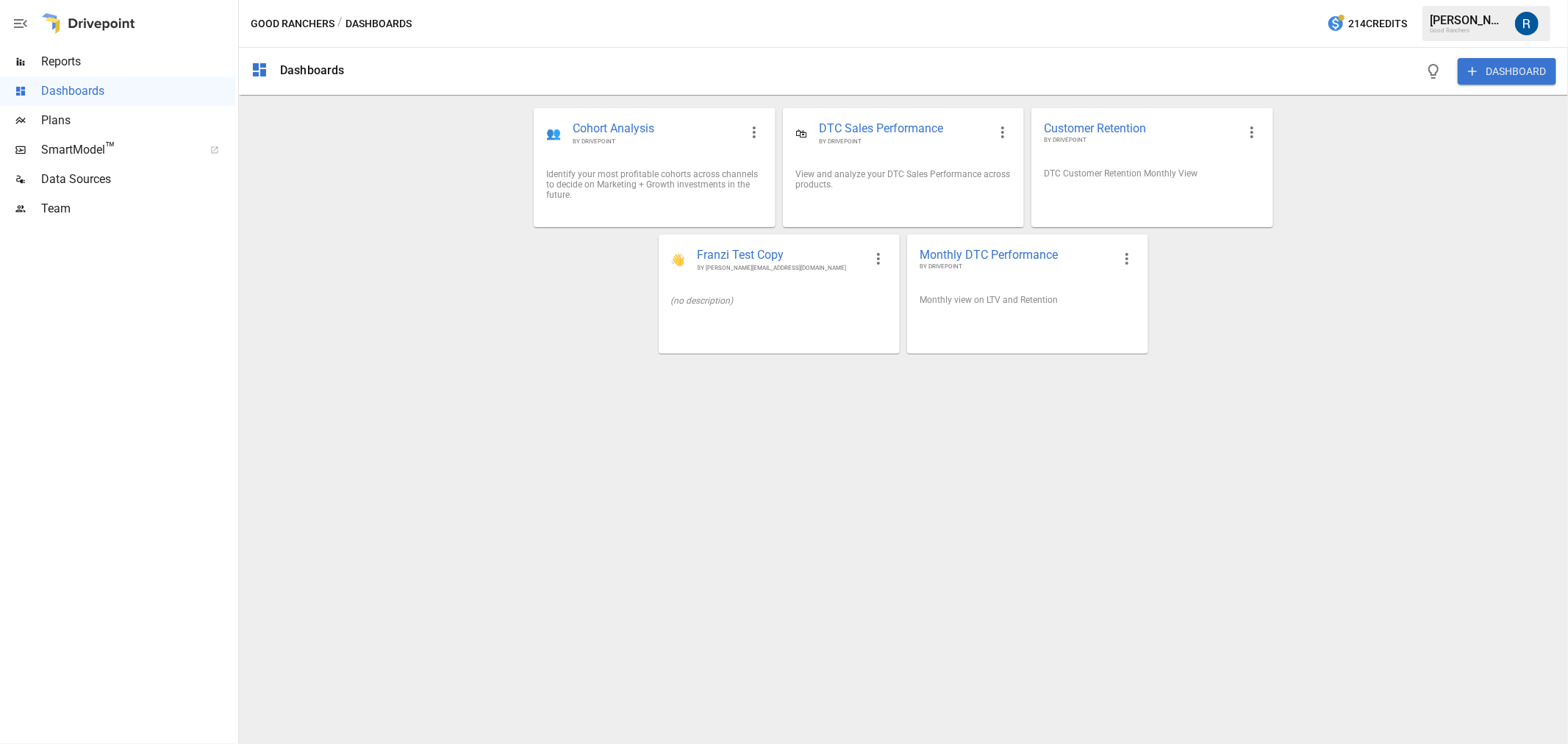
click at [58, 112] on span "Plans" at bounding box center [138, 120] width 194 height 18
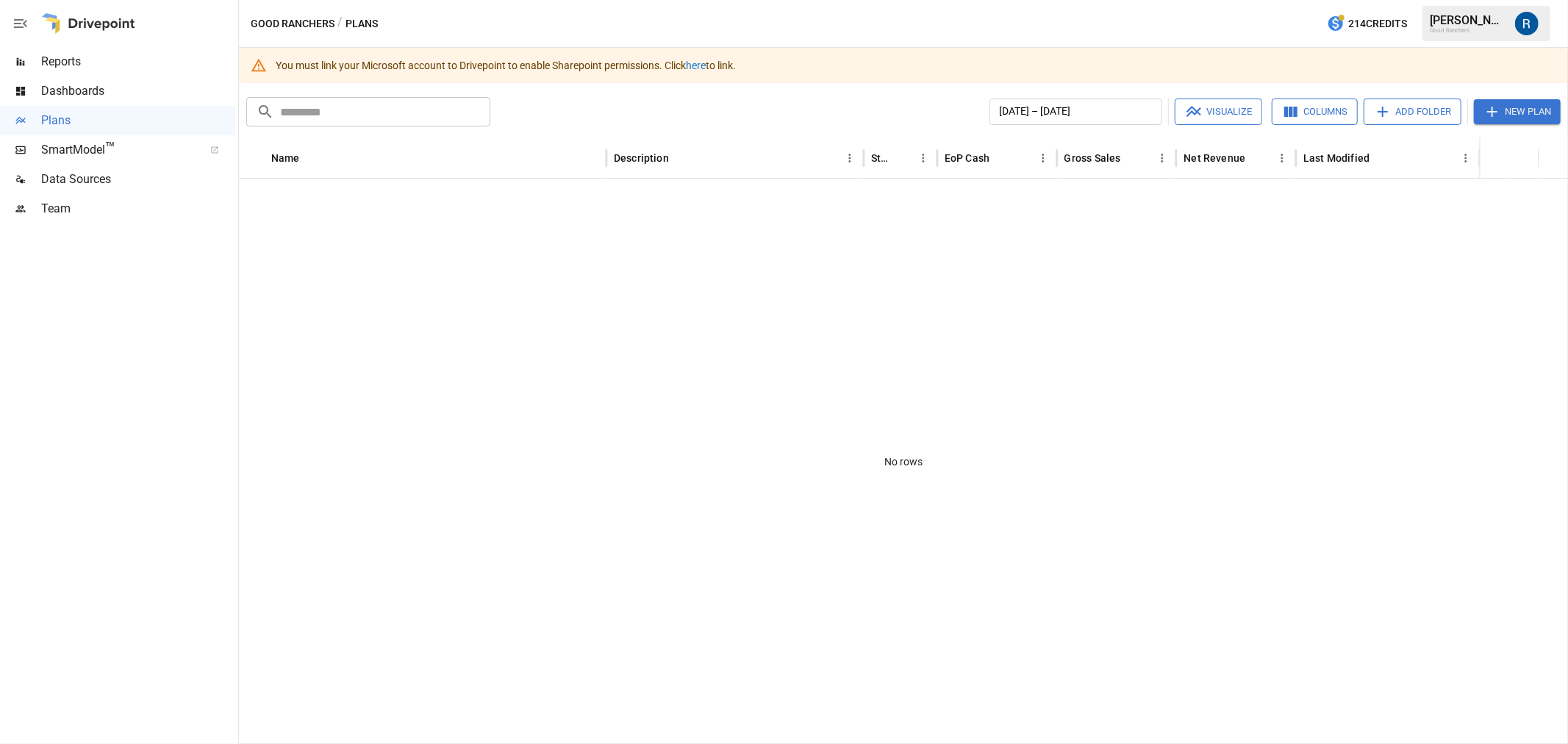
click at [706, 63] on link "here" at bounding box center [696, 65] width 20 height 12
click at [110, 210] on span "Team" at bounding box center [138, 209] width 194 height 18
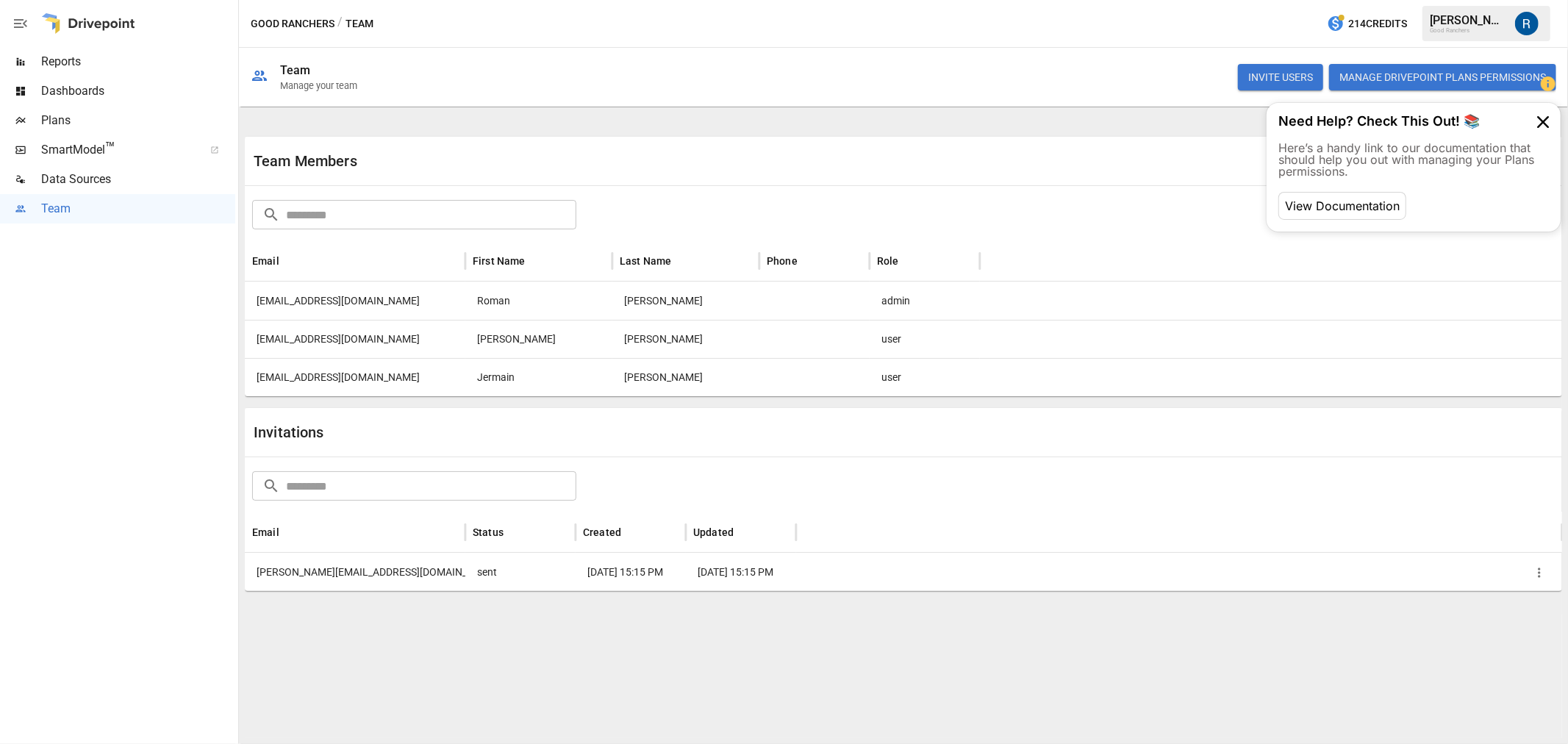
click at [1276, 78] on button "INVITE USERS" at bounding box center [1281, 78] width 85 height 27
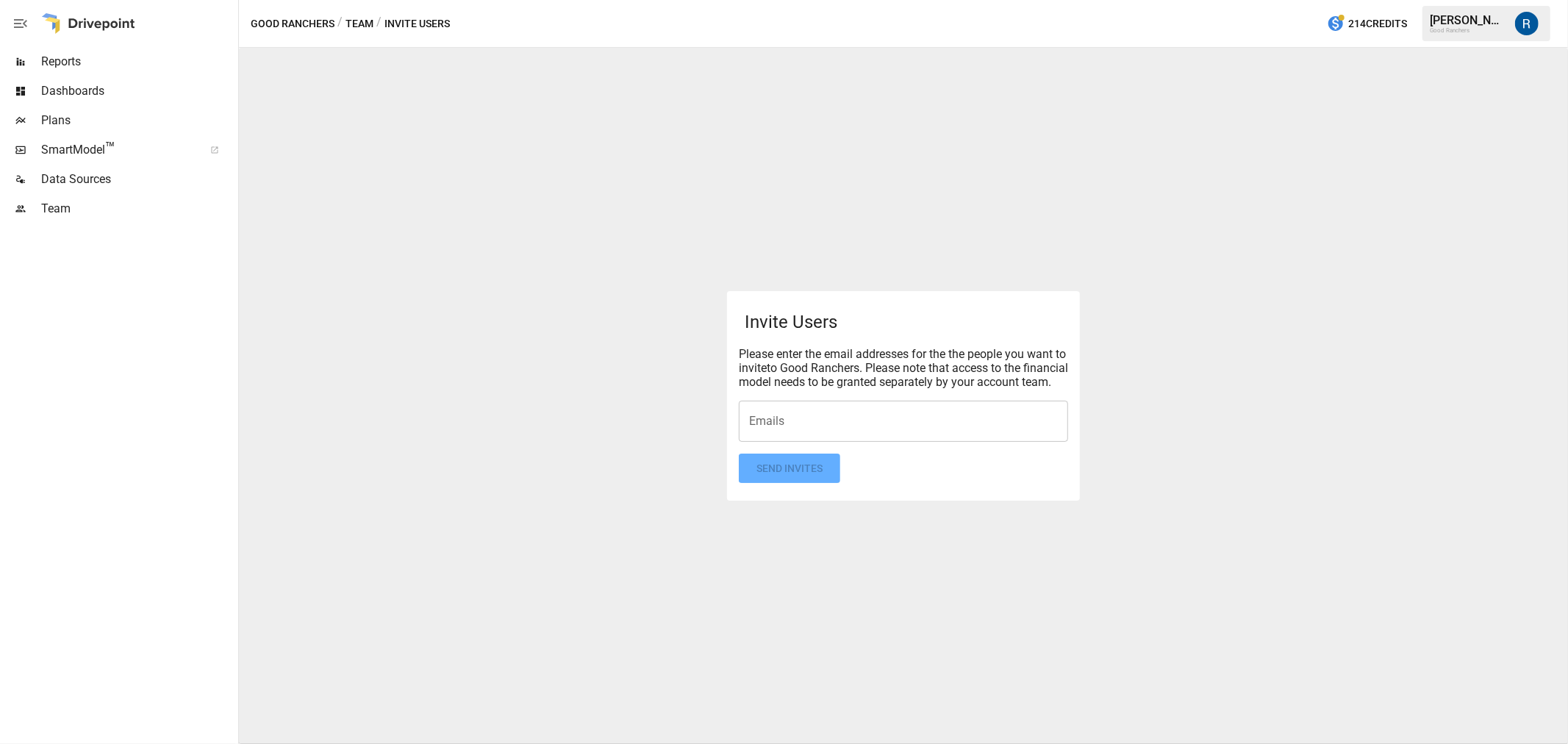
click at [828, 421] on input "Emails" at bounding box center [903, 421] width 316 height 28
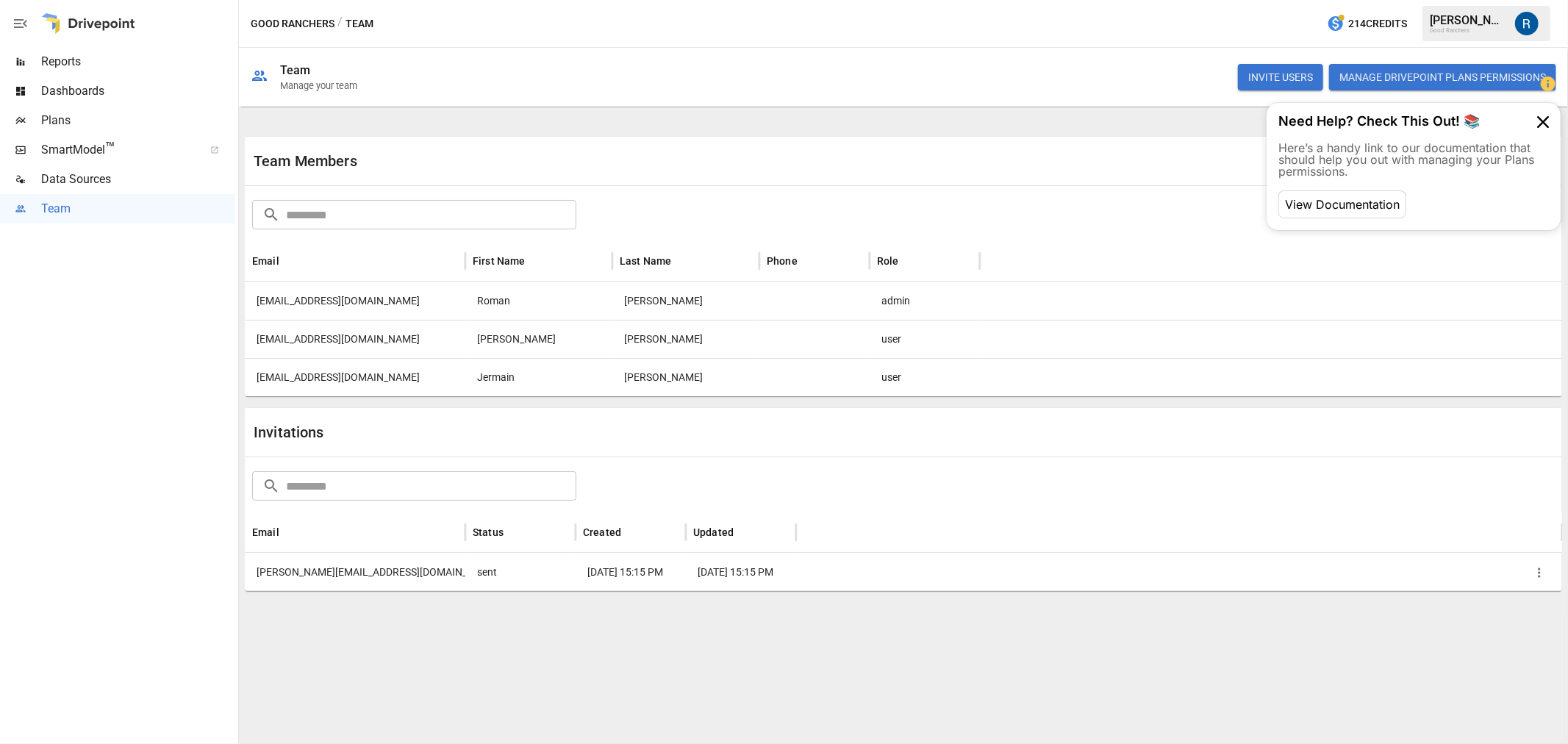
click at [1283, 76] on button "INVITE USERS" at bounding box center [1281, 78] width 85 height 27
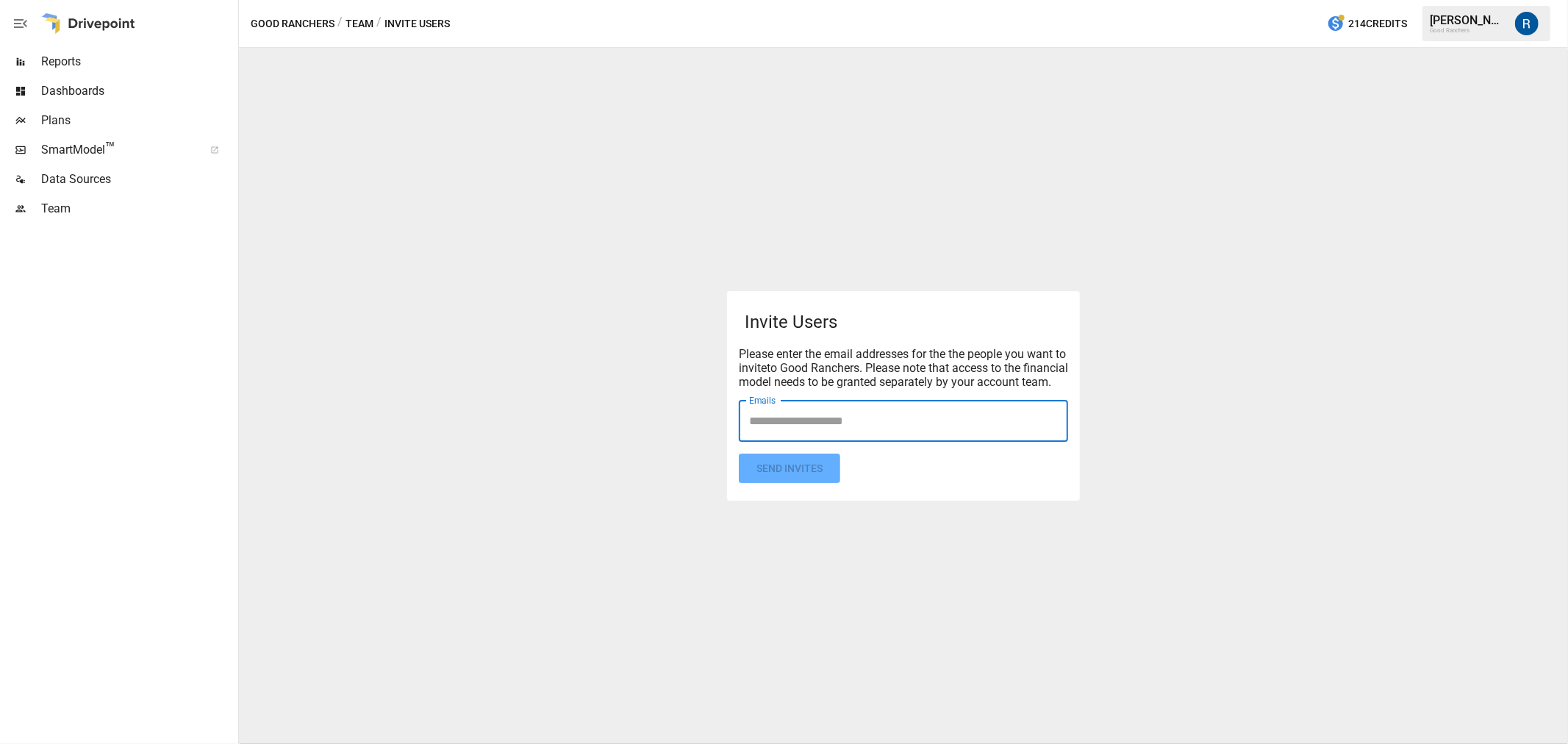
click at [862, 418] on input "Emails" at bounding box center [903, 421] width 316 height 28
type input "**********"
click at [937, 469] on form "Invite Users Please enter the email addresses for the the people you want to in…" at bounding box center [903, 396] width 329 height 175
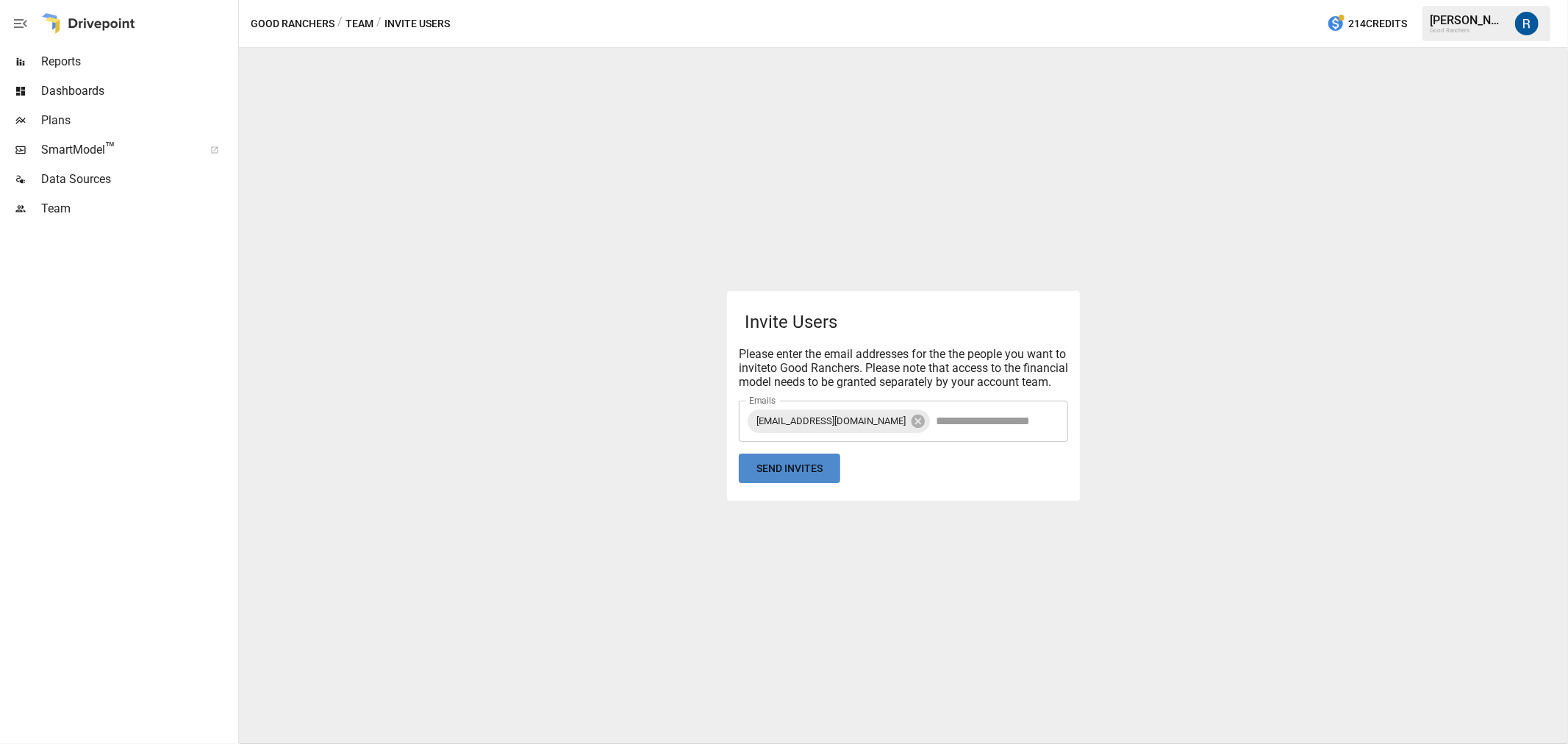
click at [815, 475] on button "Send Invites" at bounding box center [790, 469] width 102 height 30
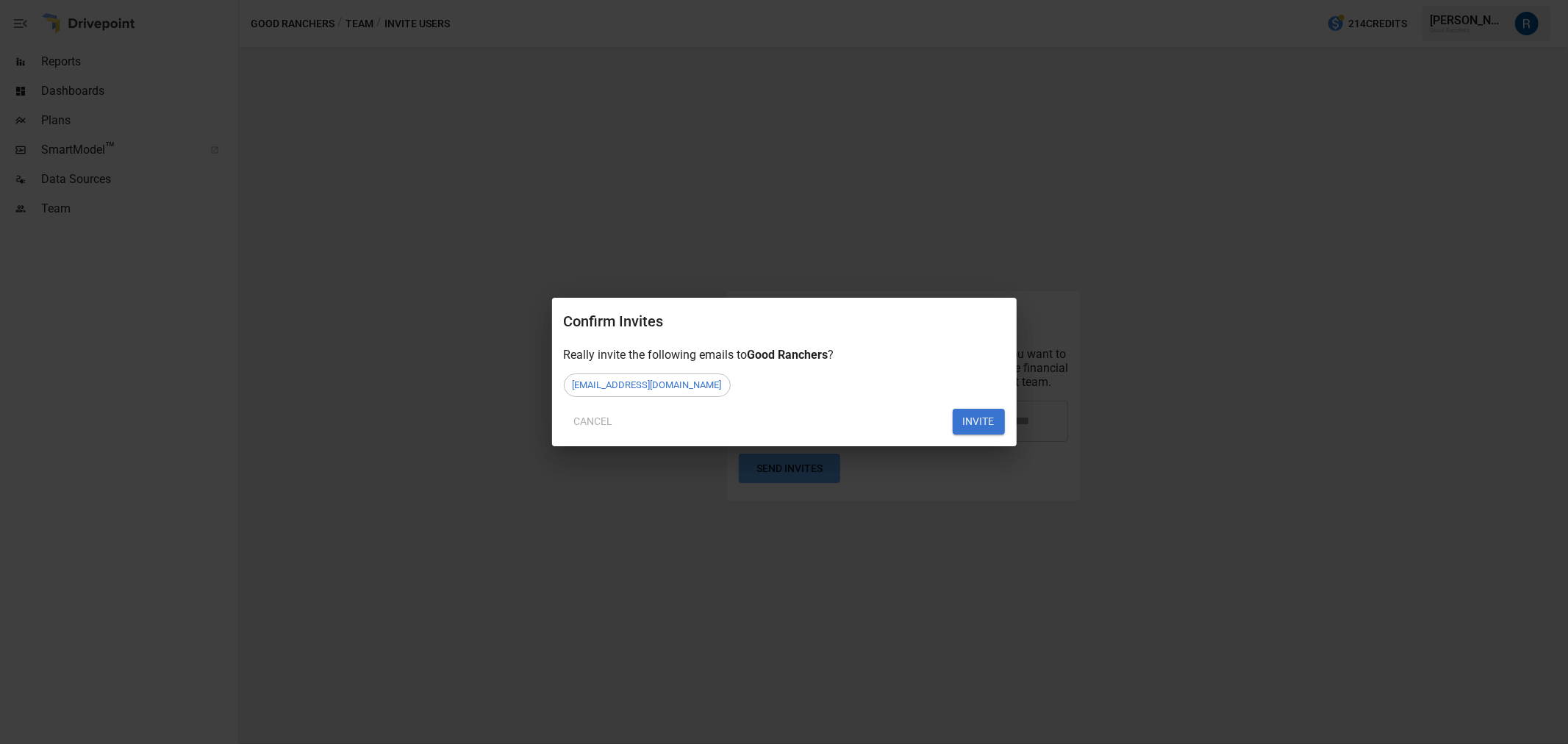
click at [590, 424] on button "Cancel" at bounding box center [593, 422] width 59 height 27
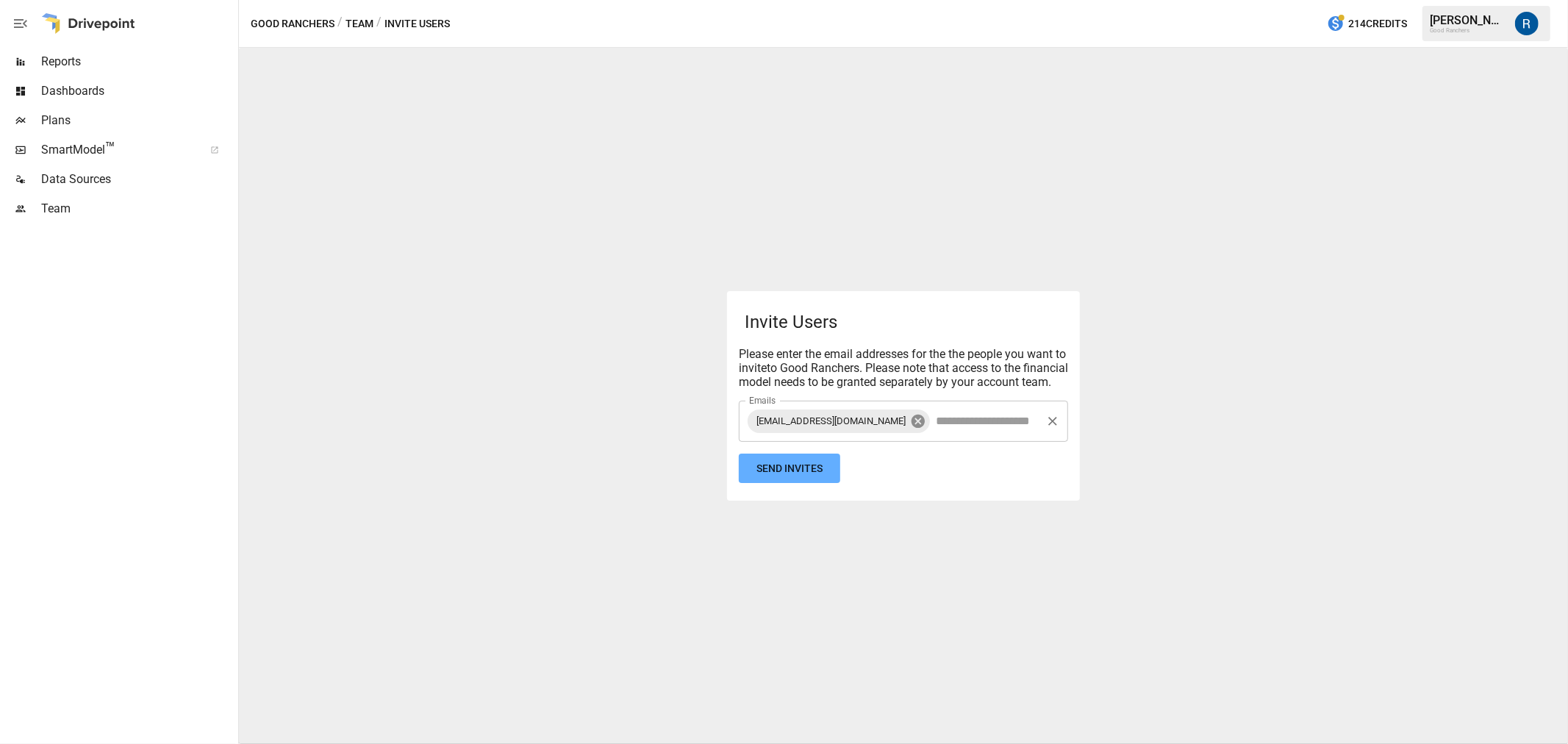
click at [916, 430] on icon at bounding box center [917, 420] width 16 height 16
click at [847, 429] on input "Emails" at bounding box center [903, 421] width 316 height 28
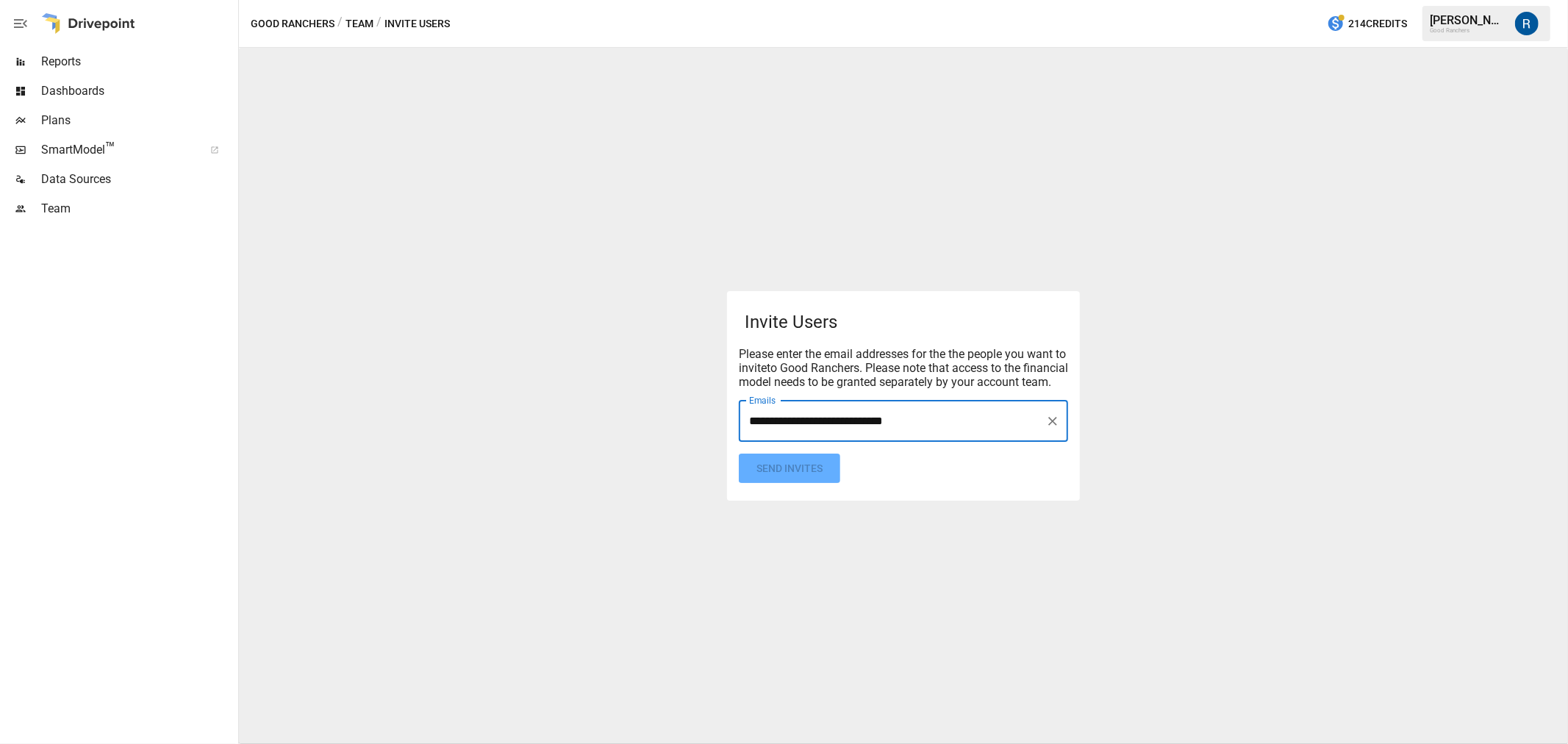
type input "**********"
click at [784, 452] on form "Invite Users Please enter the email addresses for the the people you want to in…" at bounding box center [903, 396] width 329 height 175
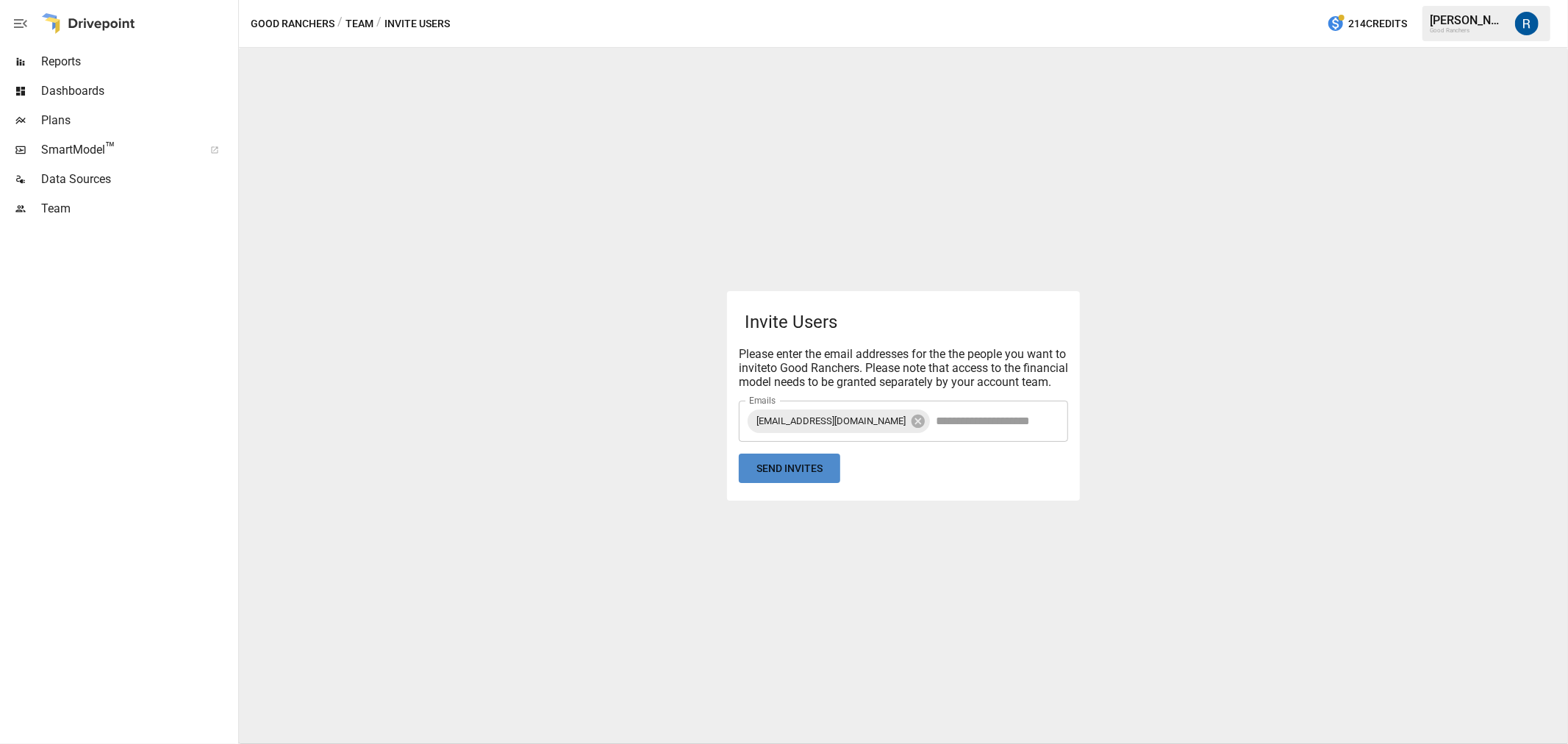
click at [812, 484] on button "Send Invites" at bounding box center [790, 469] width 102 height 30
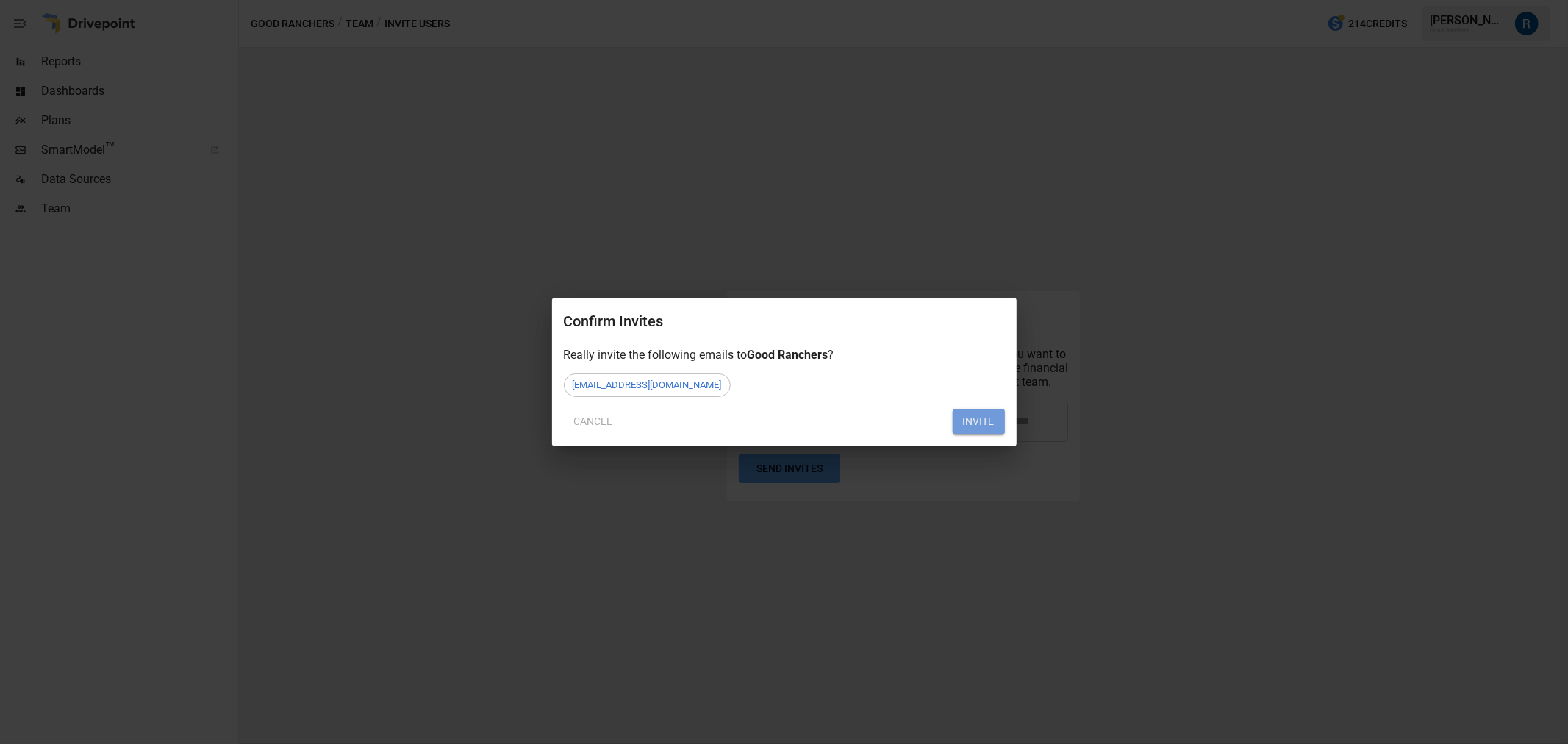
click at [991, 413] on button "INVITE" at bounding box center [979, 422] width 53 height 27
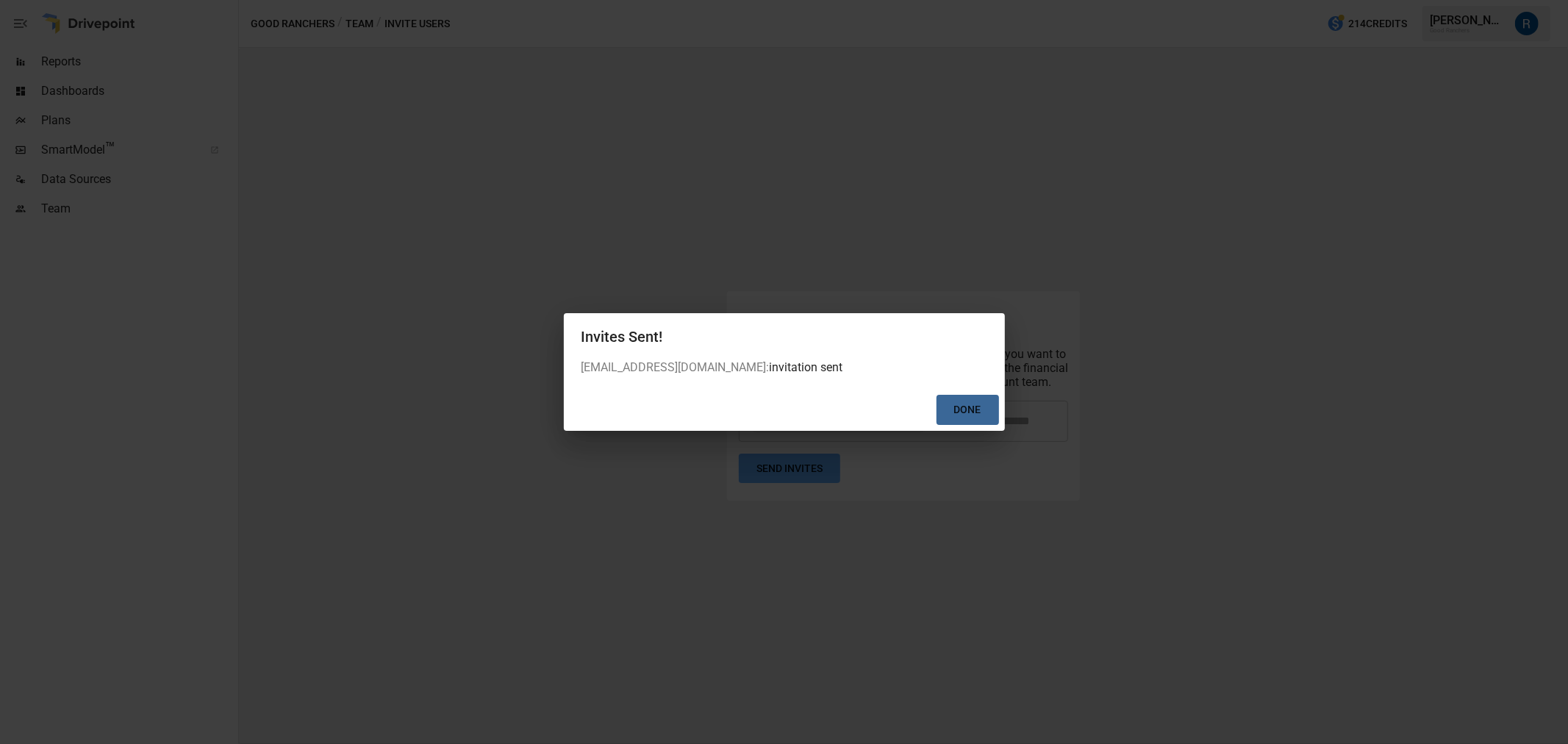
click at [958, 420] on button "Done" at bounding box center [967, 410] width 63 height 30
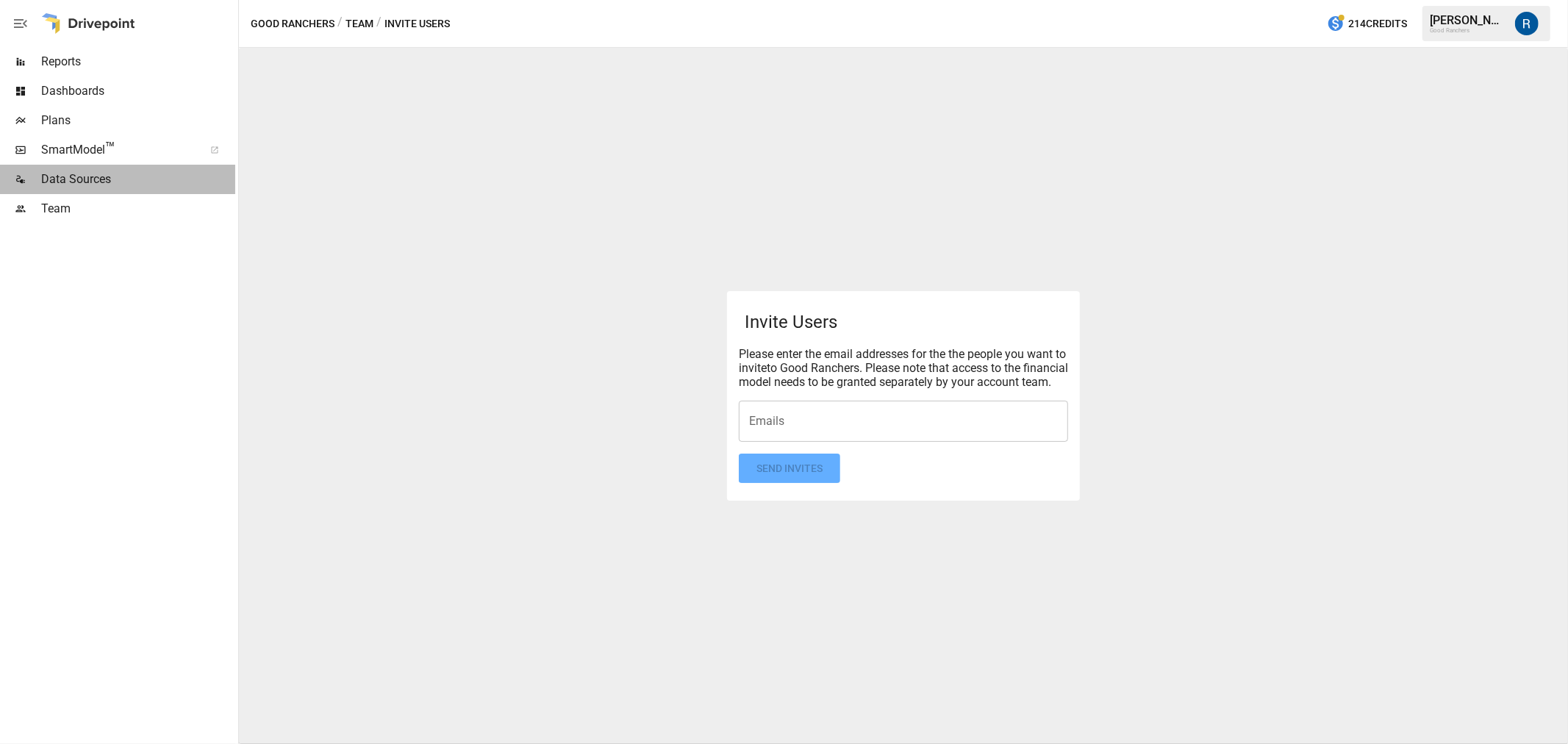
click at [112, 187] on span "Data Sources" at bounding box center [138, 179] width 194 height 18
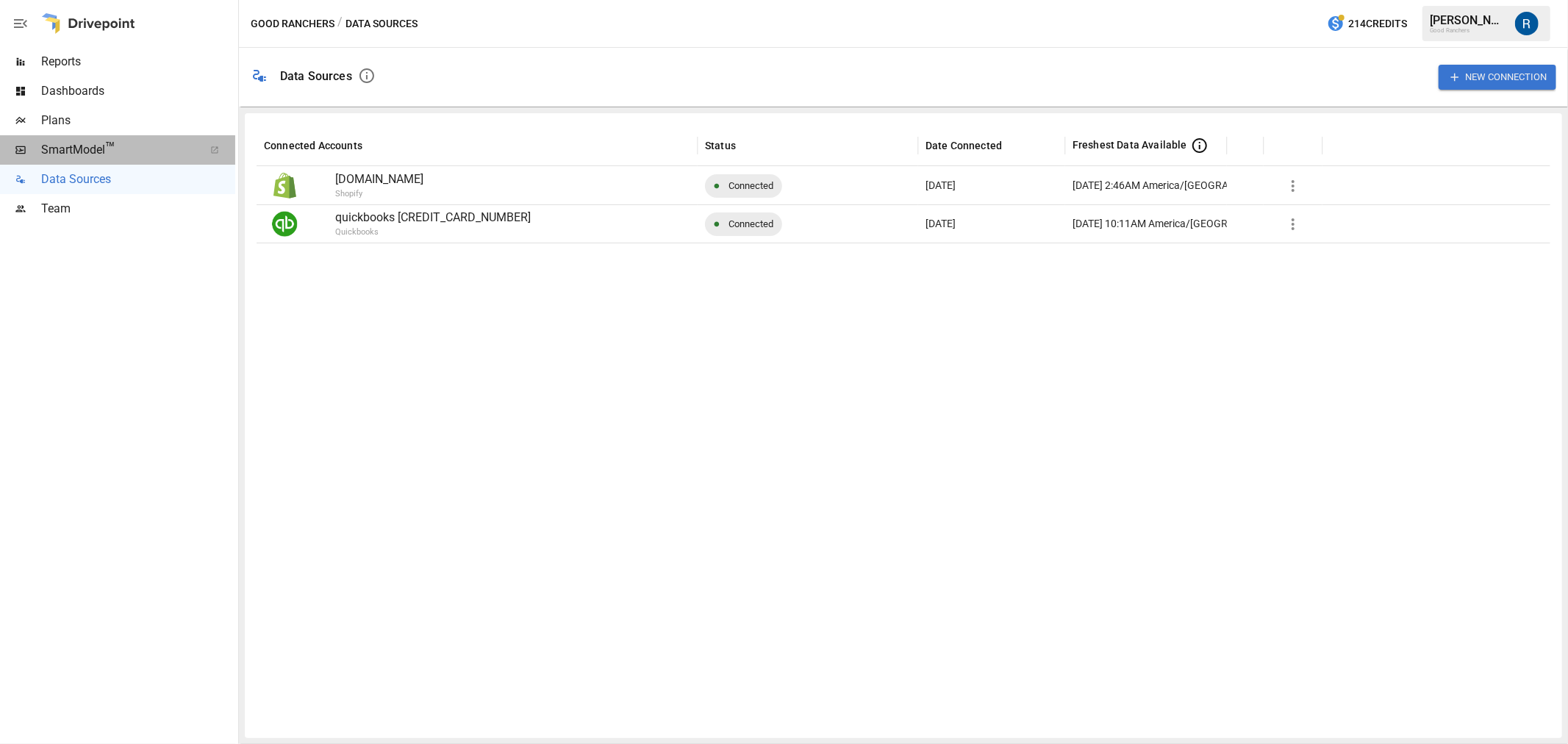
click at [100, 158] on span "SmartModel ™" at bounding box center [117, 149] width 153 height 18
click at [73, 194] on div "Team" at bounding box center [118, 209] width 235 height 29
